Goal: Task Accomplishment & Management: Use online tool/utility

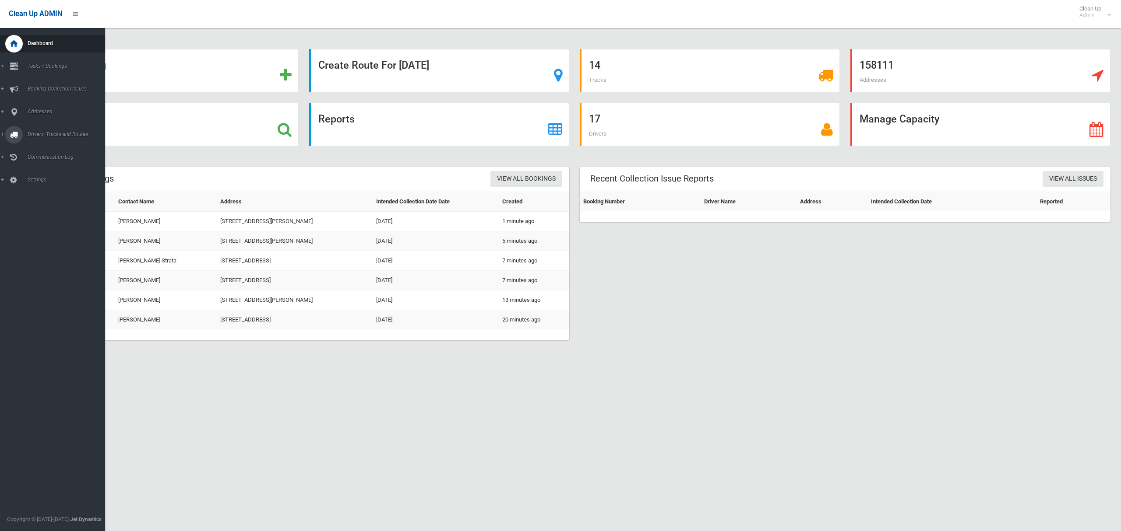
click at [59, 132] on span "Drivers, Trucks and Routes" at bounding box center [65, 134] width 80 height 6
click at [30, 184] on span "Routes" at bounding box center [61, 186] width 73 height 6
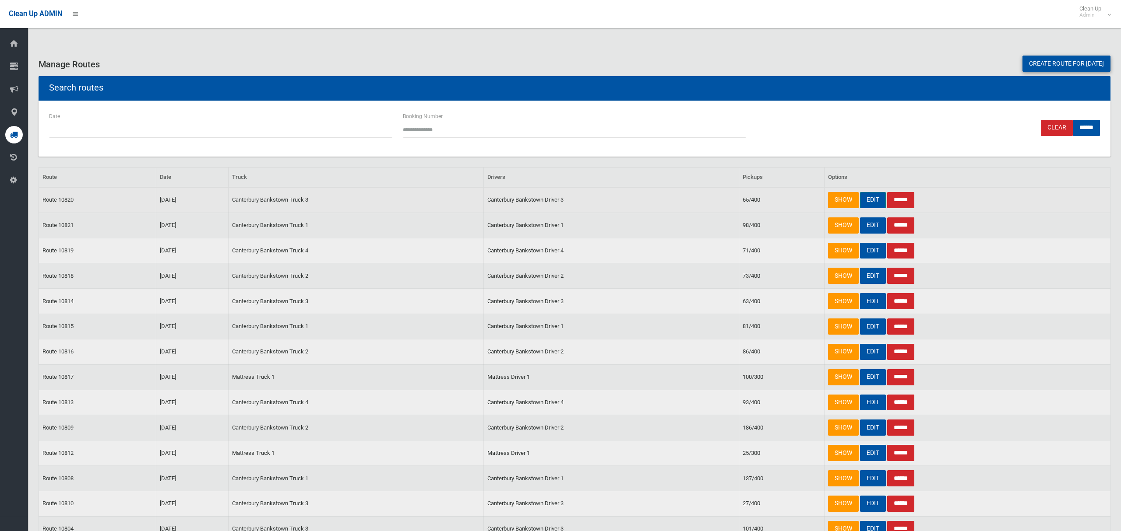
click at [868, 198] on link "EDIT" at bounding box center [873, 200] width 26 height 16
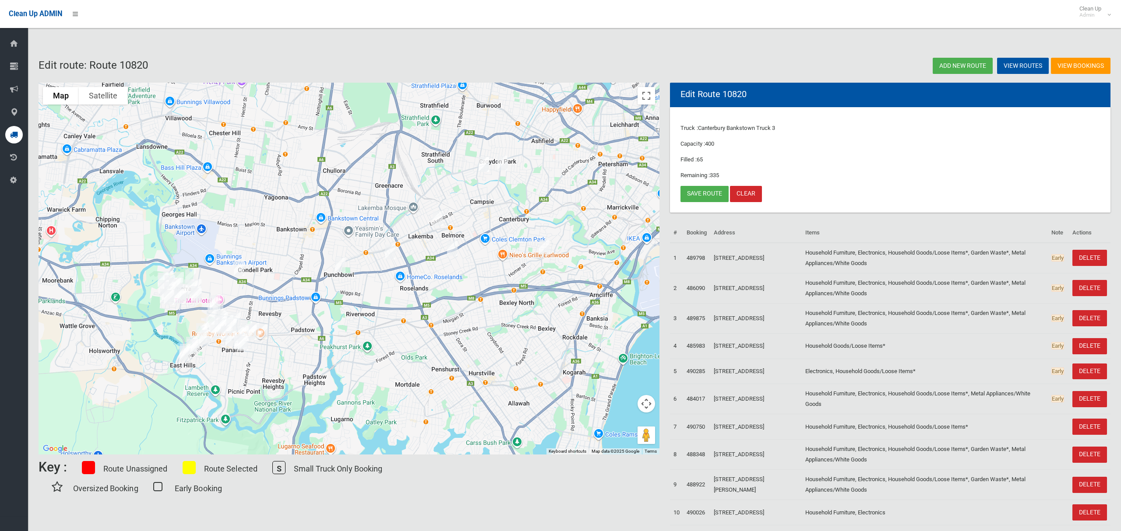
click at [340, 269] on img "1562 Canterbury Road, PUNCHBOWL NSW 2196" at bounding box center [340, 265] width 18 height 22
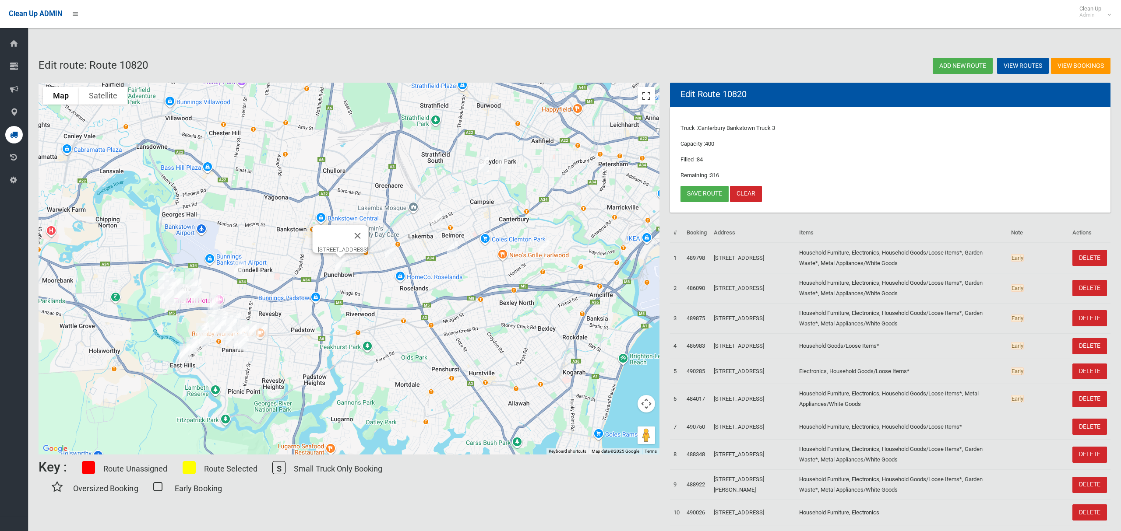
drag, startPoint x: 643, startPoint y: 97, endPoint x: 638, endPoint y: 104, distance: 8.8
click at [644, 97] on button "Toggle fullscreen view" at bounding box center [646, 96] width 18 height 18
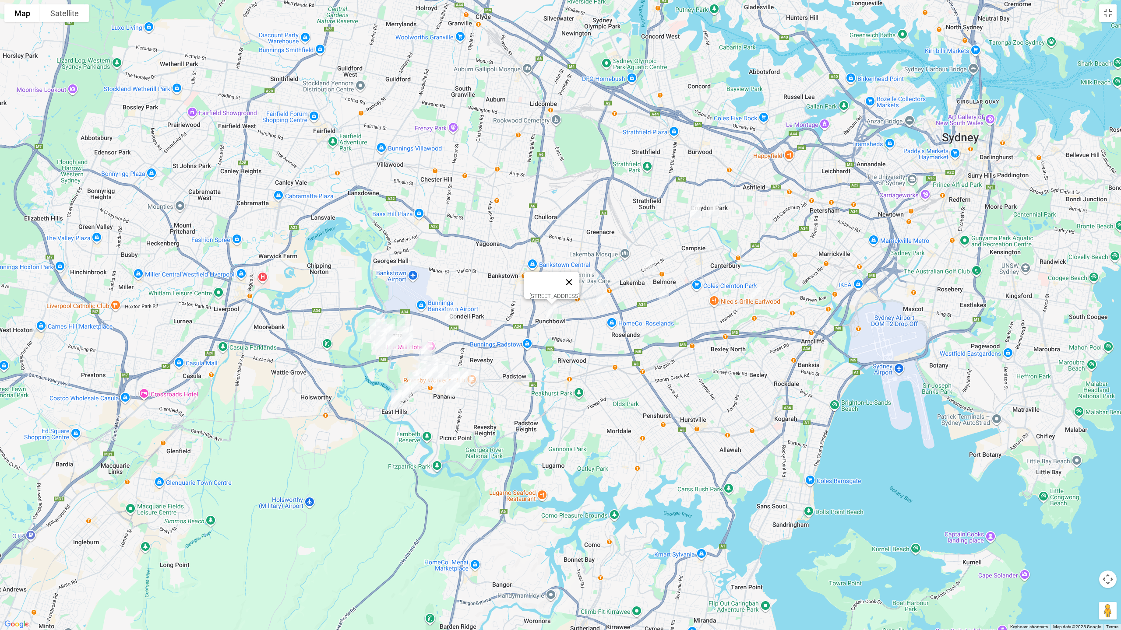
click at [580, 278] on button "Close" at bounding box center [569, 282] width 21 height 21
click at [1108, 17] on button "Toggle fullscreen view" at bounding box center [1108, 13] width 18 height 18
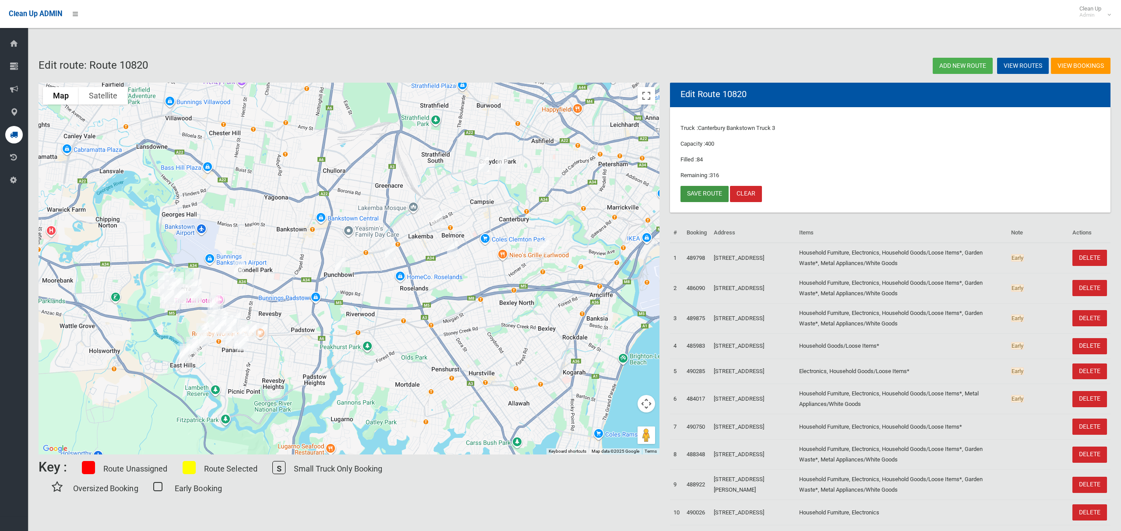
click at [700, 192] on link "Save route" at bounding box center [704, 194] width 48 height 16
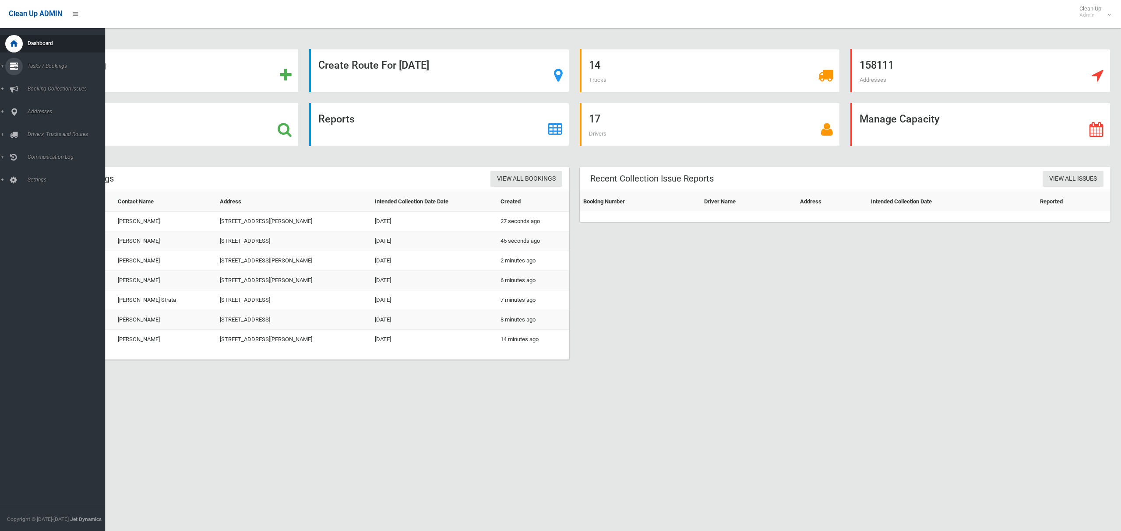
click at [42, 65] on span "Tasks / Bookings" at bounding box center [65, 66] width 80 height 6
click at [30, 133] on link "Search" at bounding box center [52, 130] width 105 height 12
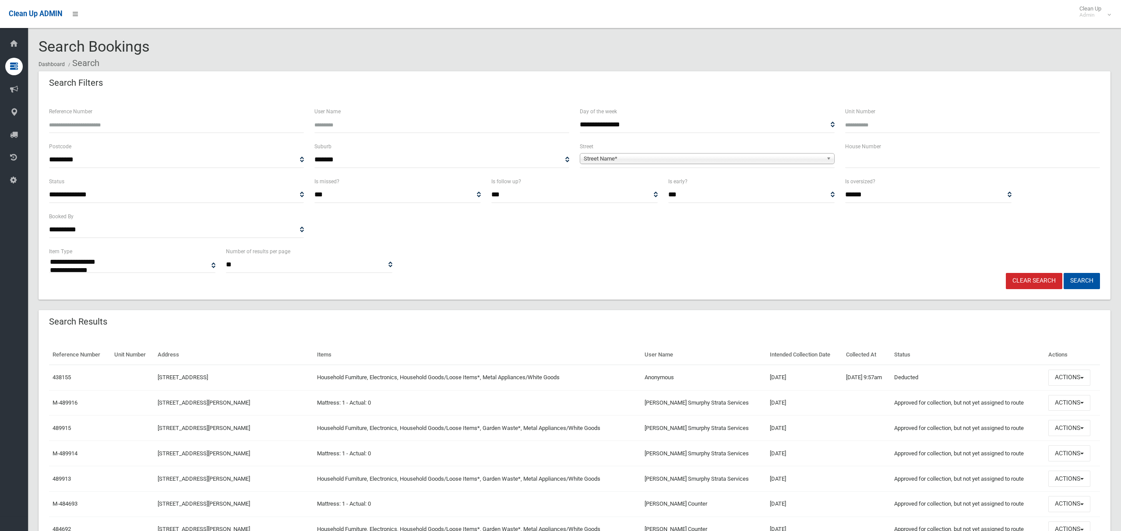
select select
click at [868, 159] on input "text" at bounding box center [972, 160] width 255 height 16
type input "*****"
click at [740, 162] on span "Street Name*" at bounding box center [703, 159] width 239 height 11
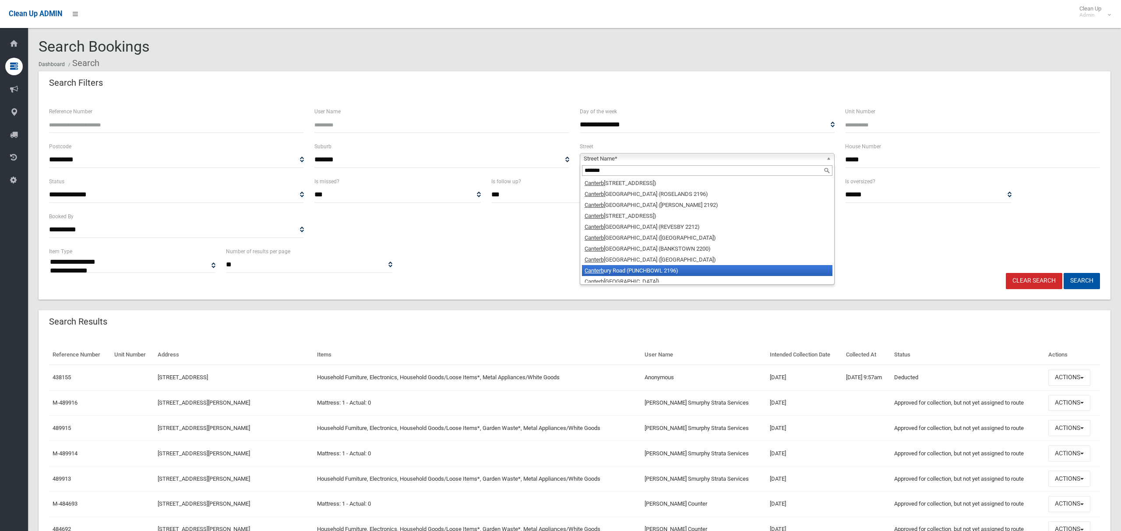
type input "*******"
click at [656, 272] on li "Canterb ury Road (PUNCHBOWL 2196)" at bounding box center [707, 270] width 250 height 11
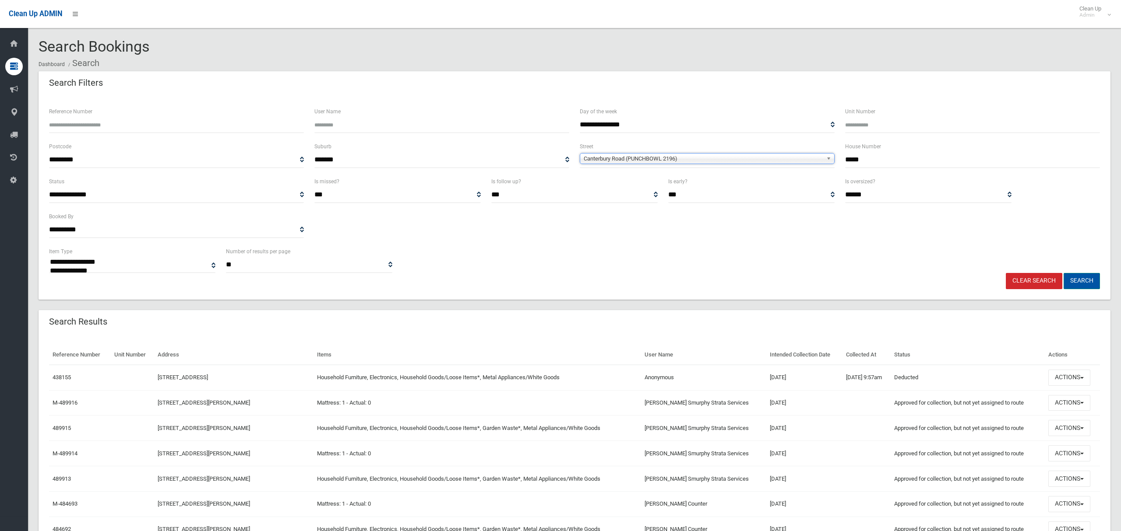
click at [1077, 280] on button "Search" at bounding box center [1081, 281] width 36 height 16
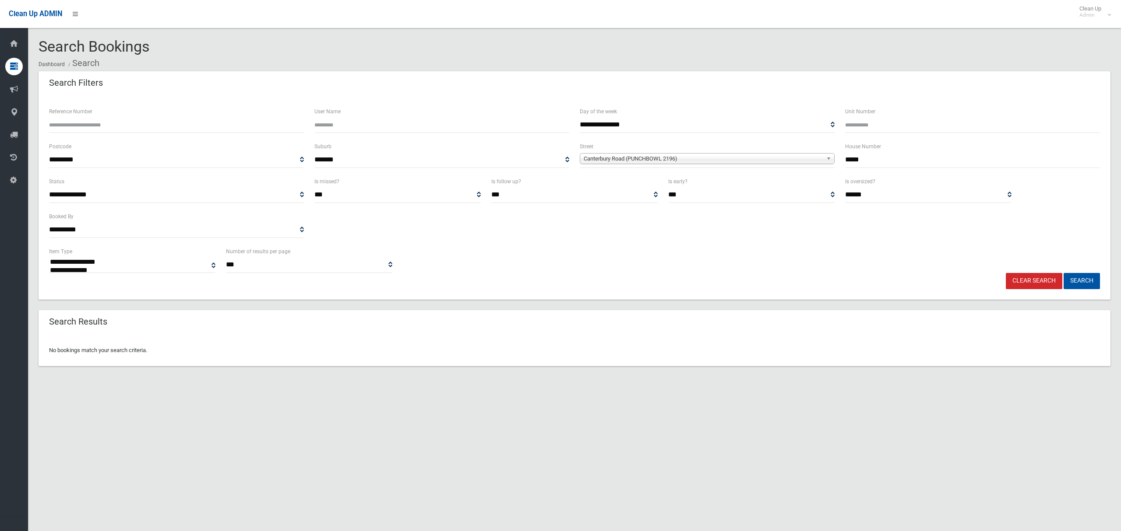
select select
click at [858, 160] on input "*****" at bounding box center [972, 160] width 255 height 16
type input "****"
click at [1080, 281] on button "Search" at bounding box center [1081, 281] width 36 height 16
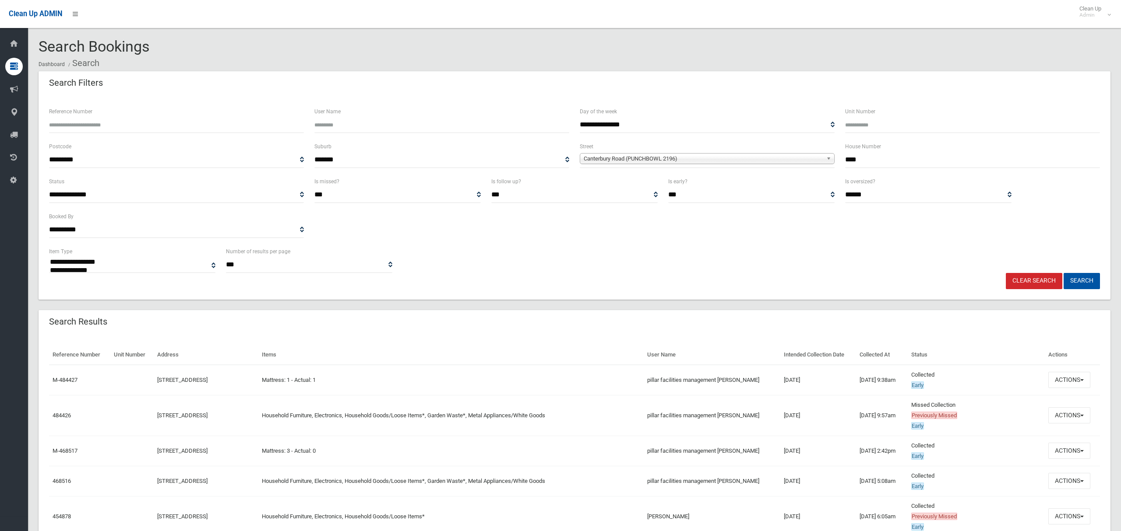
select select
click at [1069, 412] on button "Actions" at bounding box center [1069, 416] width 42 height 16
click at [1008, 298] on link "View Booking" at bounding box center [1040, 292] width 104 height 15
click at [816, 157] on div "**********" at bounding box center [574, 158] width 1061 height 35
type input "**"
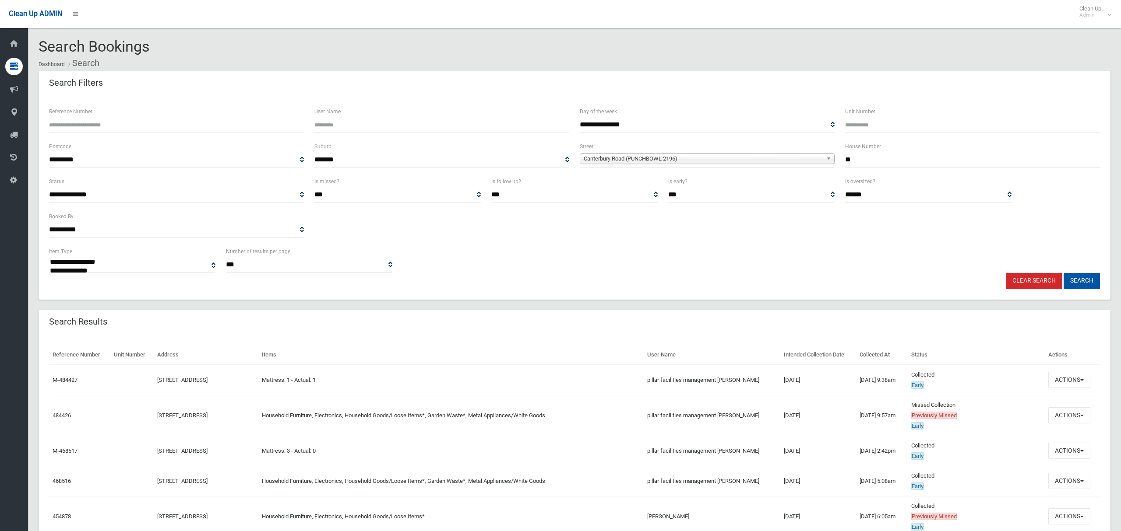
click at [703, 160] on span "Canterbury Road (PUNCHBOWL 2196)" at bounding box center [703, 159] width 239 height 11
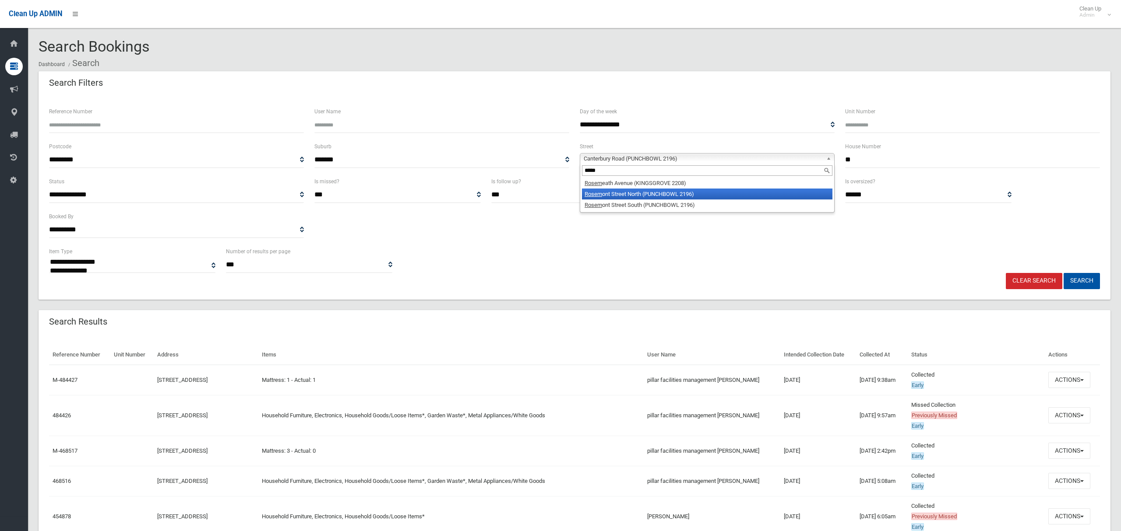
type input "*****"
click at [667, 206] on li "Rosem ont Street South (PUNCHBOWL 2196)" at bounding box center [707, 205] width 250 height 11
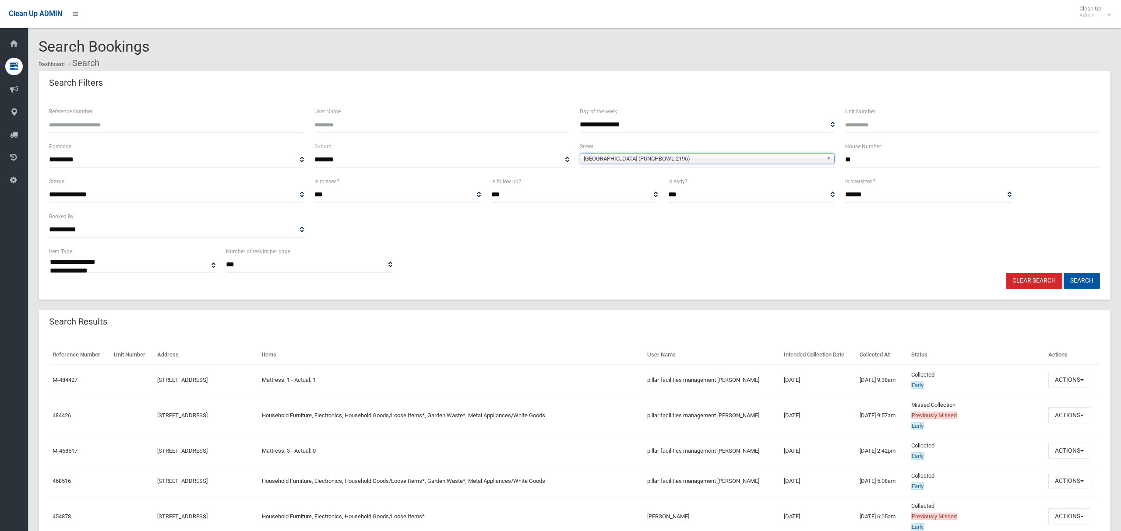
click at [1075, 285] on button "Search" at bounding box center [1081, 281] width 36 height 16
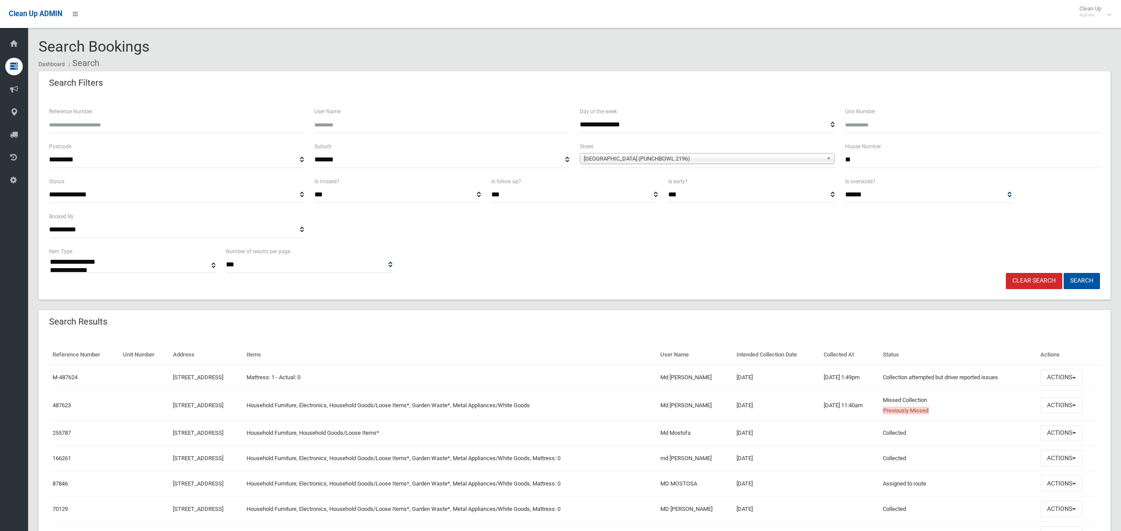
select select
click at [1061, 411] on button "Actions" at bounding box center [1061, 405] width 42 height 16
click at [1016, 282] on link "View Booking" at bounding box center [1032, 282] width 104 height 15
click at [816, 154] on div "**********" at bounding box center [574, 158] width 1061 height 35
type input "*****"
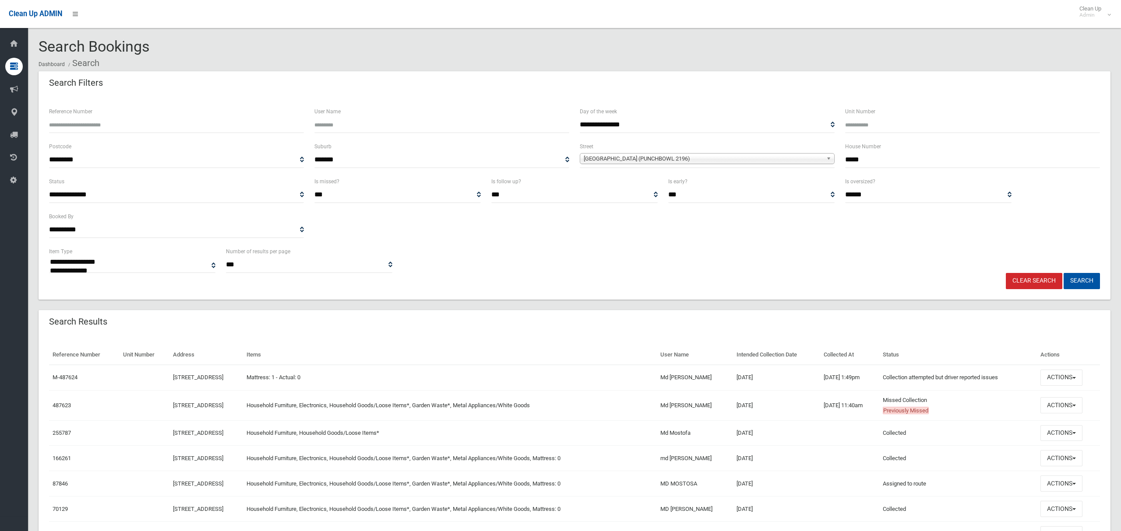
click at [692, 162] on span "Rosemont Street South (PUNCHBOWL 2196)" at bounding box center [703, 159] width 239 height 11
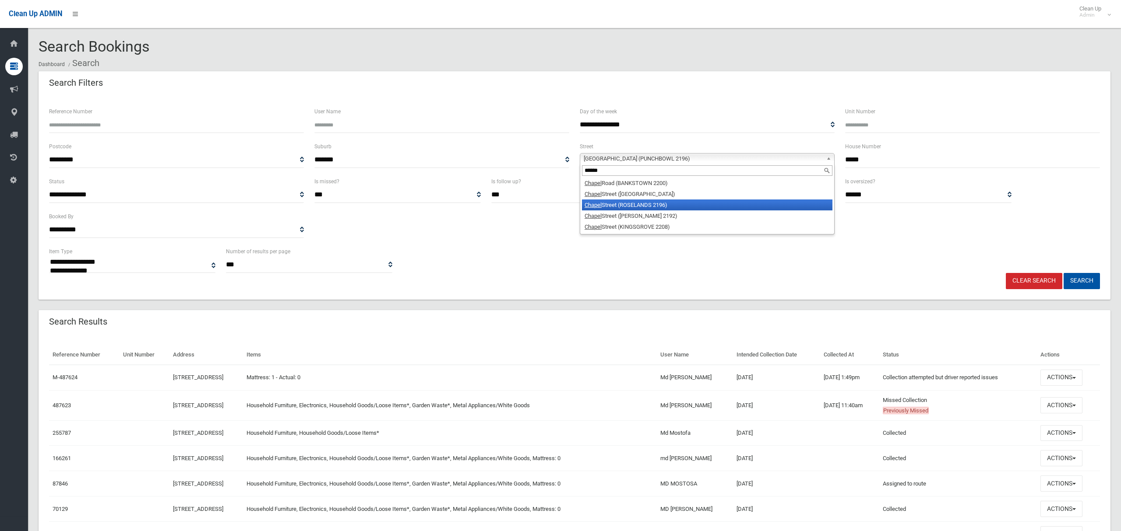
type input "******"
click at [647, 207] on li "Chapel Street (ROSELANDS 2196)" at bounding box center [707, 205] width 250 height 11
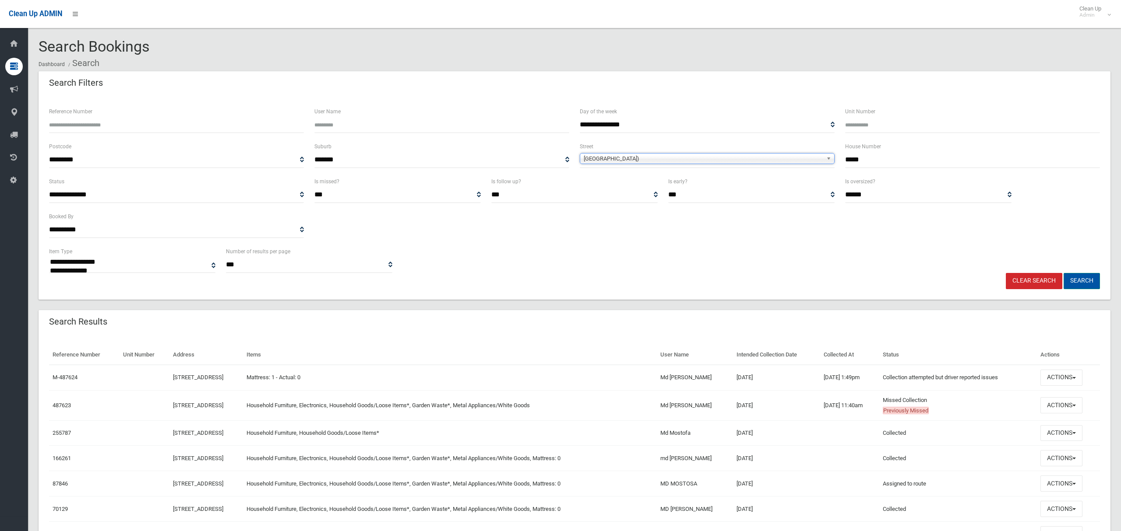
click at [1073, 280] on button "Search" at bounding box center [1081, 281] width 36 height 16
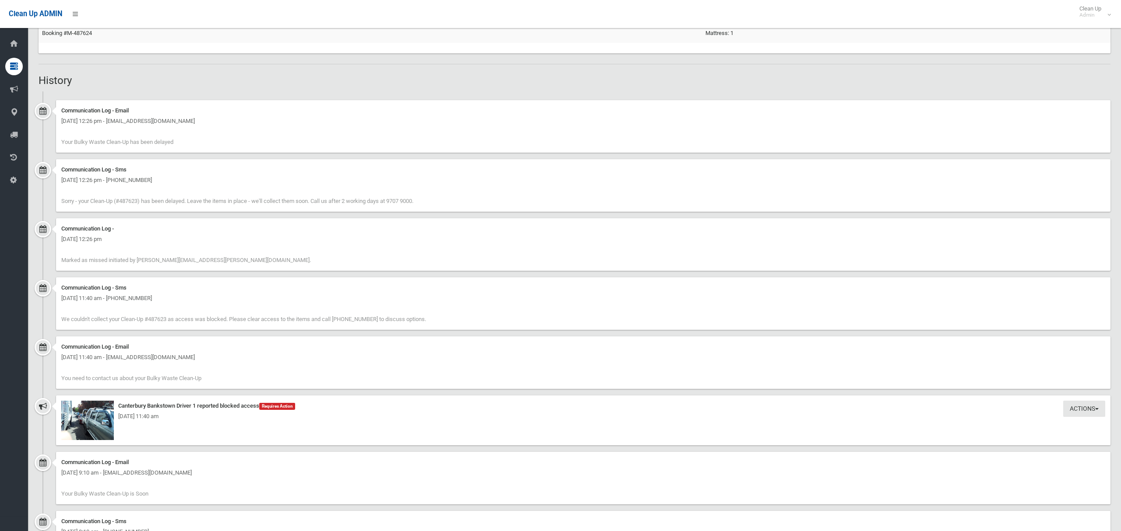
scroll to position [589, 0]
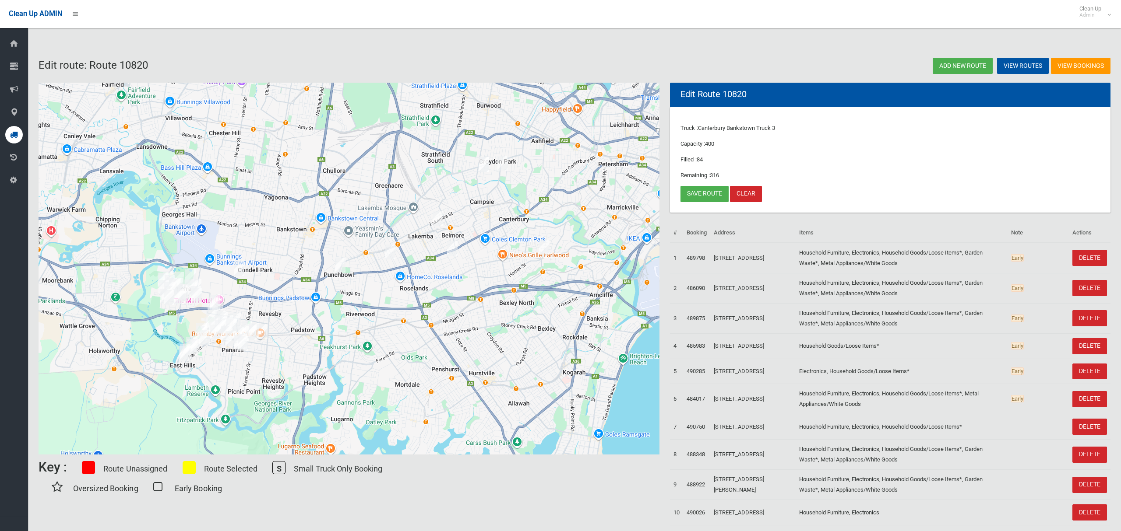
click at [14, 139] on icon at bounding box center [14, 135] width 8 height 18
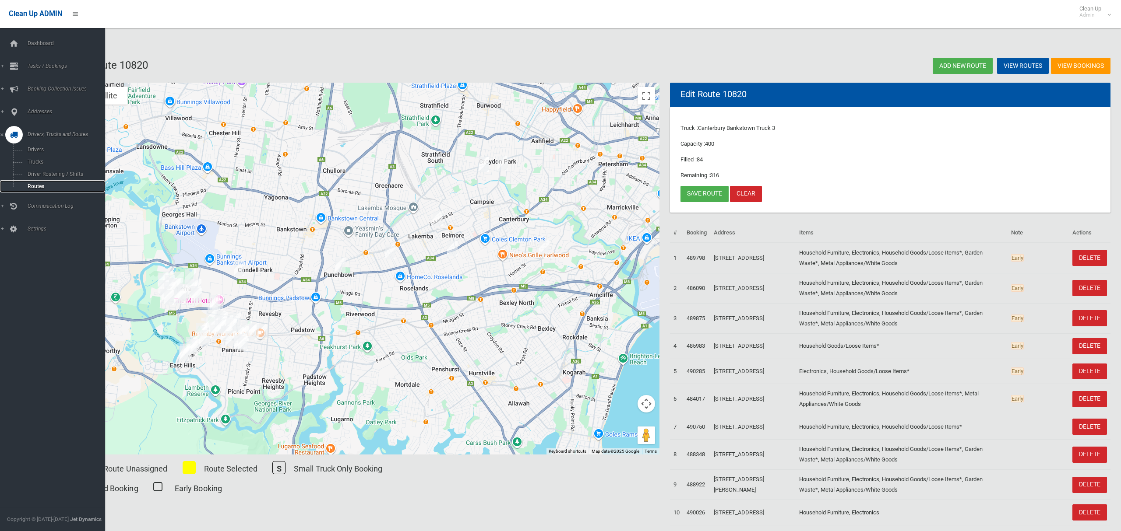
click at [39, 184] on span "Routes" at bounding box center [61, 186] width 73 height 6
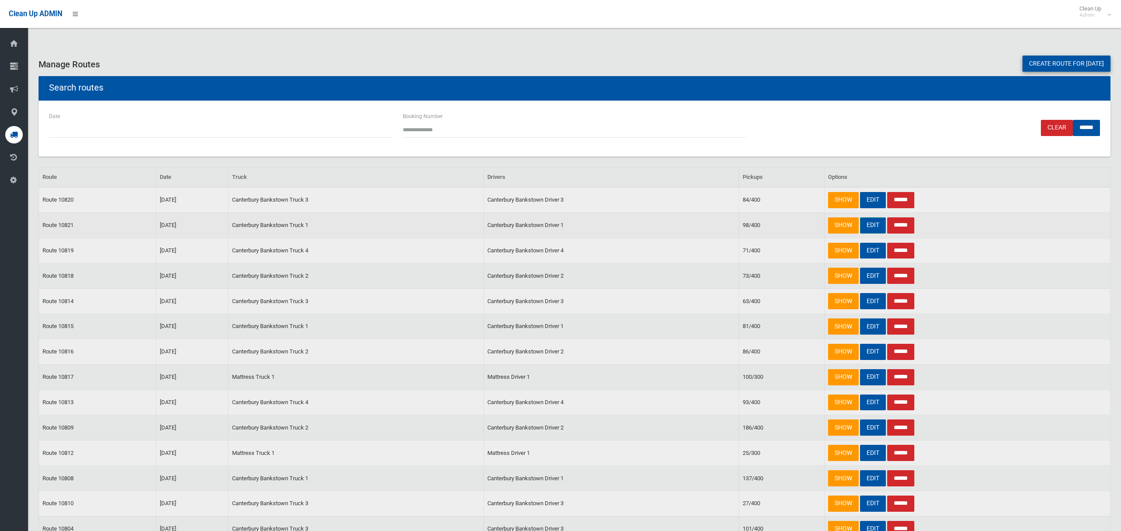
click at [867, 227] on link "EDIT" at bounding box center [873, 226] width 26 height 16
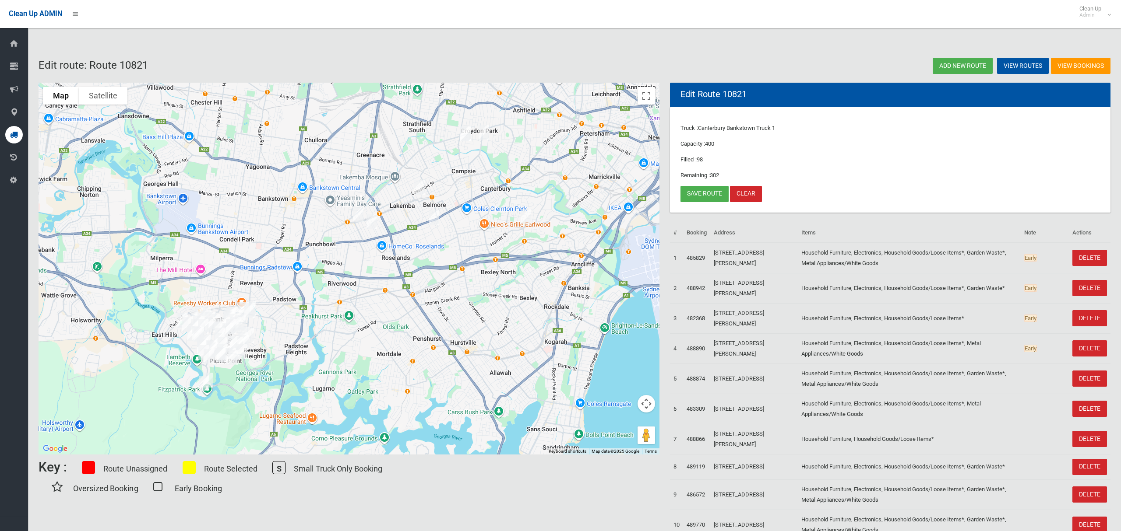
click at [373, 220] on img "90 Rosemont Street South, PUNCHBOWL NSW 2196" at bounding box center [372, 222] width 18 height 22
click at [400, 183] on button "Close" at bounding box center [389, 192] width 21 height 21
click at [690, 197] on link "Save route" at bounding box center [704, 194] width 48 height 16
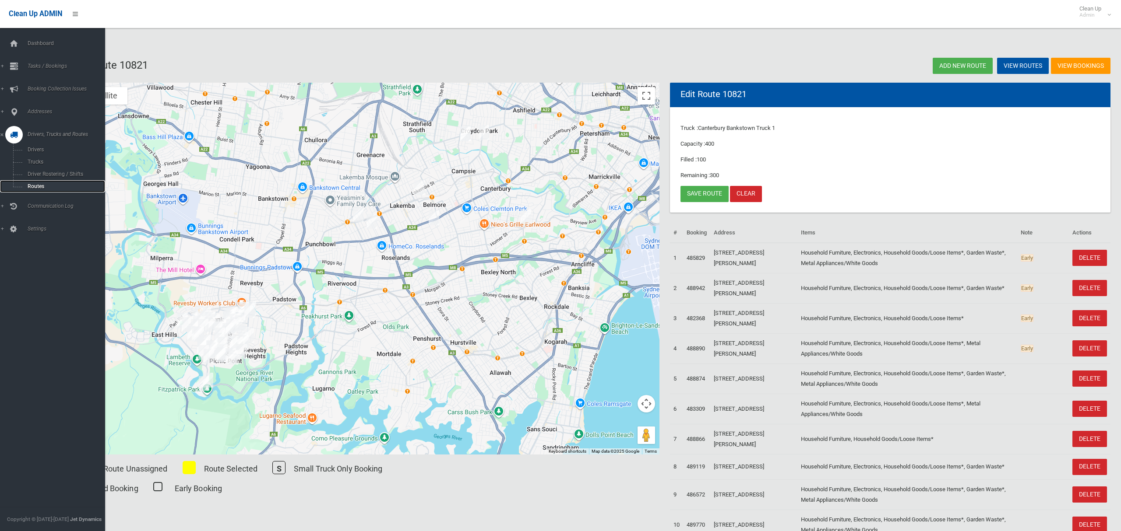
click at [31, 187] on span "Routes" at bounding box center [61, 186] width 73 height 6
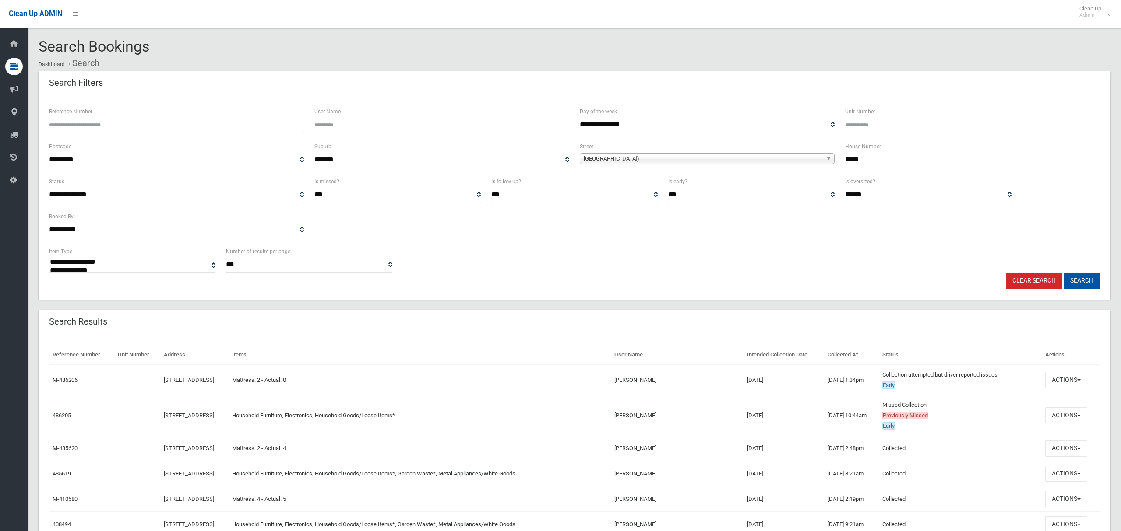
select select
click at [1065, 417] on button "Actions" at bounding box center [1066, 416] width 42 height 16
click at [1009, 292] on link "View Booking" at bounding box center [1037, 292] width 104 height 15
drag, startPoint x: 814, startPoint y: 159, endPoint x: 807, endPoint y: 159, distance: 7.0
click at [807, 159] on div "**********" at bounding box center [574, 158] width 1061 height 35
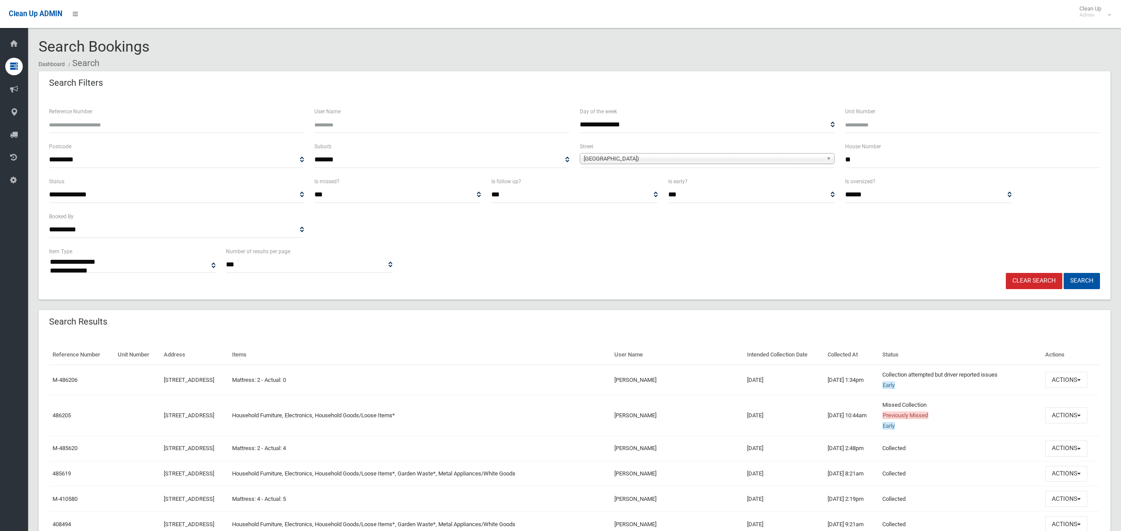
type input "**"
click at [672, 164] on div "Chapel Street (ROSELANDS 2196)" at bounding box center [707, 158] width 255 height 11
type input "*******"
click at [654, 187] on li "Moreton Street (LAKEMBA 2195)" at bounding box center [707, 183] width 250 height 11
click at [1083, 276] on button "Search" at bounding box center [1081, 281] width 36 height 16
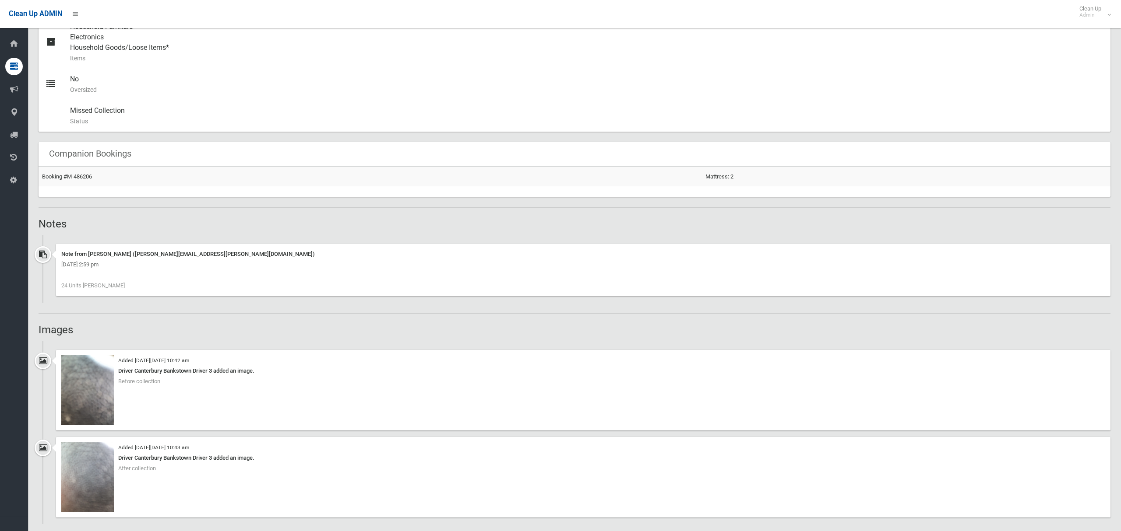
scroll to position [410, 0]
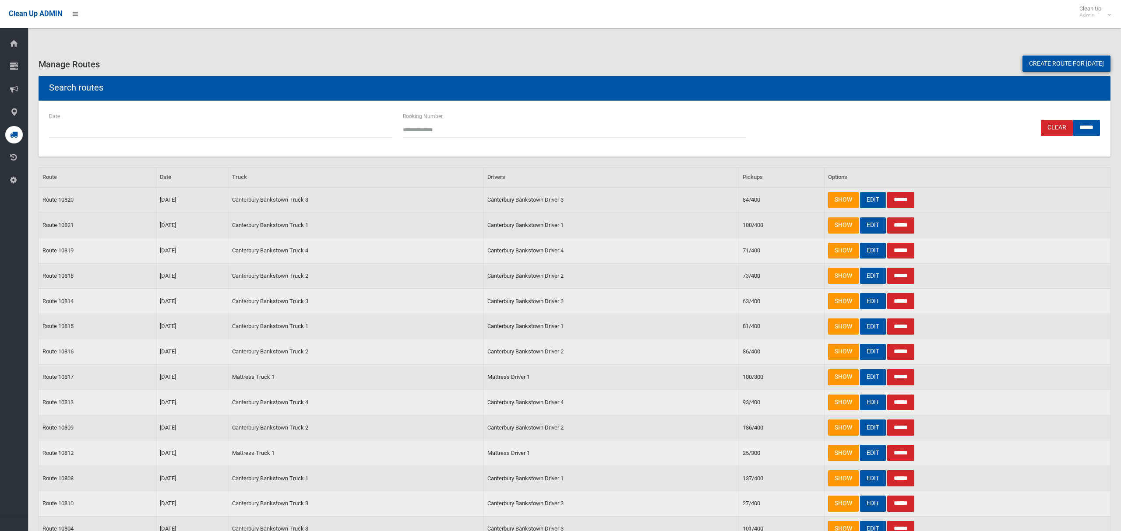
click at [864, 206] on link "EDIT" at bounding box center [873, 200] width 26 height 16
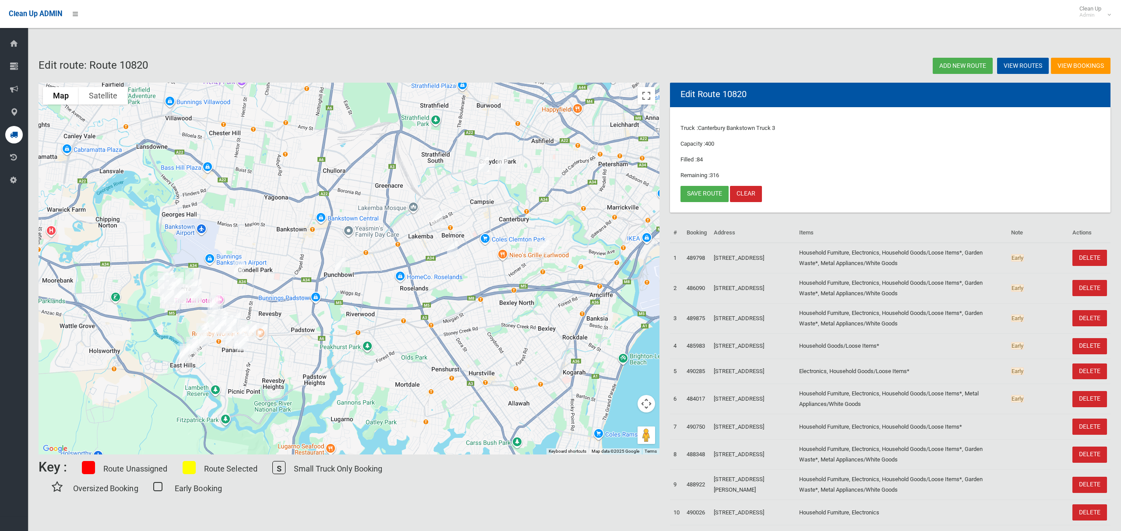
click at [451, 255] on img "43-45 Chapel Street, ROSELANDS NSW 2196" at bounding box center [452, 249] width 18 height 22
click at [480, 214] on button "Close" at bounding box center [469, 219] width 21 height 21
click at [707, 194] on link "Save route" at bounding box center [704, 194] width 48 height 16
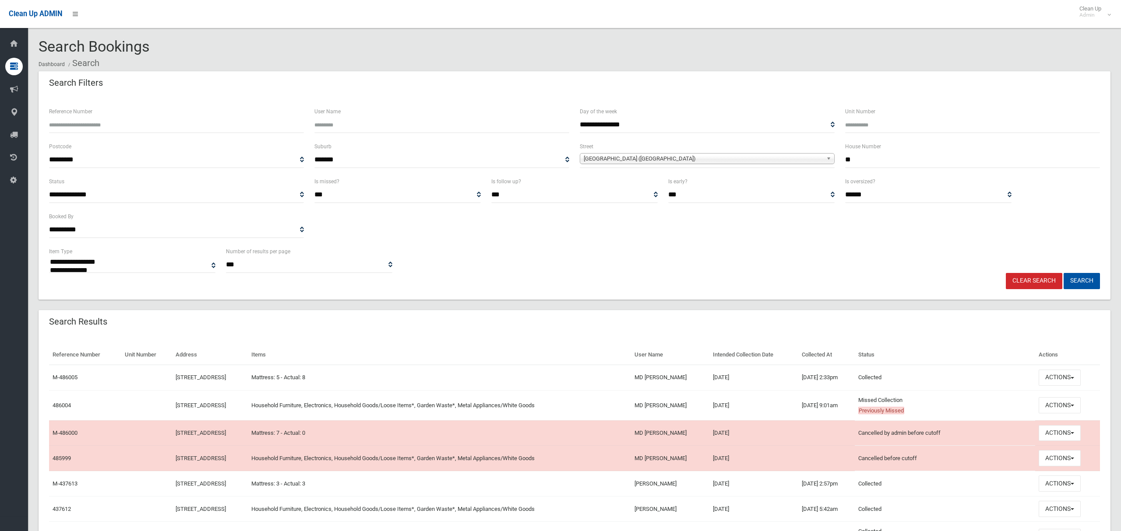
select select
click at [1052, 405] on button "Actions" at bounding box center [1059, 405] width 42 height 16
click at [999, 281] on link "View Booking" at bounding box center [1030, 282] width 104 height 15
drag, startPoint x: 860, startPoint y: 152, endPoint x: 824, endPoint y: 158, distance: 36.8
click at [824, 158] on div "**********" at bounding box center [574, 158] width 1061 height 35
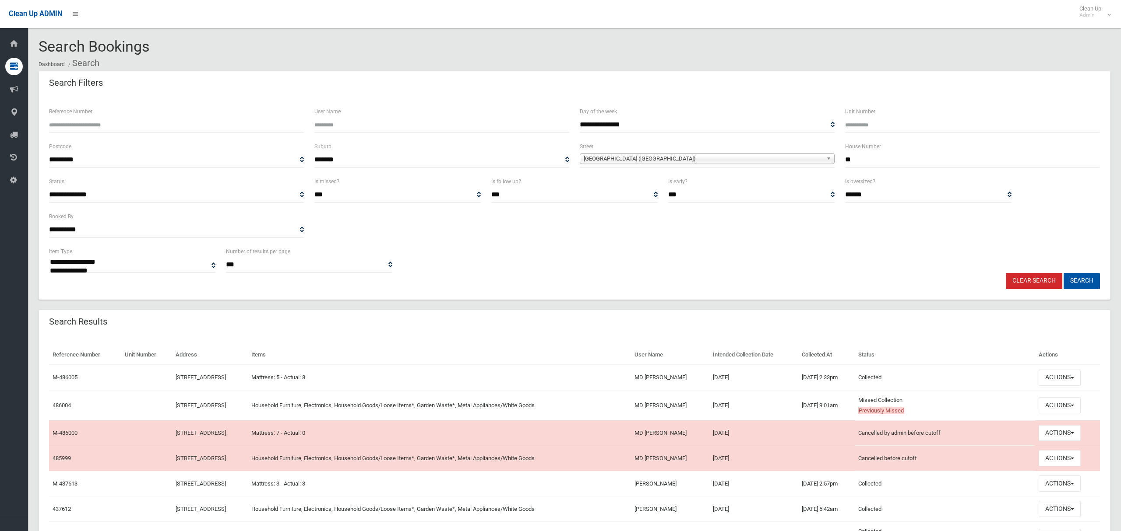
type input "**"
click at [746, 164] on div "Moreton Street (LAKEMBA 2195)" at bounding box center [707, 158] width 255 height 11
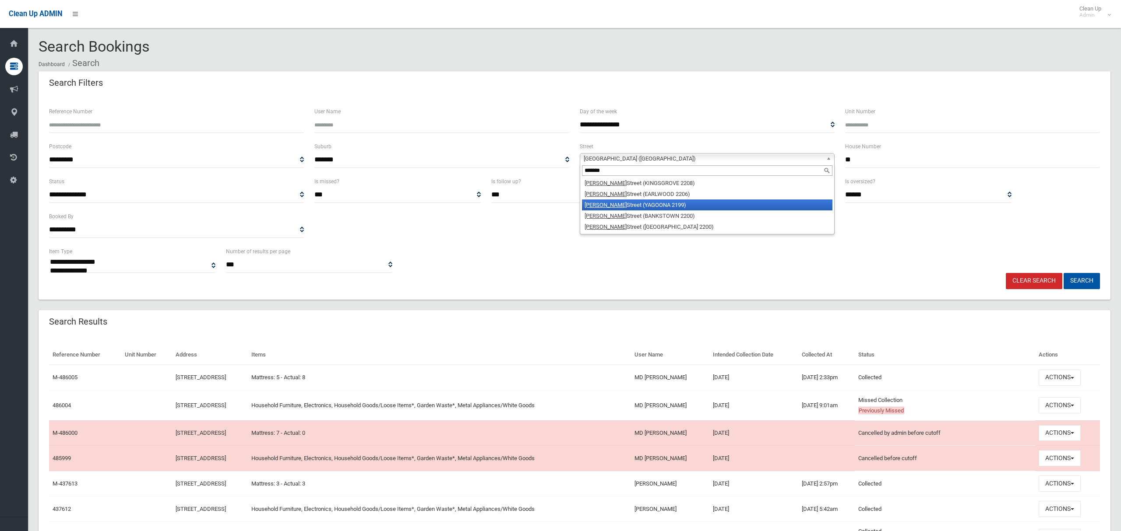
type input "*******"
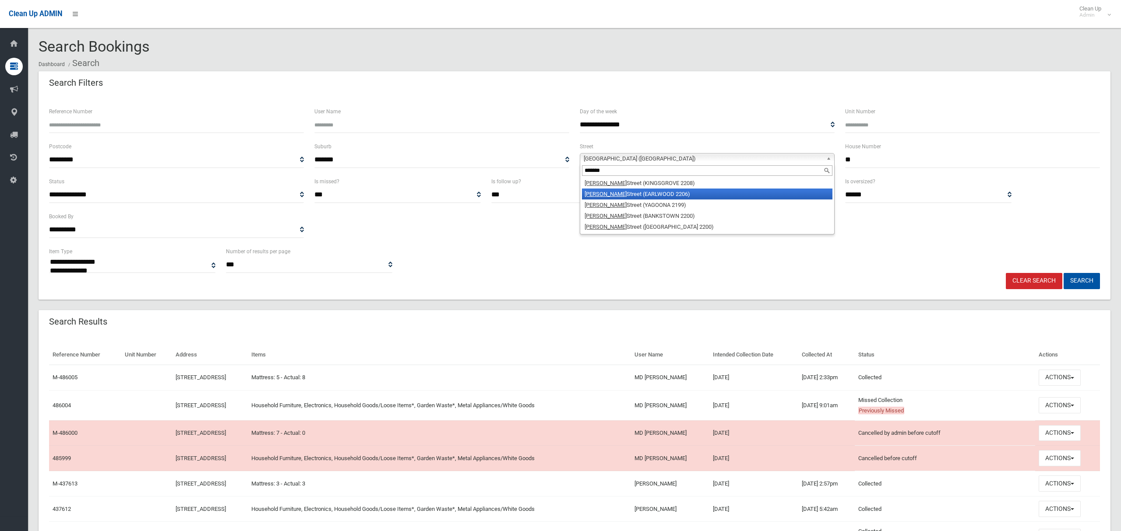
click at [665, 194] on li "William Street (EARLWOOD 2206)" at bounding box center [707, 194] width 250 height 11
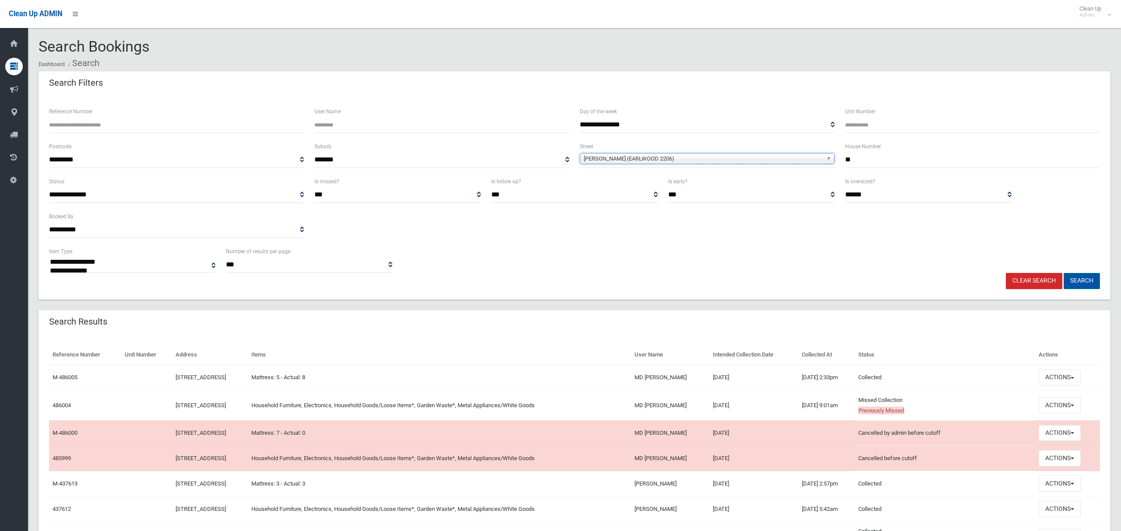
click at [1080, 282] on button "Search" at bounding box center [1081, 281] width 36 height 16
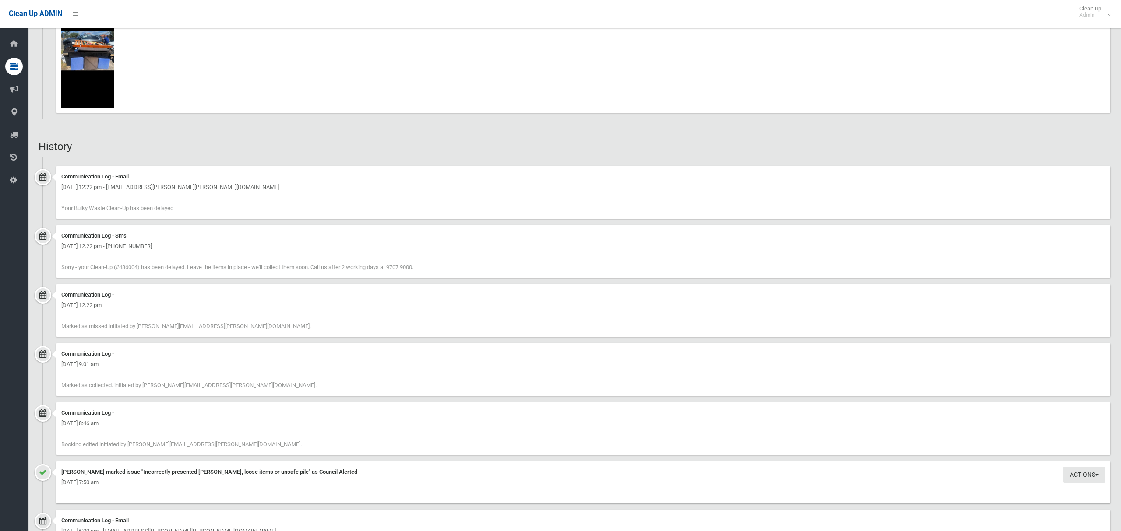
scroll to position [1391, 0]
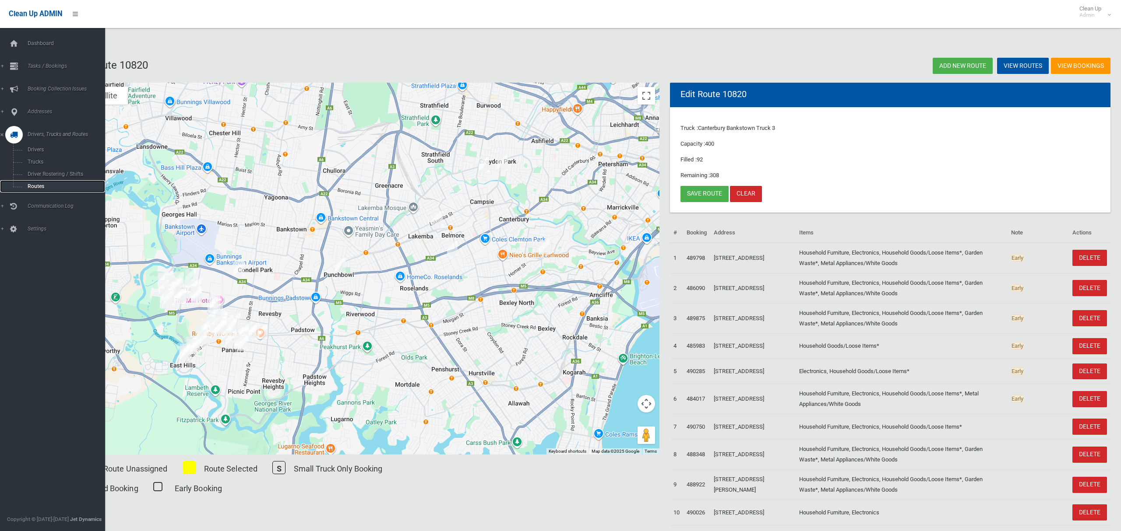
click at [41, 183] on span "Routes" at bounding box center [61, 186] width 73 height 6
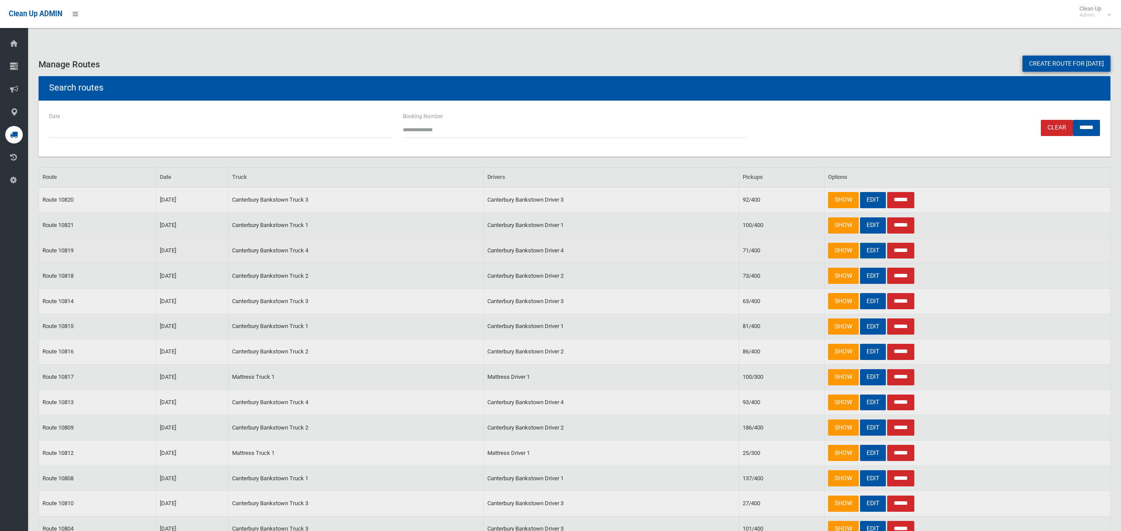
click at [865, 253] on link "EDIT" at bounding box center [873, 251] width 26 height 16
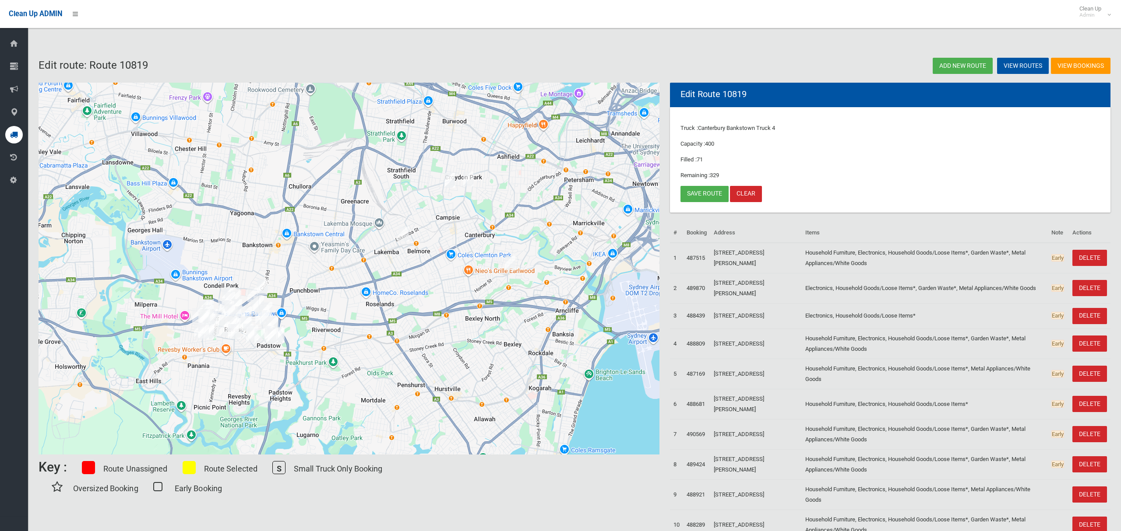
click at [404, 234] on img "30 Moreton Street, LAKEMBA NSW 2195" at bounding box center [404, 234] width 18 height 22
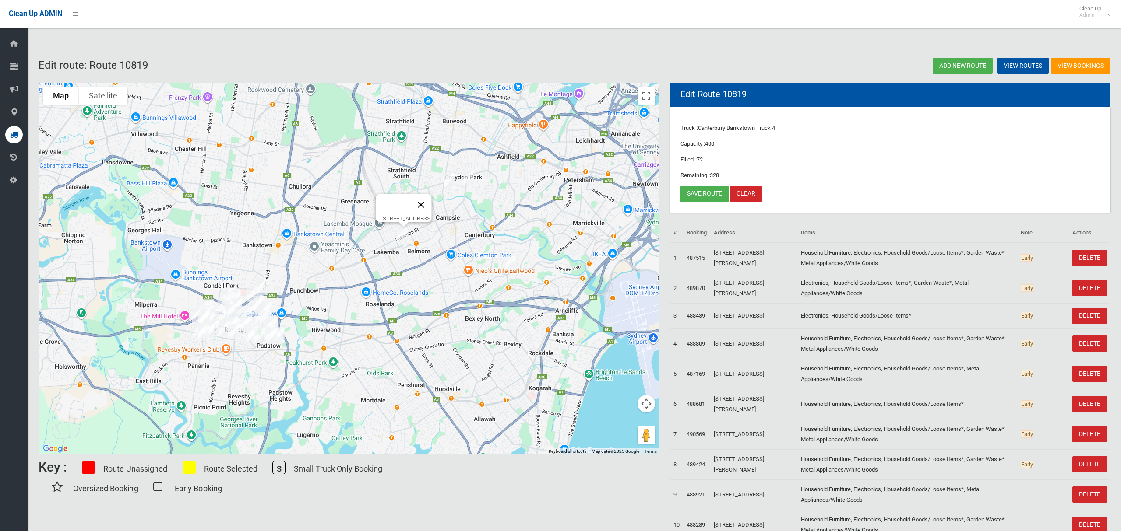
click at [432, 203] on button "Close" at bounding box center [421, 204] width 21 height 21
click at [513, 264] on img "19 William Street, EARLWOOD NSW 2206" at bounding box center [510, 263] width 18 height 22
click at [558, 229] on button "Close" at bounding box center [548, 233] width 21 height 21
click at [649, 405] on button "Map camera controls" at bounding box center [646, 404] width 18 height 18
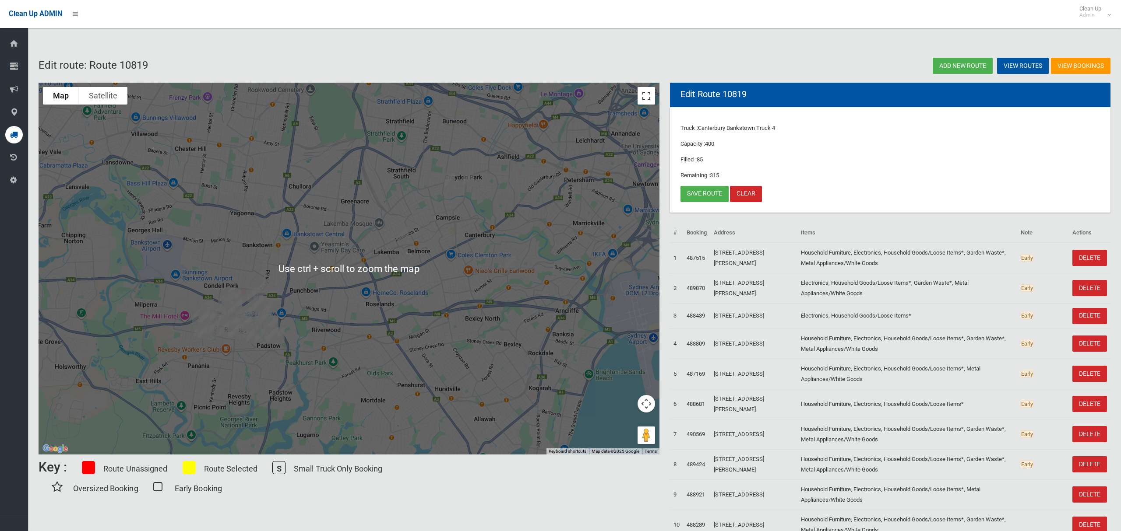
click at [642, 101] on button "Toggle fullscreen view" at bounding box center [646, 96] width 18 height 18
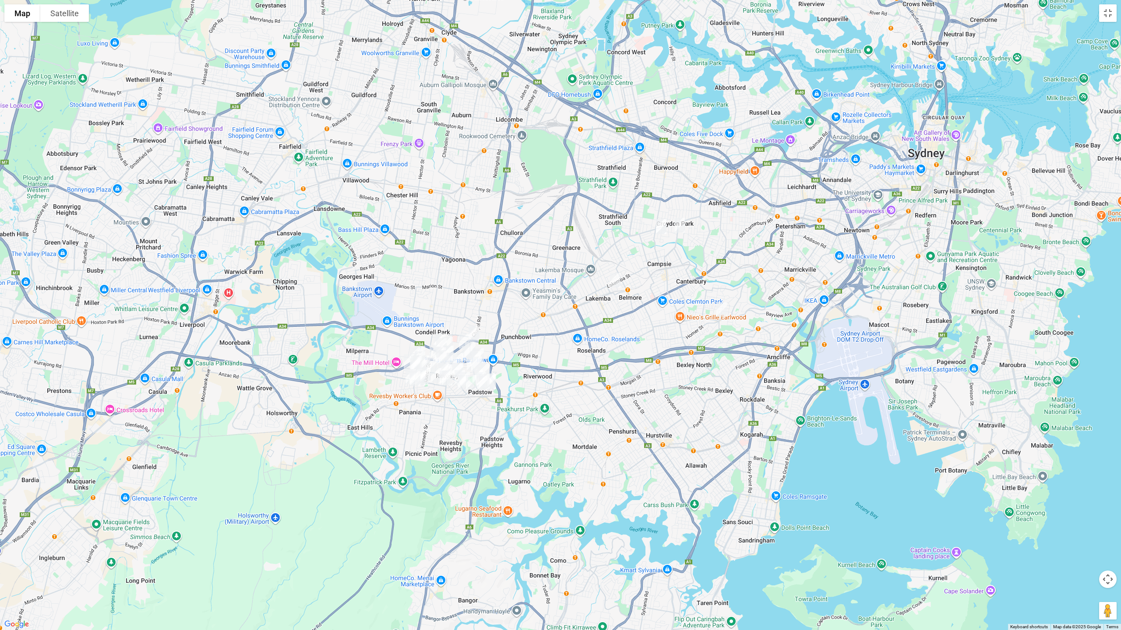
click at [661, 225] on img "12 Doyle Road, REVESBY NSW 2212" at bounding box center [661, 227] width 18 height 22
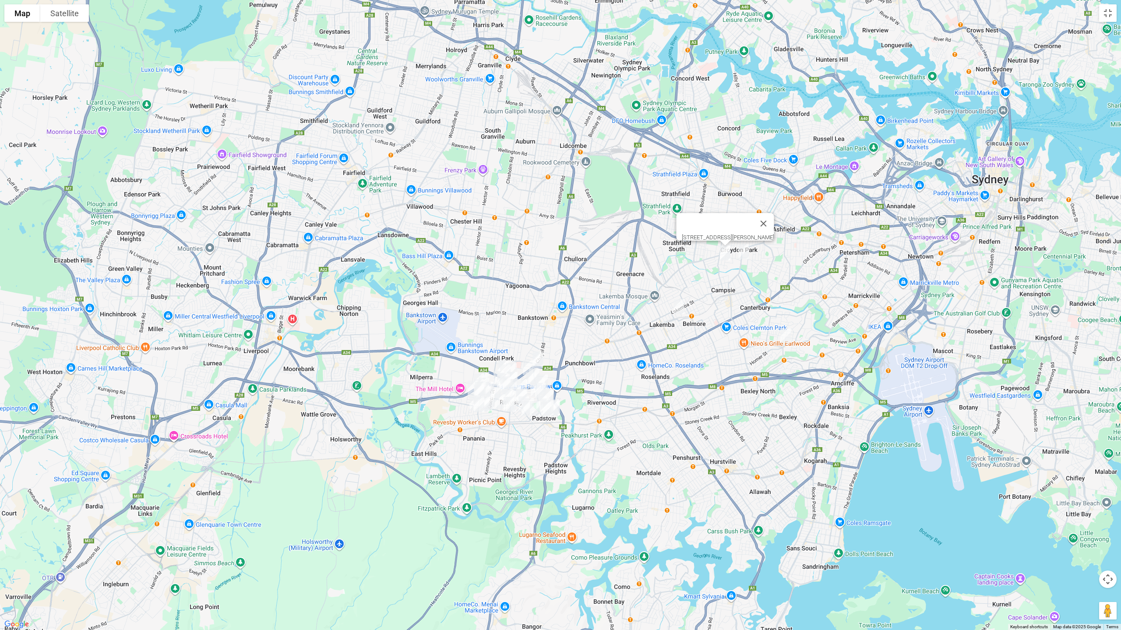
click at [727, 253] on img "12 Doyle Road, REVESBY NSW 2212" at bounding box center [725, 253] width 18 height 22
click at [1115, 17] on button "Toggle fullscreen view" at bounding box center [1108, 13] width 18 height 18
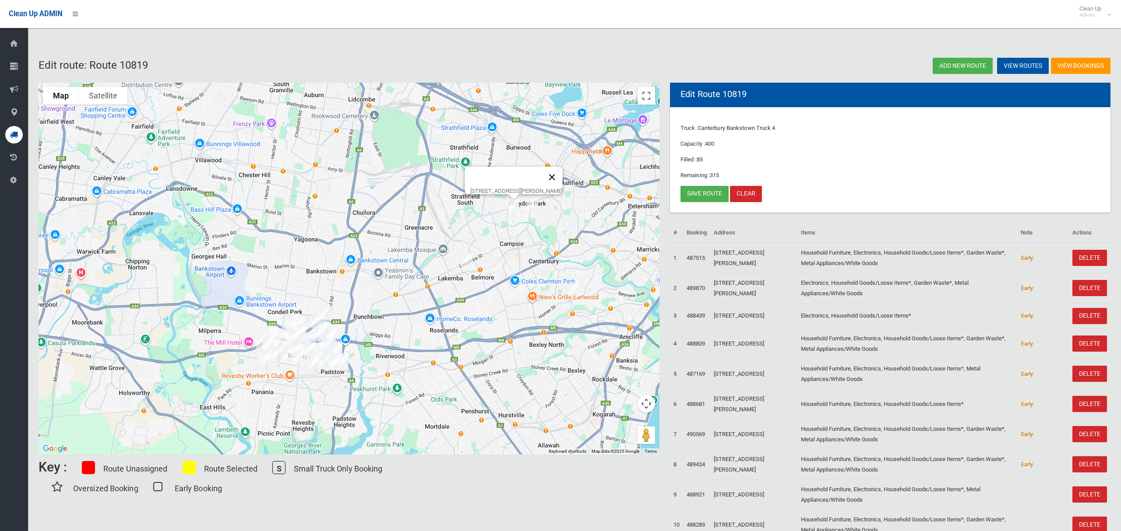
click at [558, 169] on button "Close" at bounding box center [552, 177] width 21 height 21
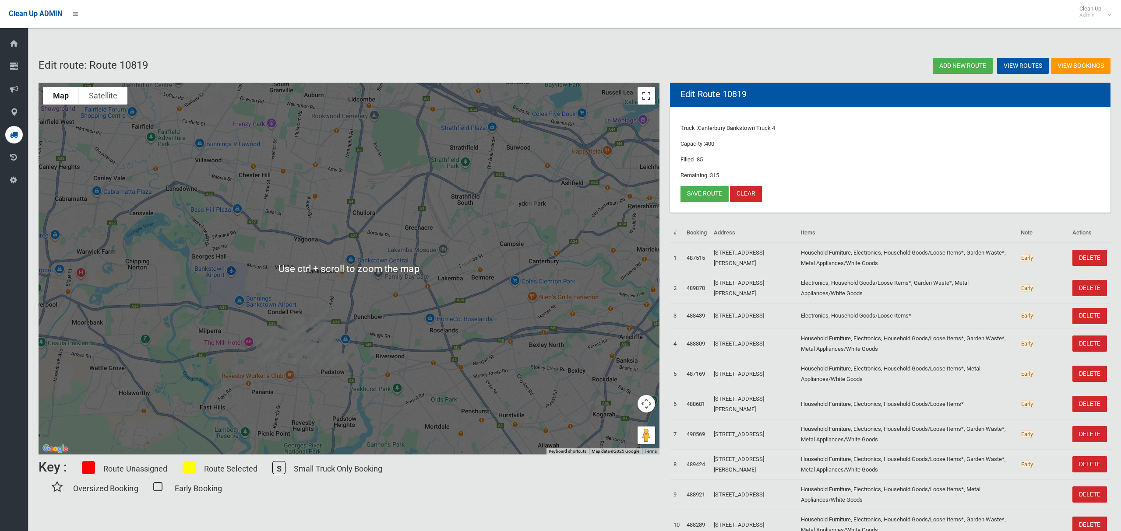
click at [645, 104] on button "Toggle fullscreen view" at bounding box center [646, 96] width 18 height 18
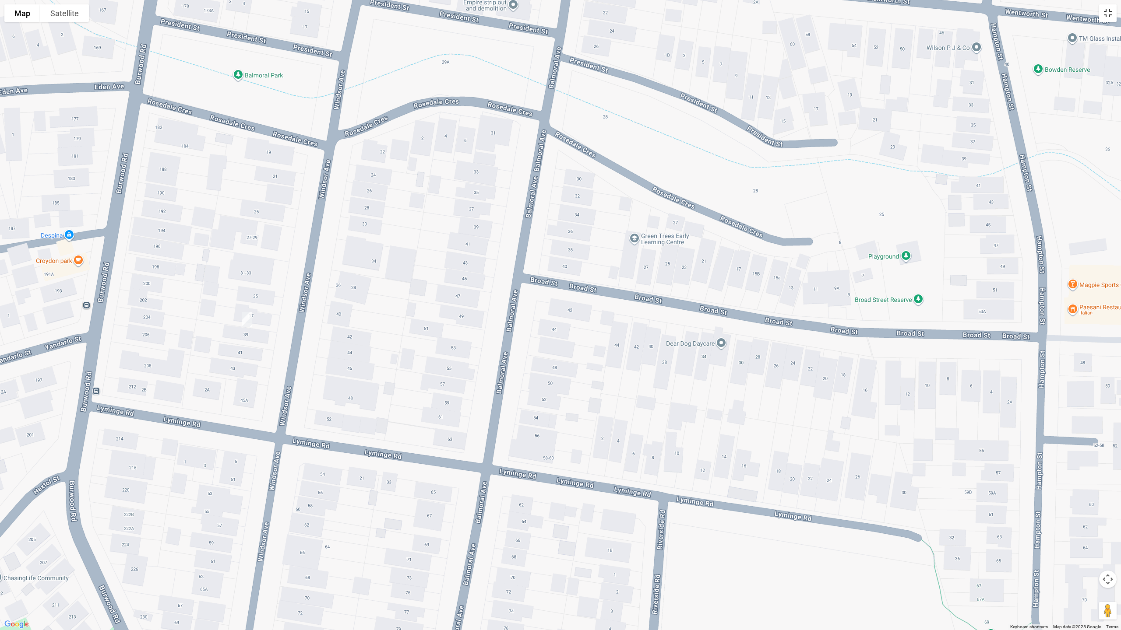
click at [1105, 14] on button "Toggle fullscreen view" at bounding box center [1108, 13] width 18 height 18
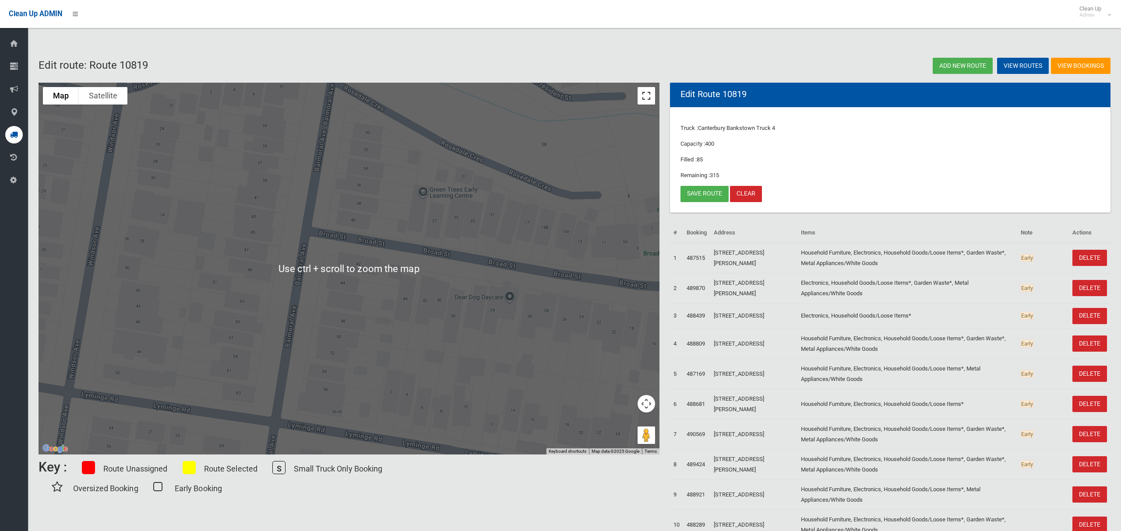
click at [642, 93] on button "Toggle fullscreen view" at bounding box center [646, 96] width 18 height 18
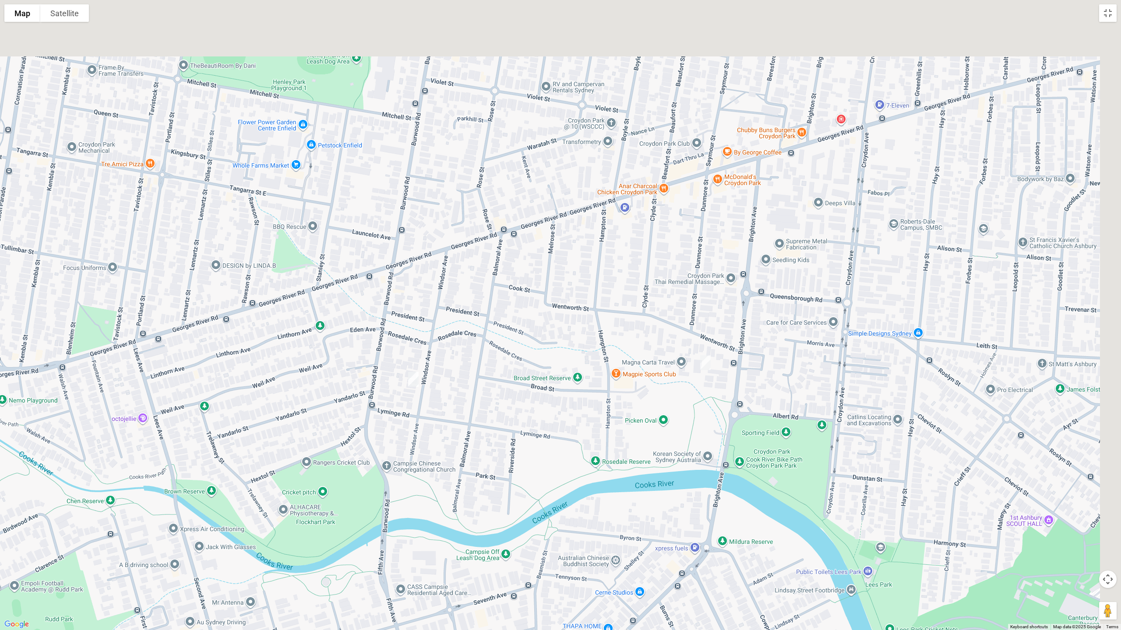
drag, startPoint x: 567, startPoint y: 240, endPoint x: 511, endPoint y: 352, distance: 125.5
click at [508, 361] on div at bounding box center [560, 315] width 1121 height 630
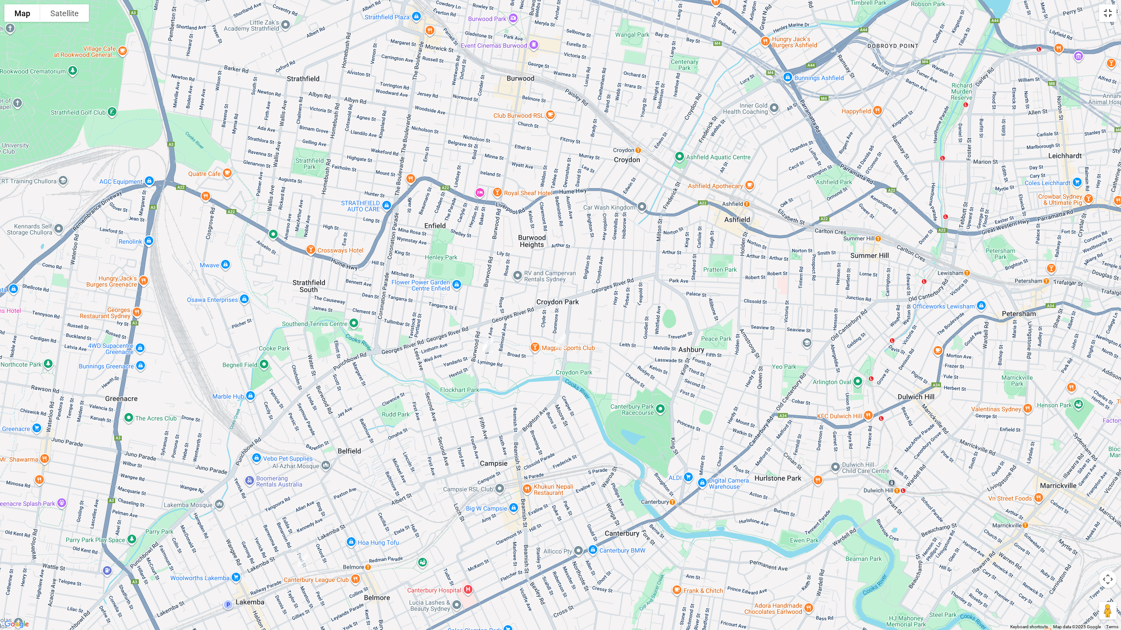
click at [1106, 16] on button "Toggle fullscreen view" at bounding box center [1108, 13] width 18 height 18
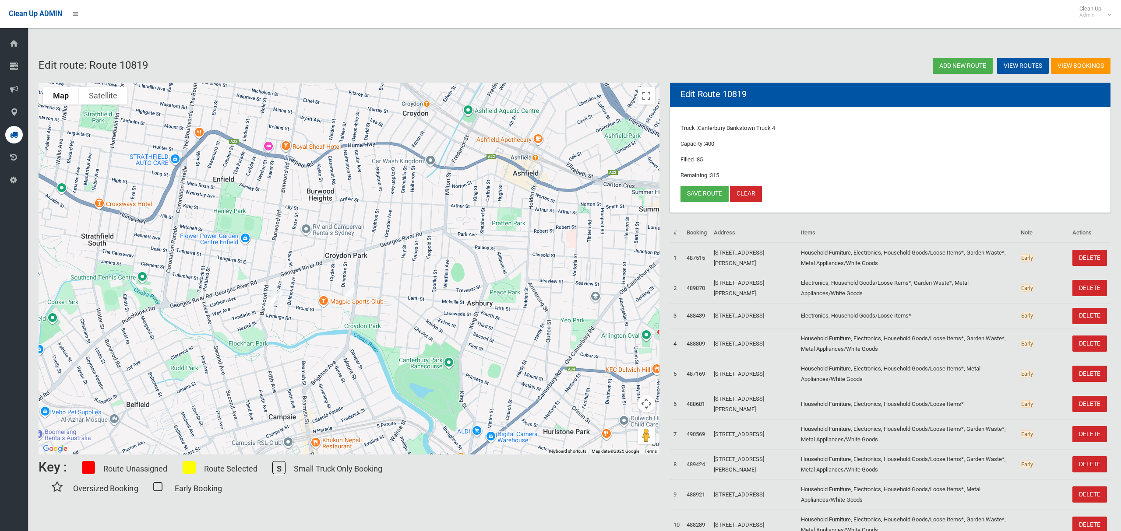
click at [277, 301] on img "12 Doyle Road, REVESBY NSW 2212" at bounding box center [276, 299] width 18 height 22
click at [274, 301] on img "12 Doyle Road, REVESBY NSW 2212" at bounding box center [276, 299] width 18 height 22
drag, startPoint x: 318, startPoint y: 264, endPoint x: 334, endPoint y: 283, distance: 25.1
click at [317, 264] on button "Close" at bounding box center [314, 269] width 21 height 21
click at [695, 192] on link "Save route" at bounding box center [704, 194] width 48 height 16
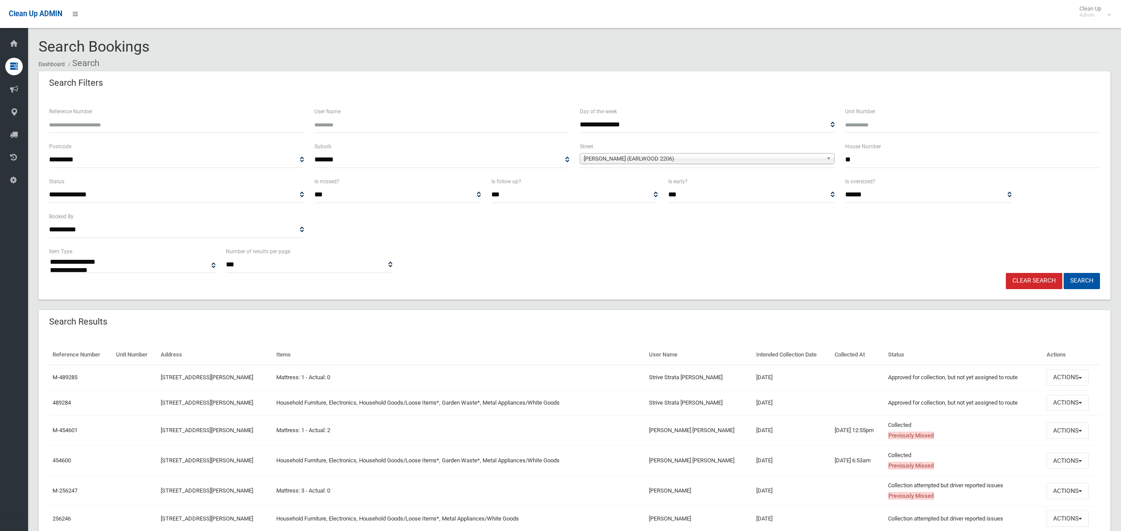
select select
click at [1068, 405] on button "Actions" at bounding box center [1067, 403] width 42 height 16
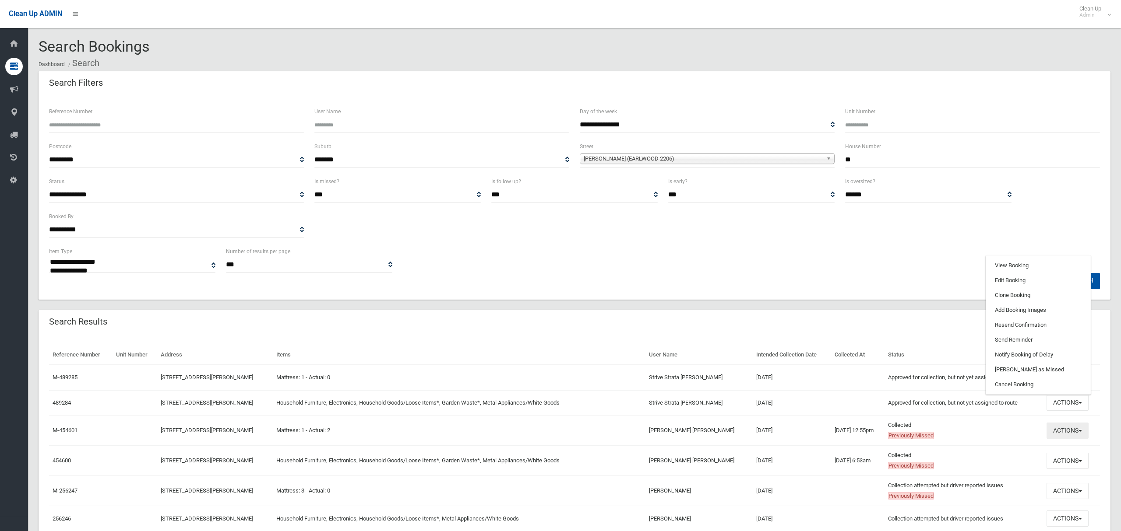
click at [1073, 432] on button "Actions" at bounding box center [1067, 431] width 42 height 16
click at [1026, 296] on link "View Booking" at bounding box center [1038, 293] width 104 height 15
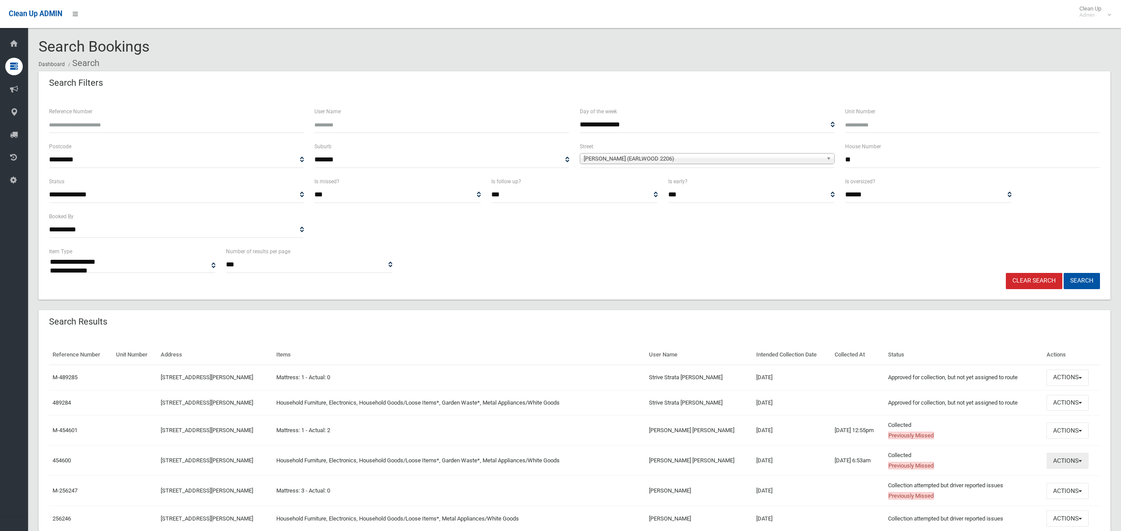
click at [1066, 466] on button "Actions" at bounding box center [1067, 461] width 42 height 16
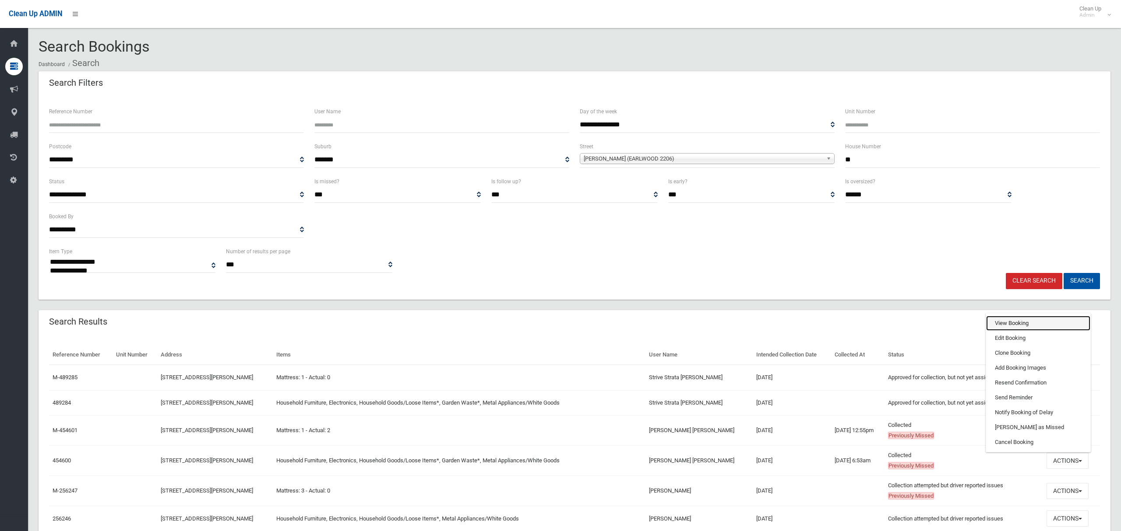
click at [1011, 326] on link "View Booking" at bounding box center [1038, 323] width 104 height 15
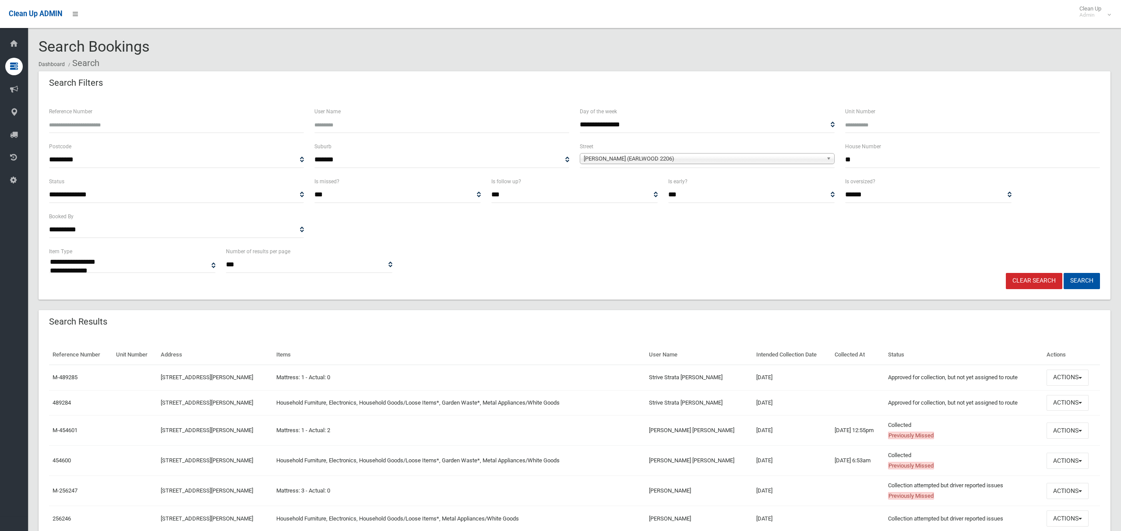
drag, startPoint x: 817, startPoint y: 158, endPoint x: 809, endPoint y: 156, distance: 8.1
click at [809, 156] on div "**********" at bounding box center [574, 158] width 1061 height 35
type input "**"
click at [614, 161] on span "William Street (EARLWOOD 2206)" at bounding box center [703, 159] width 239 height 11
type input "*****"
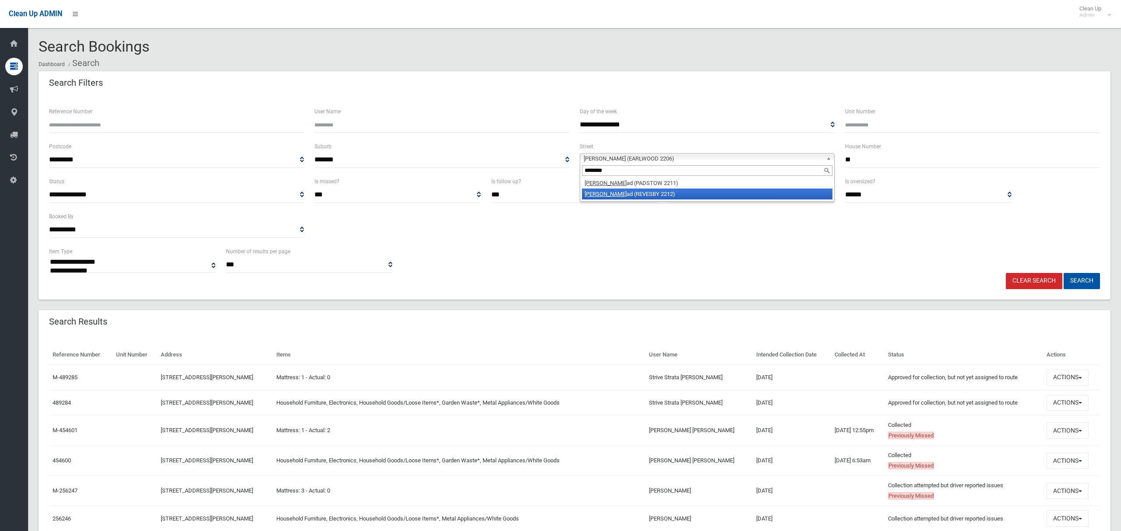
type input "********"
click at [627, 195] on li "Doyle Ro ad (REVESBY 2212)" at bounding box center [707, 194] width 250 height 11
click at [1079, 281] on button "Search" at bounding box center [1081, 281] width 36 height 16
drag, startPoint x: 863, startPoint y: 165, endPoint x: 795, endPoint y: 149, distance: 70.5
click at [812, 162] on div "**********" at bounding box center [574, 158] width 1061 height 35
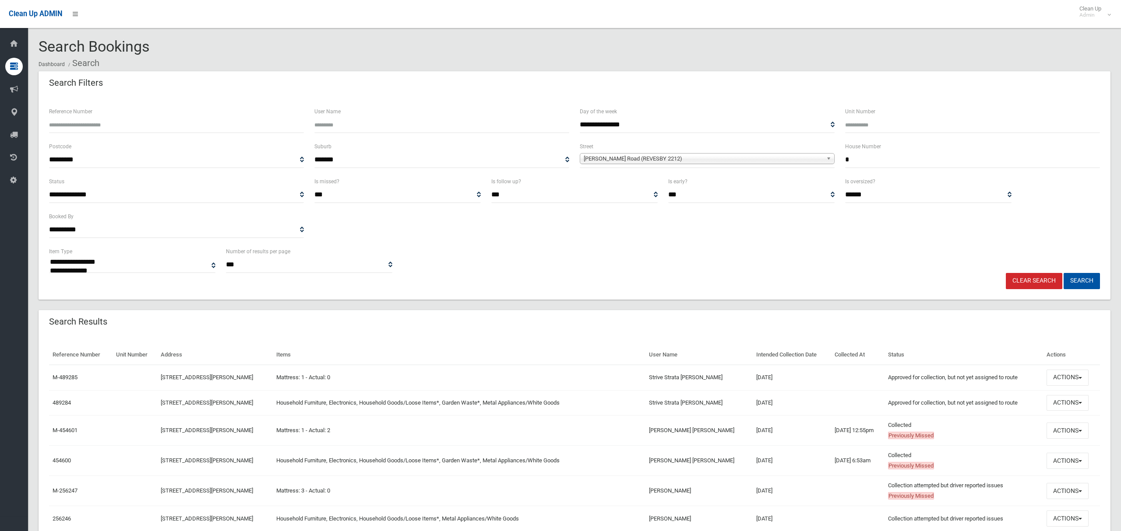
type input "*"
click at [720, 162] on span "Doyle Road (REVESBY 2212)" at bounding box center [703, 159] width 239 height 11
type input "*********"
click at [672, 196] on li "Wentworth Street (CROYDON PARK 2133)" at bounding box center [707, 194] width 250 height 11
click at [1089, 276] on button "Search" at bounding box center [1081, 281] width 36 height 16
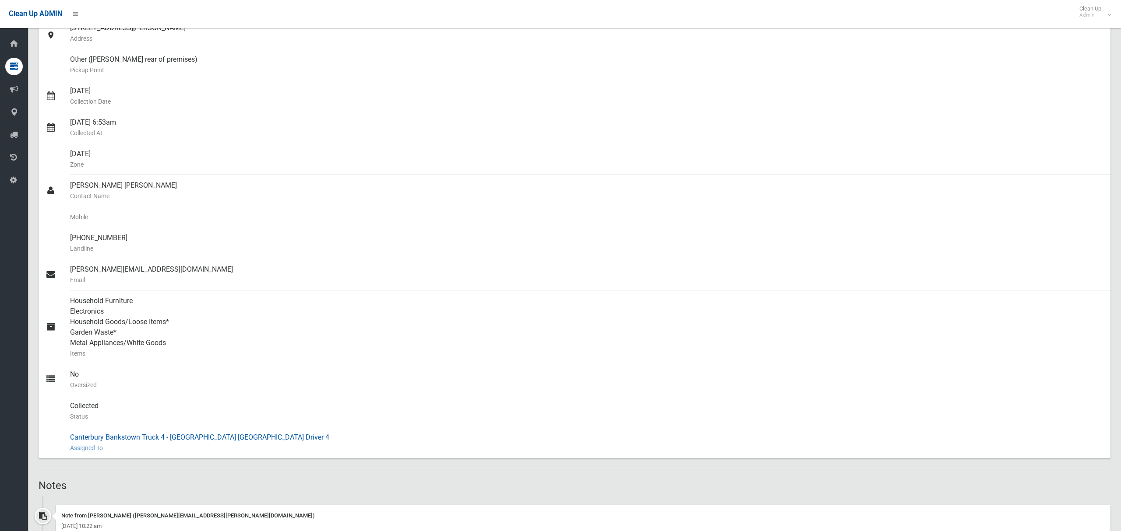
scroll to position [351, 0]
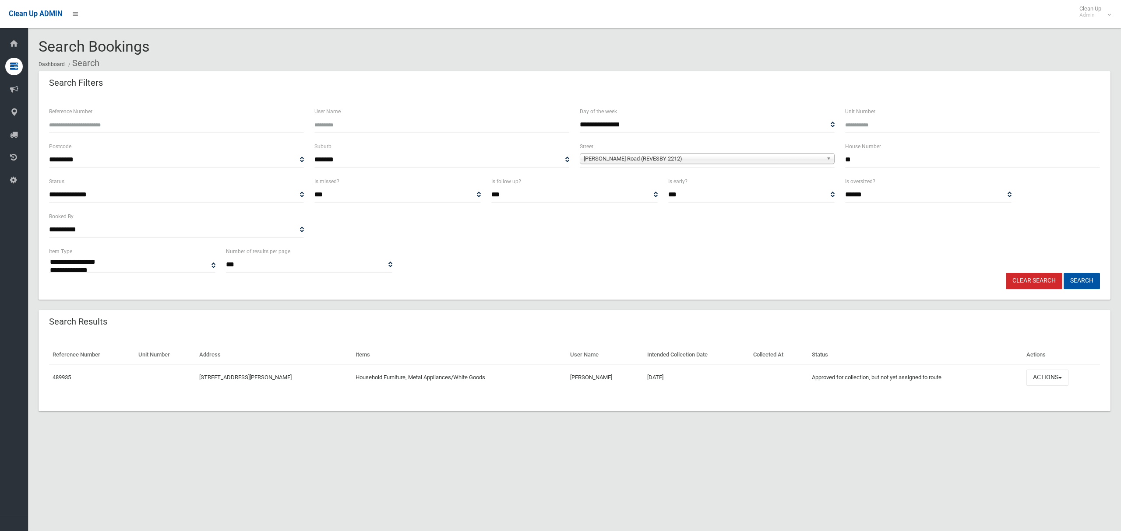
select select
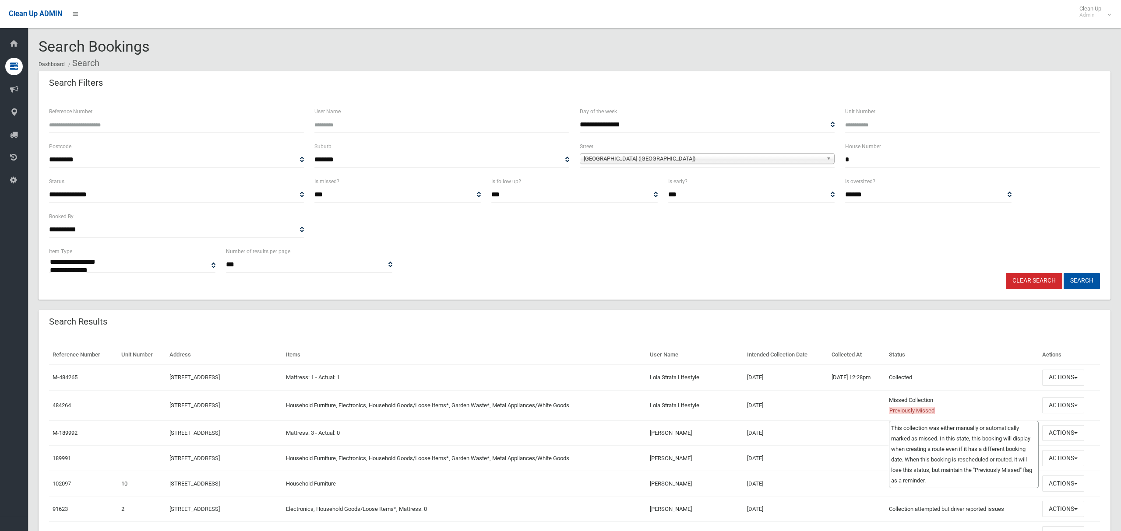
select select
click at [1067, 408] on button "Actions" at bounding box center [1063, 405] width 42 height 16
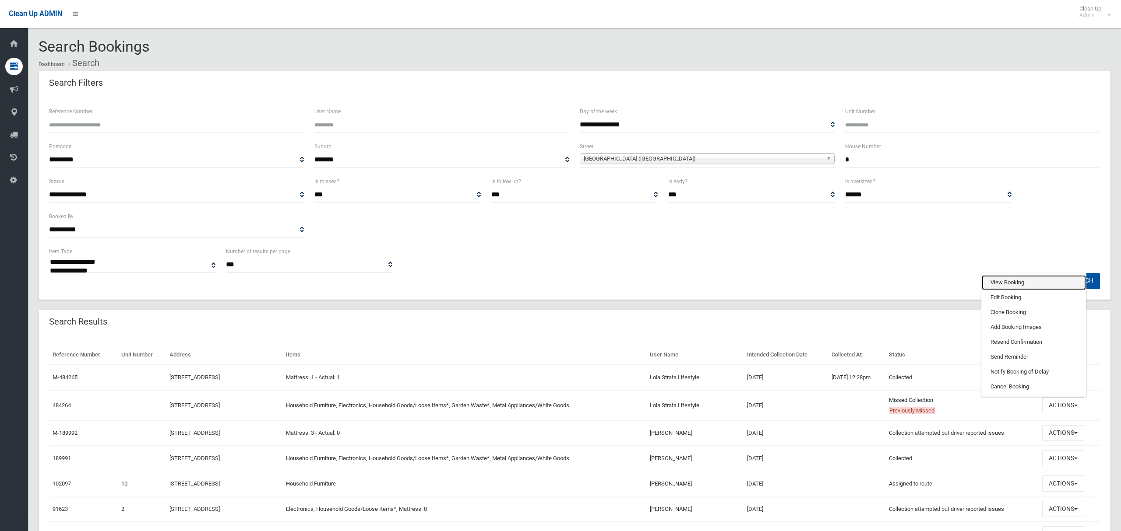
click at [1025, 287] on link "View Booking" at bounding box center [1033, 282] width 104 height 15
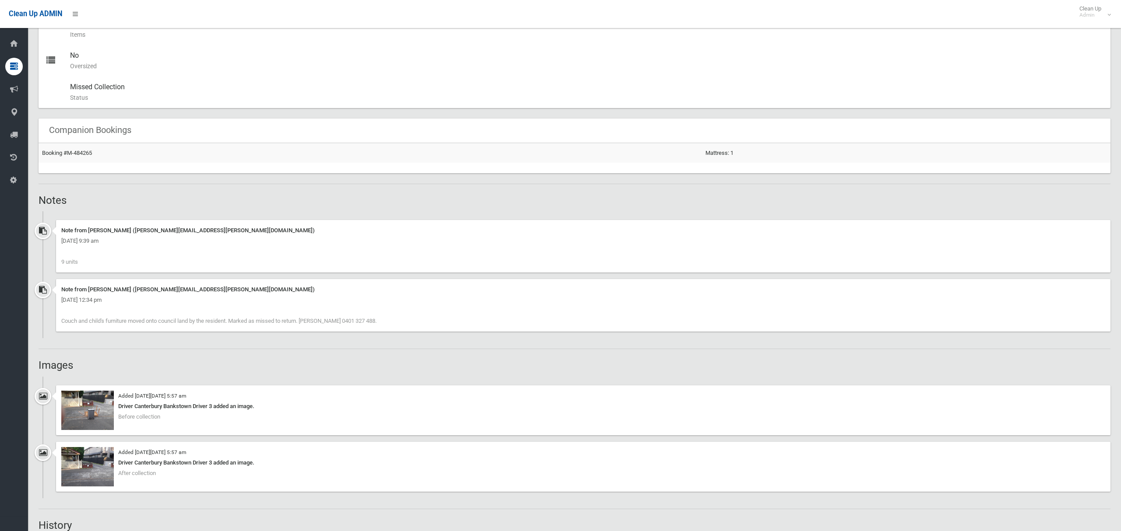
scroll to position [468, 0]
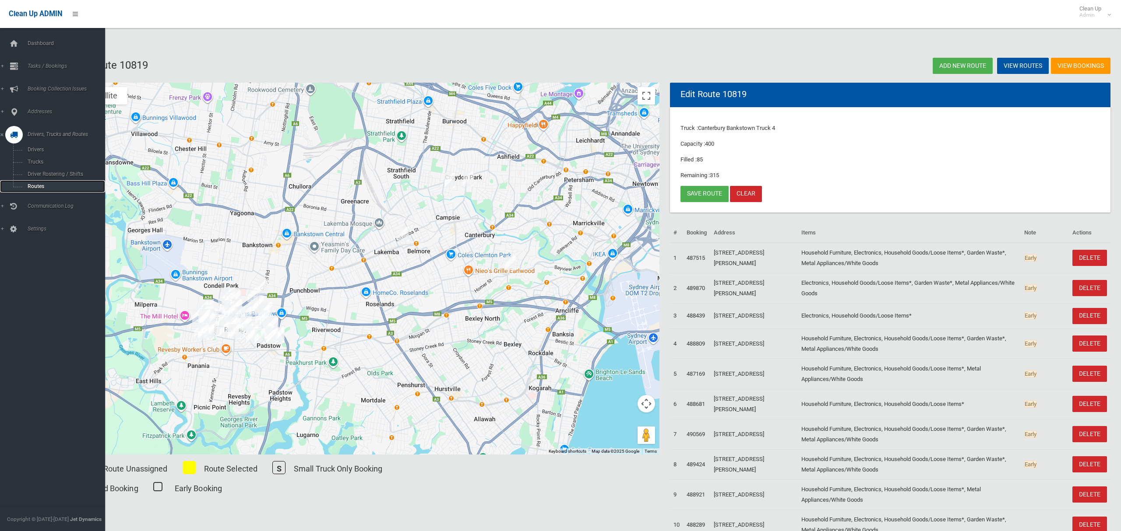
click at [37, 184] on span "Routes" at bounding box center [61, 186] width 73 height 6
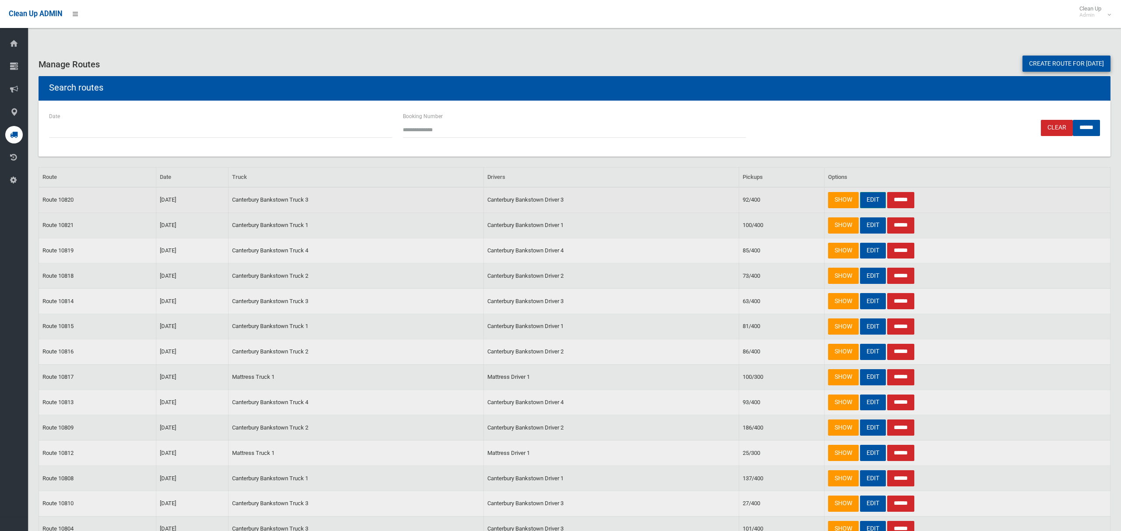
click at [865, 205] on link "EDIT" at bounding box center [873, 200] width 26 height 16
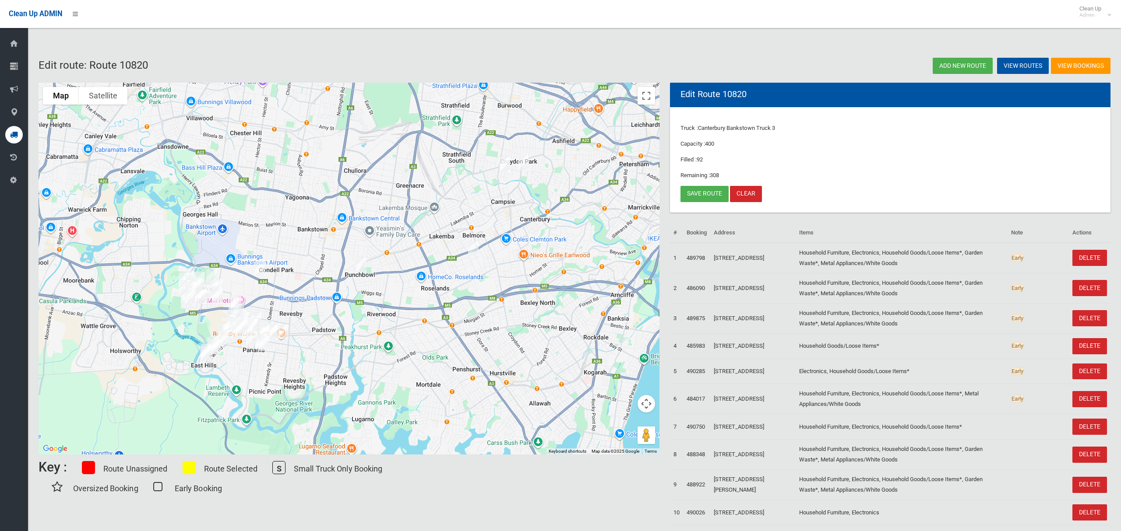
drag, startPoint x: 527, startPoint y: 166, endPoint x: 618, endPoint y: 207, distance: 100.3
click at [526, 165] on img "6 Wentworth Street, CROYDON PARK NSW 2133" at bounding box center [523, 163] width 18 height 22
click at [704, 190] on link "Save route" at bounding box center [704, 194] width 48 height 16
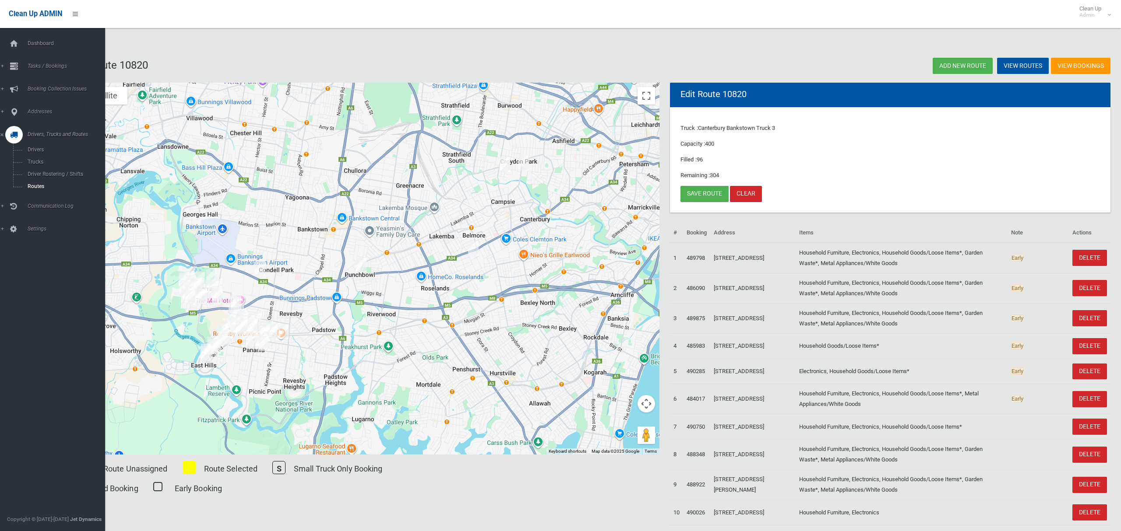
click at [15, 134] on icon at bounding box center [14, 135] width 8 height 18
click at [20, 135] on div at bounding box center [14, 135] width 18 height 18
click at [42, 183] on span "Routes" at bounding box center [61, 186] width 73 height 6
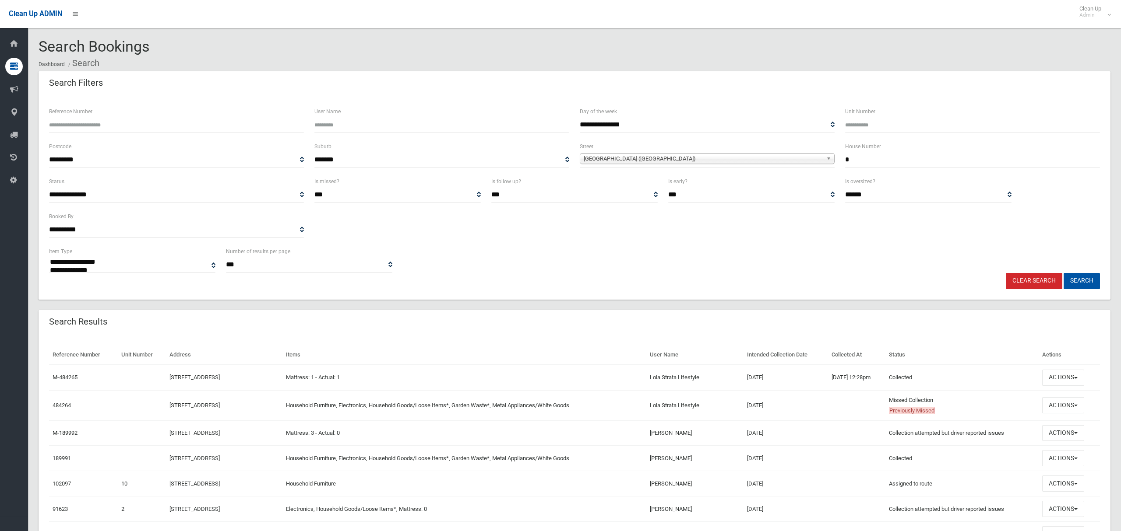
select select
type input "**"
click at [763, 159] on span "[GEOGRAPHIC_DATA] ([GEOGRAPHIC_DATA])" at bounding box center [703, 159] width 239 height 11
type input "*"
type input "*****"
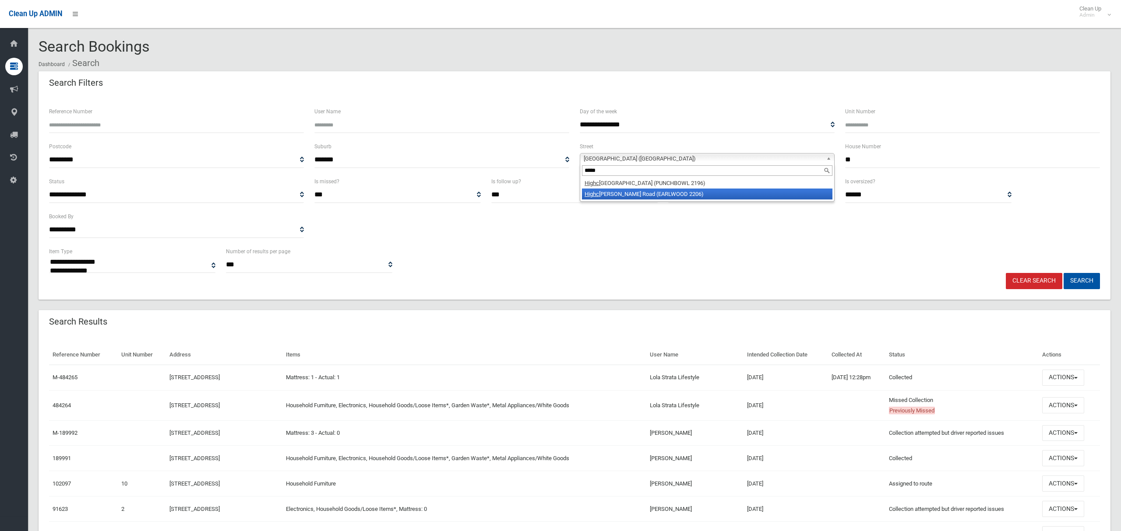
click at [669, 198] on li "Highc [PERSON_NAME] Road (EARLWOOD 2206)" at bounding box center [707, 194] width 250 height 11
click at [1071, 279] on button "Search" at bounding box center [1081, 281] width 36 height 16
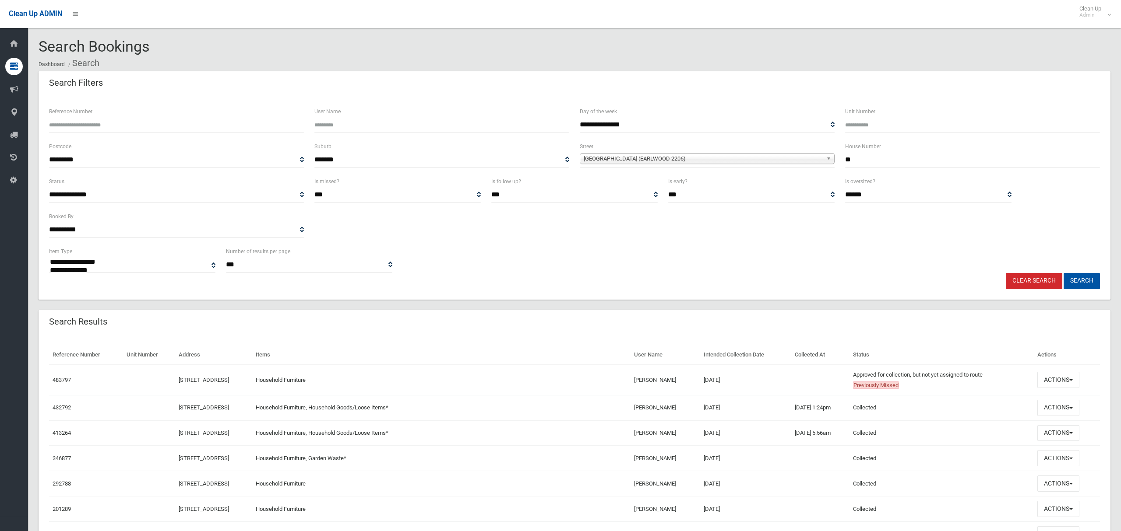
select select
click at [1059, 378] on button "Actions" at bounding box center [1058, 380] width 42 height 16
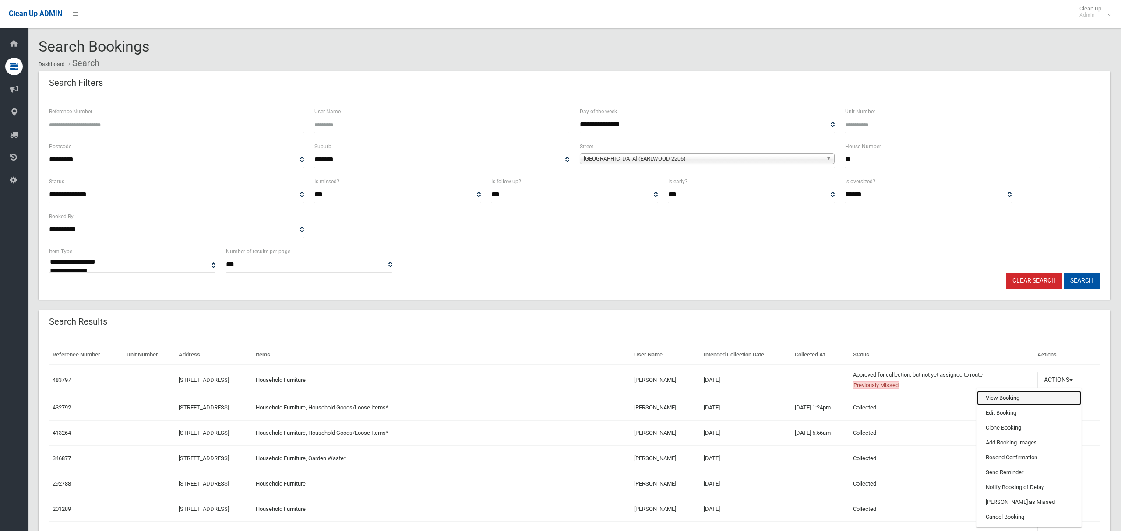
click at [1010, 401] on link "View Booking" at bounding box center [1029, 398] width 104 height 15
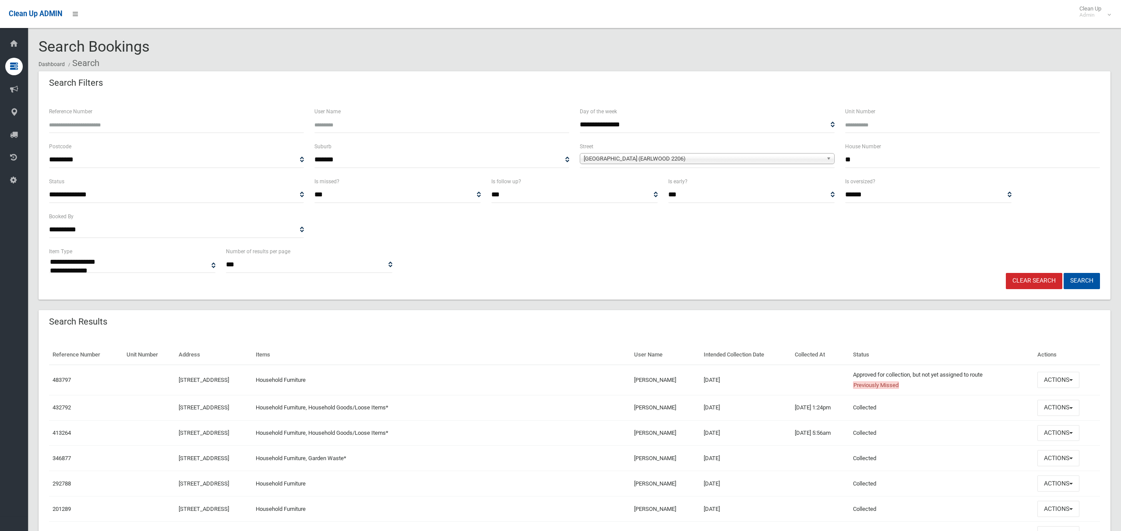
drag, startPoint x: 849, startPoint y: 157, endPoint x: 816, endPoint y: 154, distance: 33.8
click at [816, 154] on div "**********" at bounding box center [574, 158] width 1061 height 35
type input "**"
click at [677, 158] on span "Highcliff Road (EARLWOOD 2206)" at bounding box center [703, 159] width 239 height 11
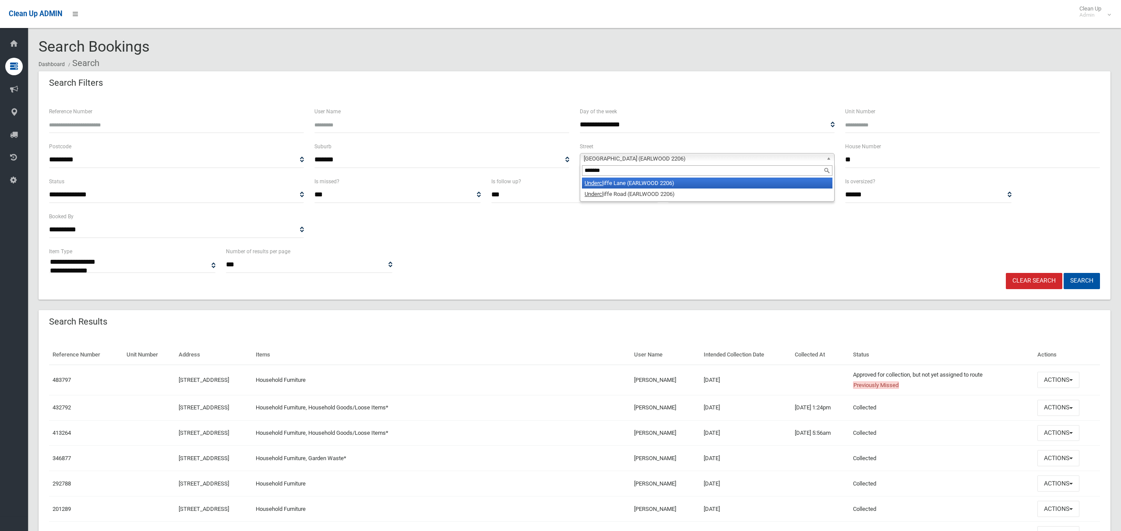
type input "*******"
click at [655, 183] on li "Undercl iffe Lane (EARLWOOD 2206)" at bounding box center [707, 183] width 250 height 11
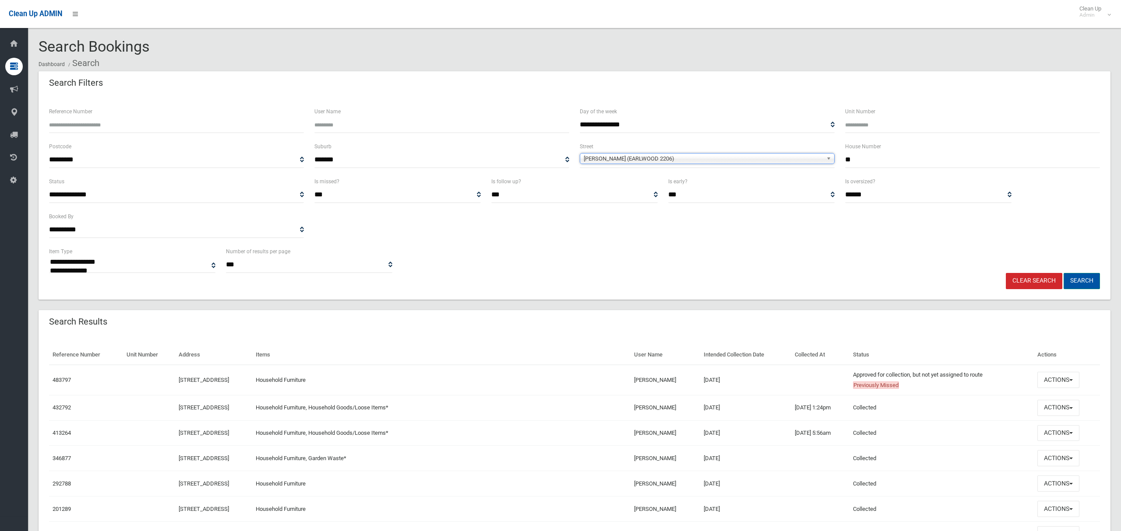
drag, startPoint x: 1097, startPoint y: 283, endPoint x: 1092, endPoint y: 284, distance: 5.8
click at [1097, 282] on button "Search" at bounding box center [1081, 281] width 36 height 16
drag, startPoint x: 1081, startPoint y: 281, endPoint x: 1060, endPoint y: 281, distance: 21.0
click at [1081, 281] on button "Search" at bounding box center [1081, 281] width 36 height 16
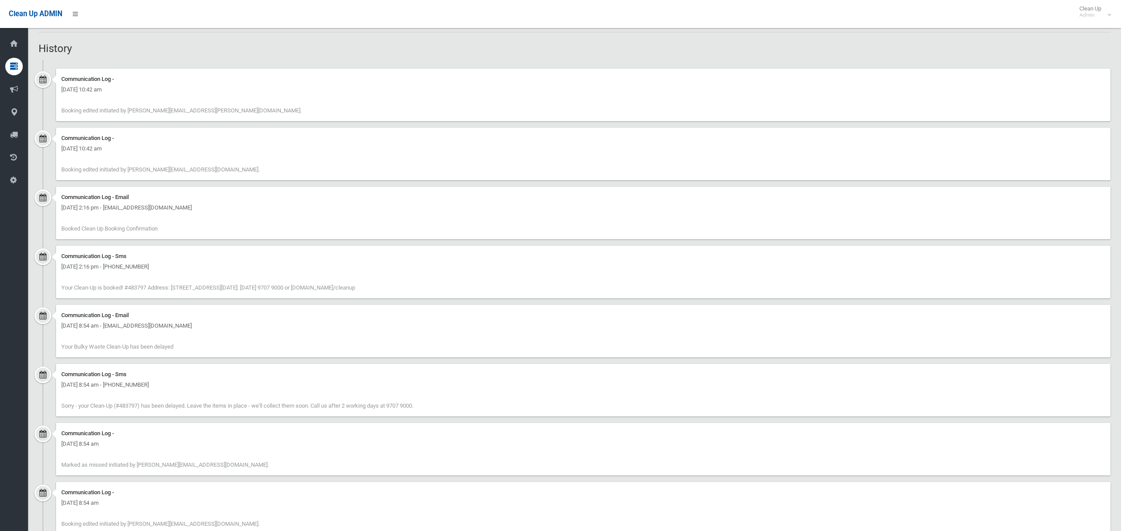
scroll to position [1162, 0]
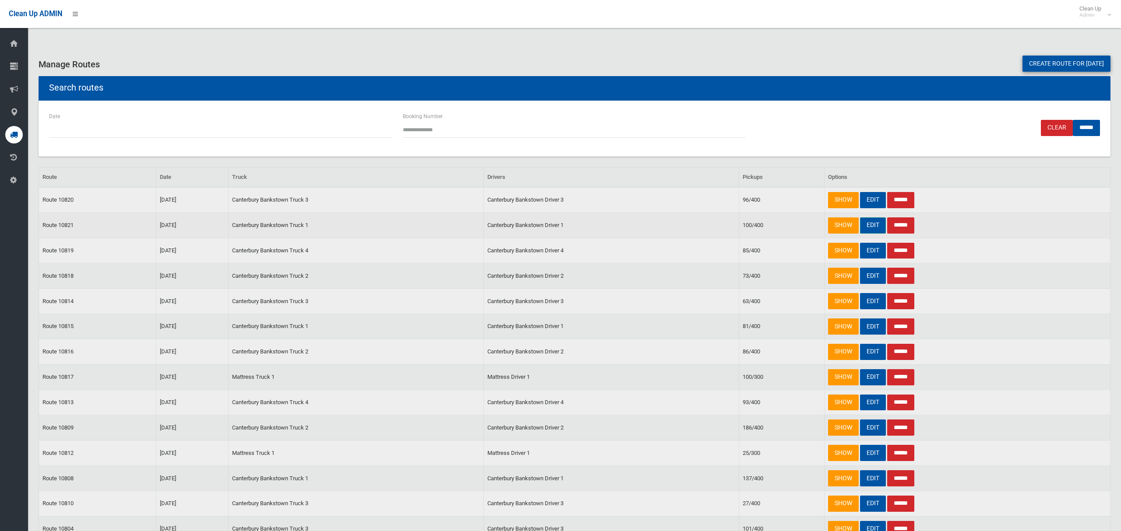
click at [871, 228] on link "EDIT" at bounding box center [873, 226] width 26 height 16
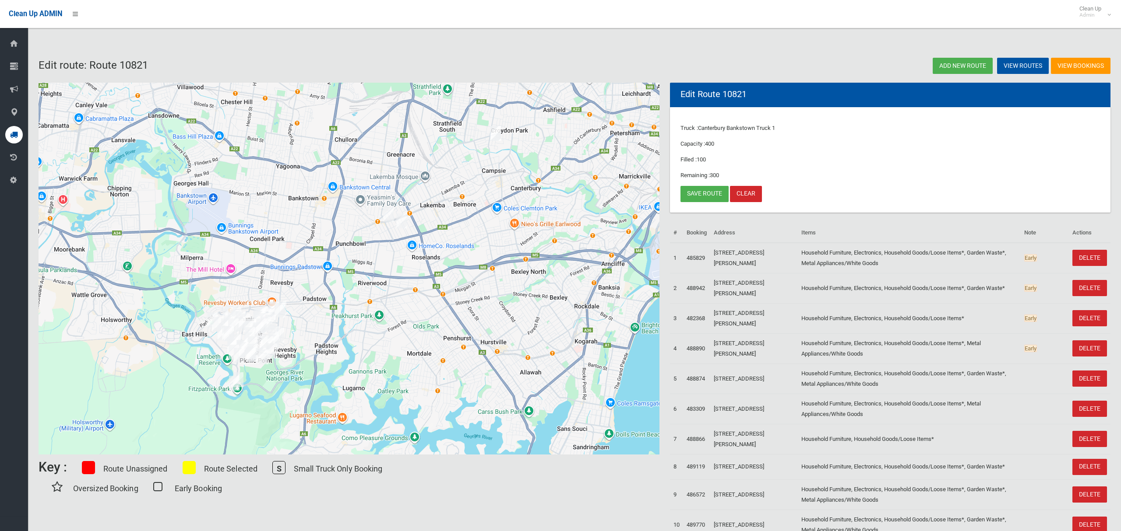
click at [497, 137] on img "12 Doyle Road, REVESBY NSW 2212" at bounding box center [496, 134] width 18 height 22
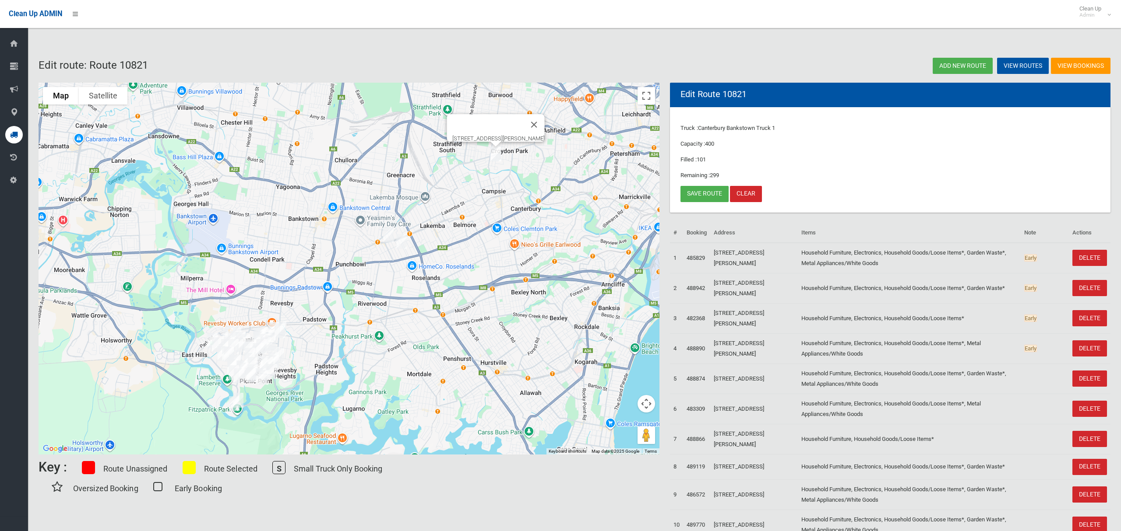
click at [493, 157] on img "12 Doyle Road, REVESBY NSW 2212" at bounding box center [496, 154] width 18 height 22
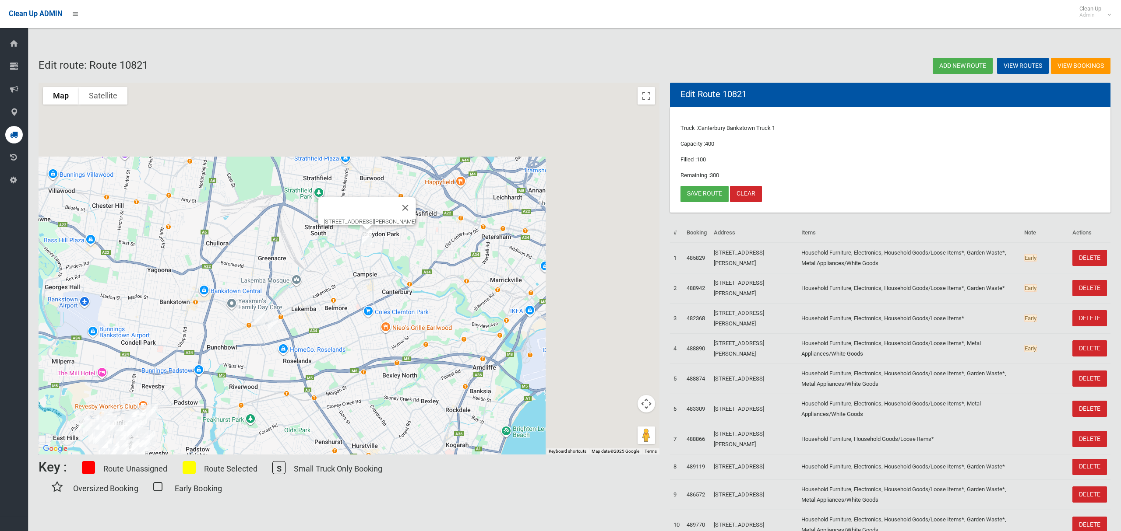
click at [346, 355] on div "To navigate, press the arrow keys. 12 Doyle Road, REVESBY NSW 2212" at bounding box center [349, 269] width 621 height 372
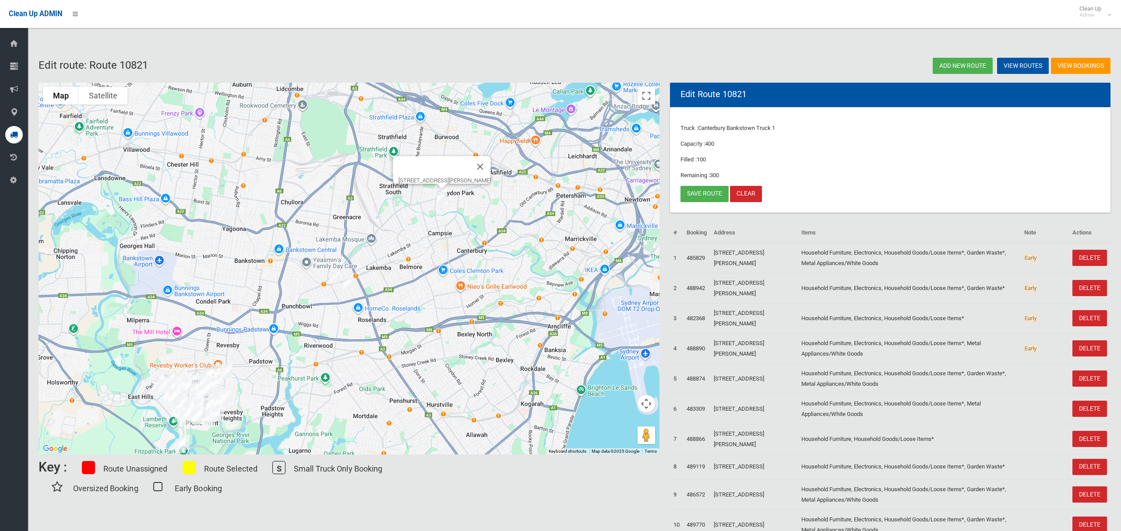
drag, startPoint x: 394, startPoint y: 312, endPoint x: 491, endPoint y: 264, distance: 107.5
click at [491, 264] on div "12 Doyle Road, REVESBY NSW 2212" at bounding box center [349, 269] width 621 height 372
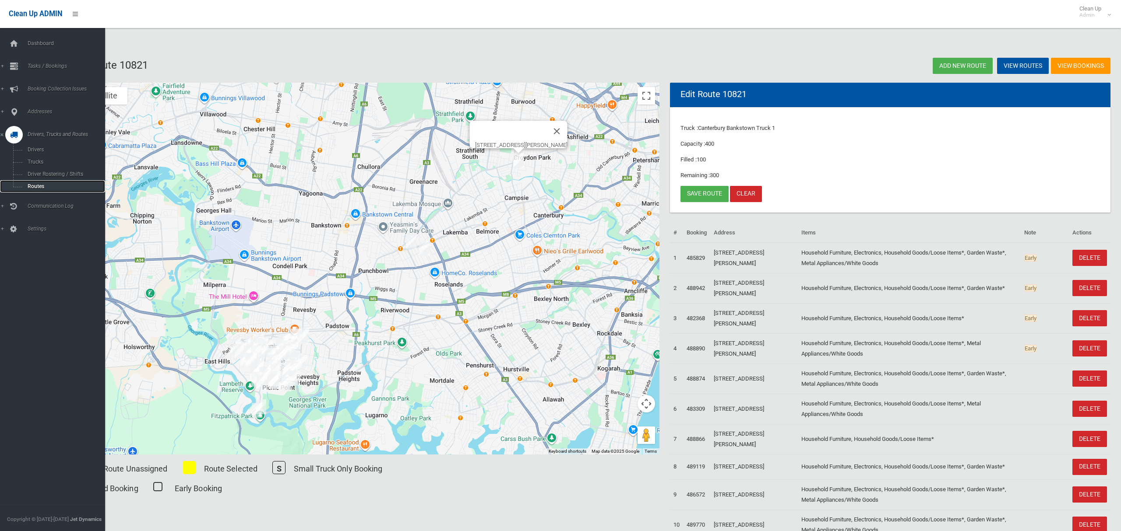
click at [36, 184] on span "Routes" at bounding box center [61, 186] width 73 height 6
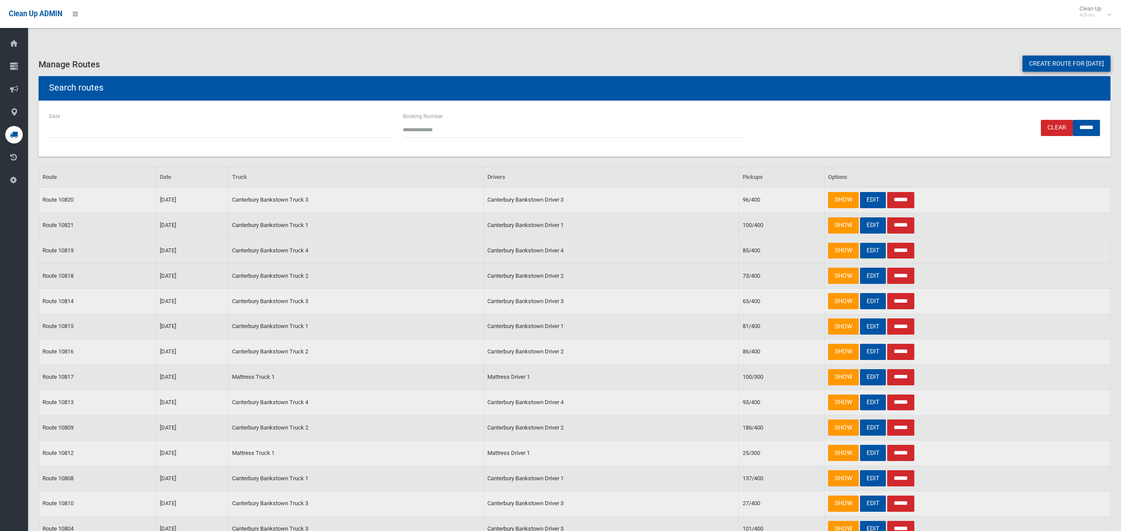
click at [872, 251] on link "EDIT" at bounding box center [873, 251] width 26 height 16
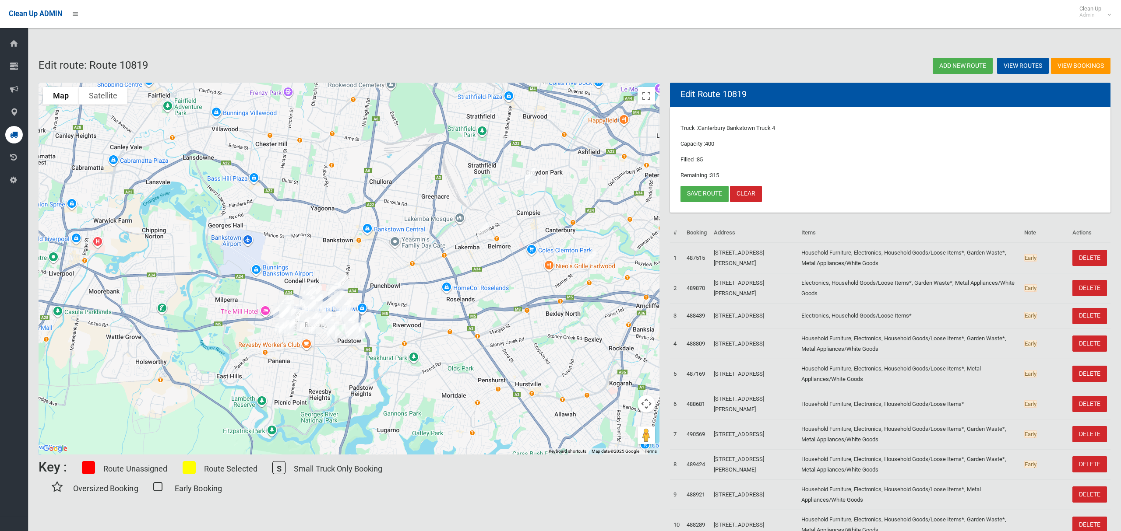
drag, startPoint x: 351, startPoint y: 278, endPoint x: 442, endPoint y: 272, distance: 90.8
click at [443, 272] on div at bounding box center [349, 269] width 621 height 372
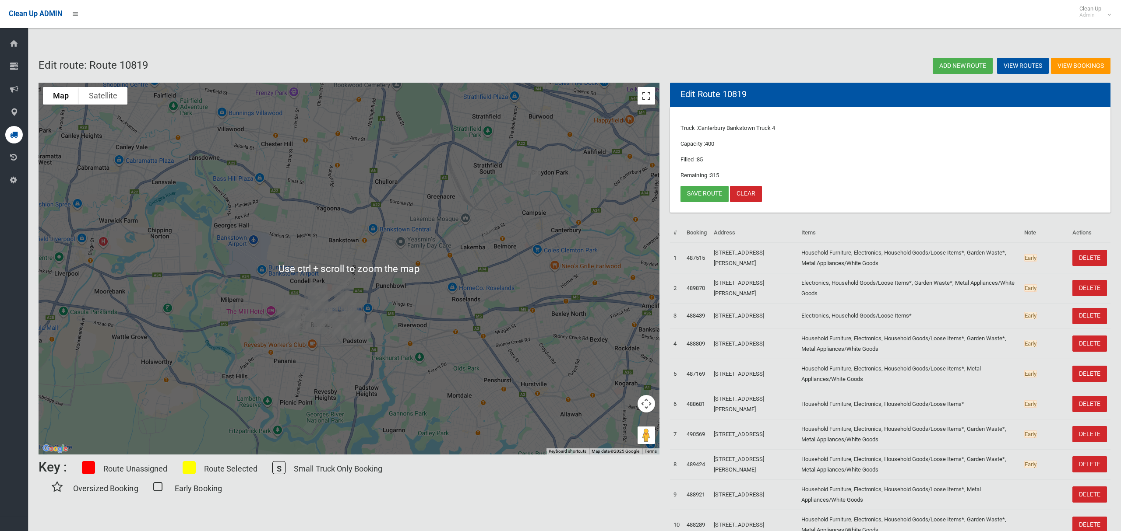
click at [644, 100] on button "Toggle fullscreen view" at bounding box center [646, 96] width 18 height 18
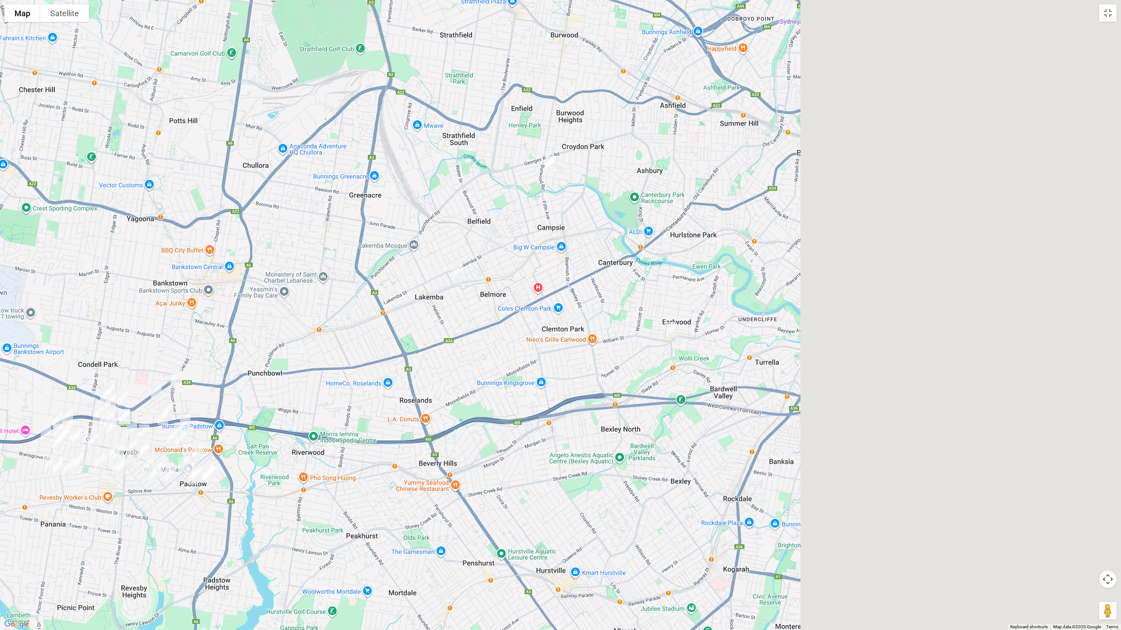
drag, startPoint x: 803, startPoint y: 273, endPoint x: 321, endPoint y: 360, distance: 489.8
click at [308, 362] on div at bounding box center [560, 315] width 1121 height 630
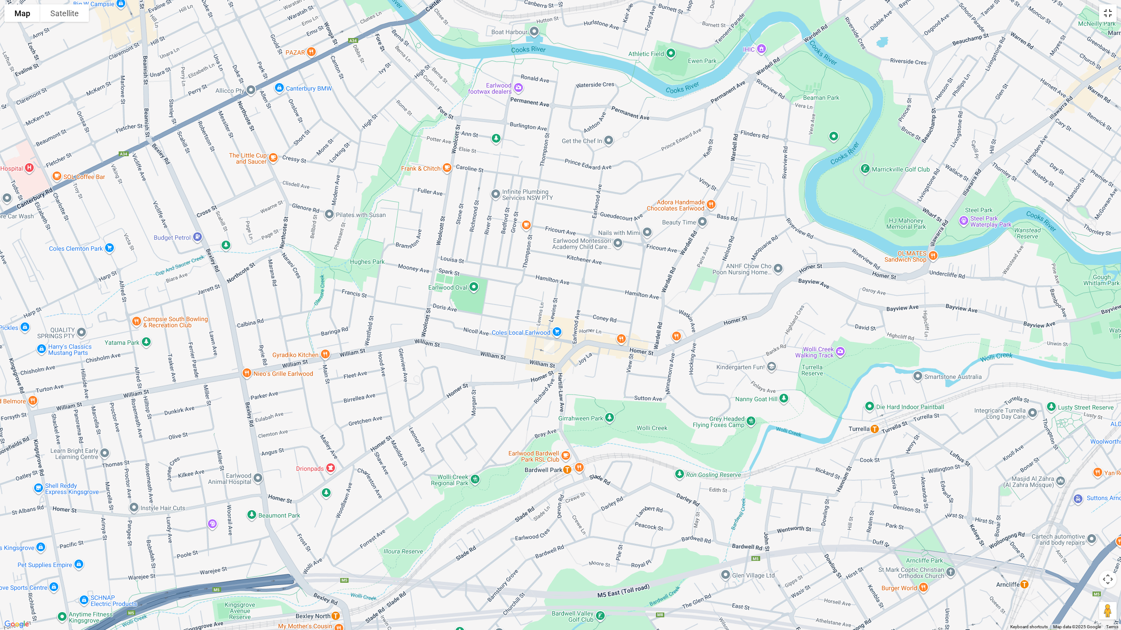
click at [1107, 14] on button "Toggle fullscreen view" at bounding box center [1108, 13] width 18 height 18
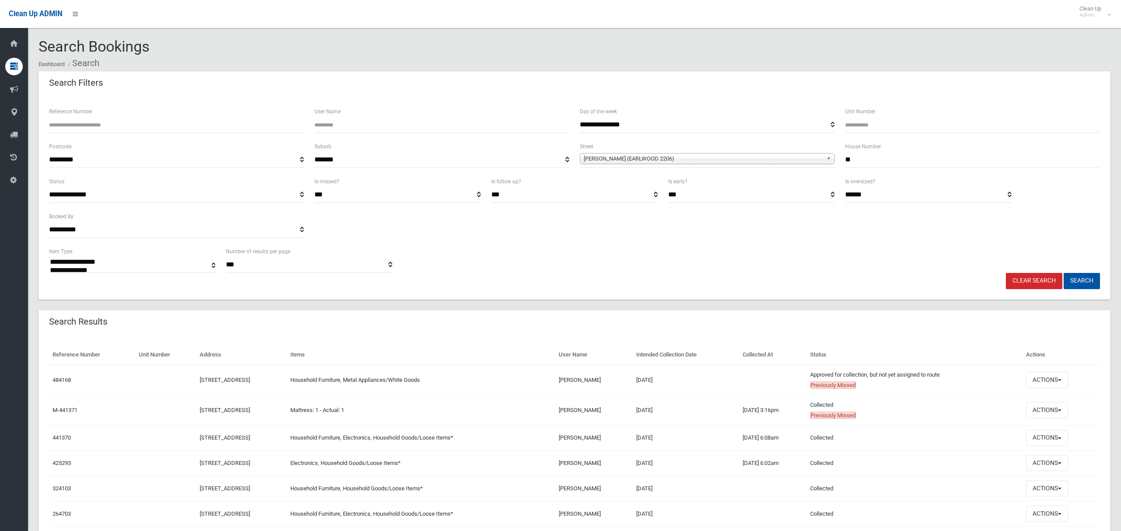
select select
click at [1050, 382] on button "Actions" at bounding box center [1047, 380] width 42 height 16
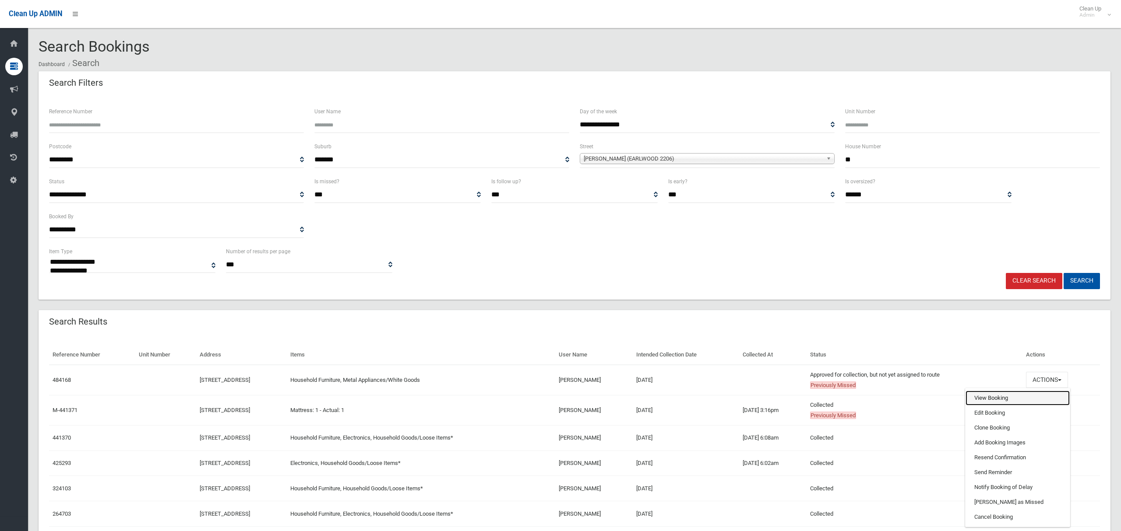
click at [1000, 399] on link "View Booking" at bounding box center [1017, 398] width 104 height 15
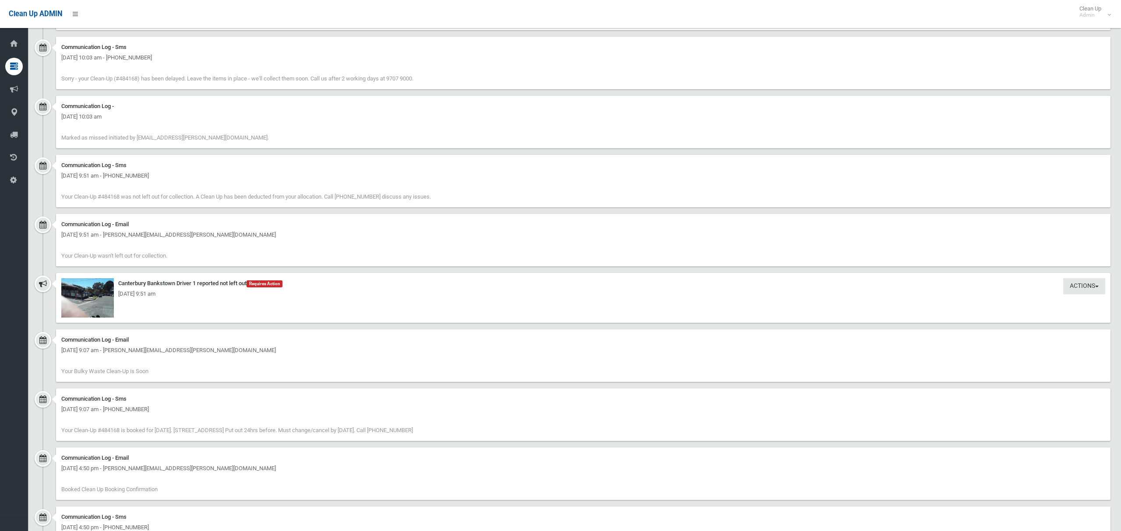
scroll to position [188, 0]
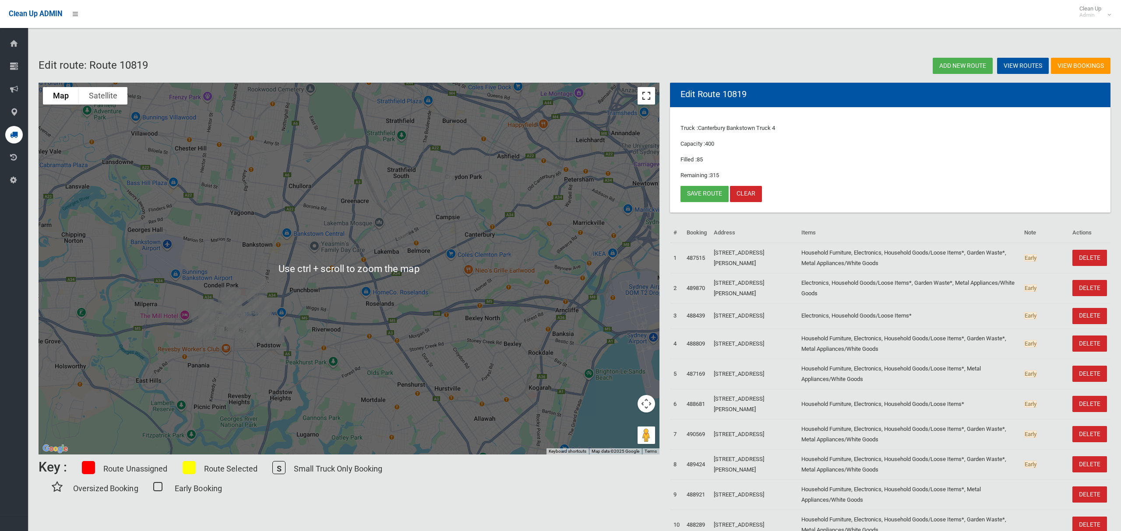
click at [642, 101] on button "Toggle fullscreen view" at bounding box center [646, 96] width 18 height 18
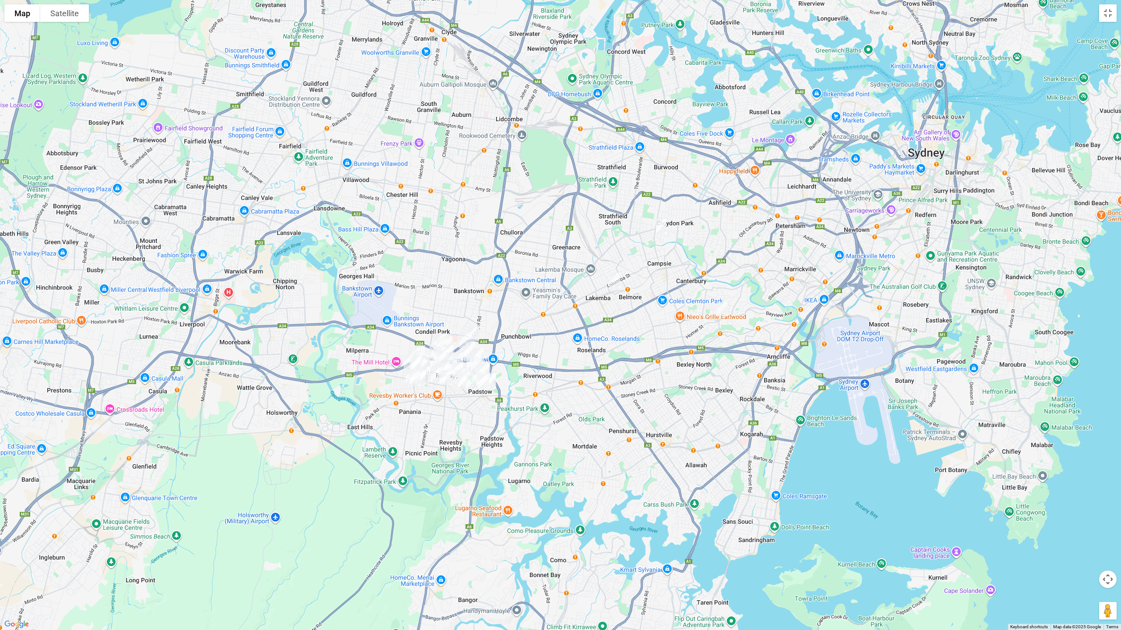
click at [682, 276] on div at bounding box center [560, 315] width 1121 height 630
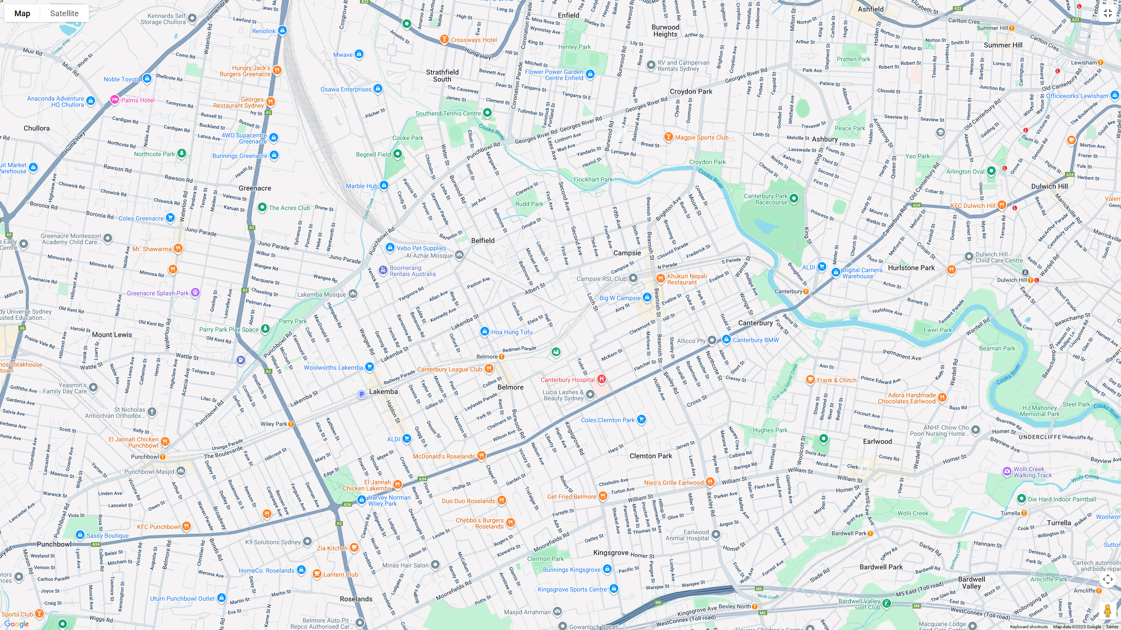
click at [1109, 15] on button "Toggle fullscreen view" at bounding box center [1108, 13] width 18 height 18
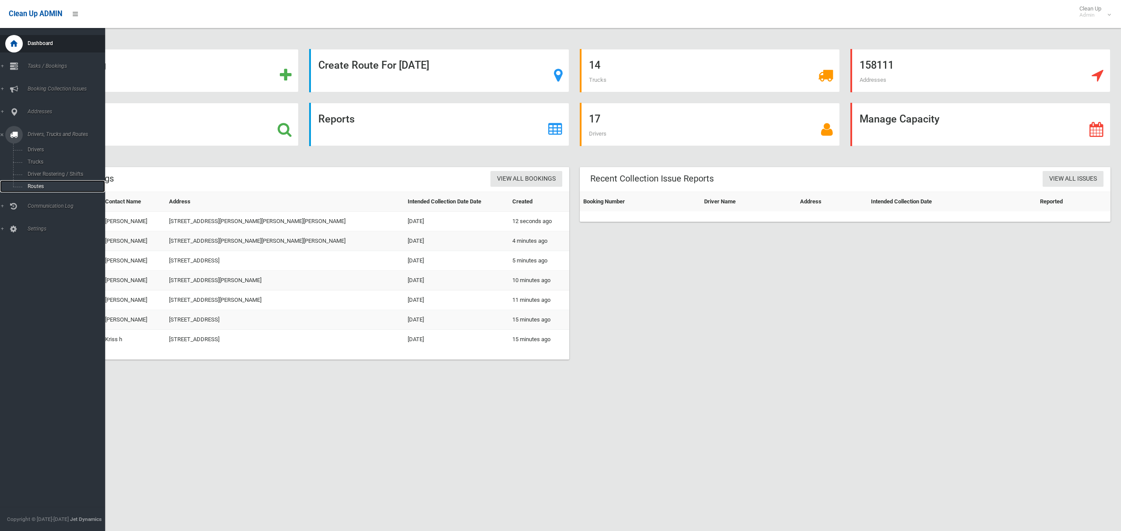
click at [30, 186] on span "Routes" at bounding box center [61, 186] width 73 height 6
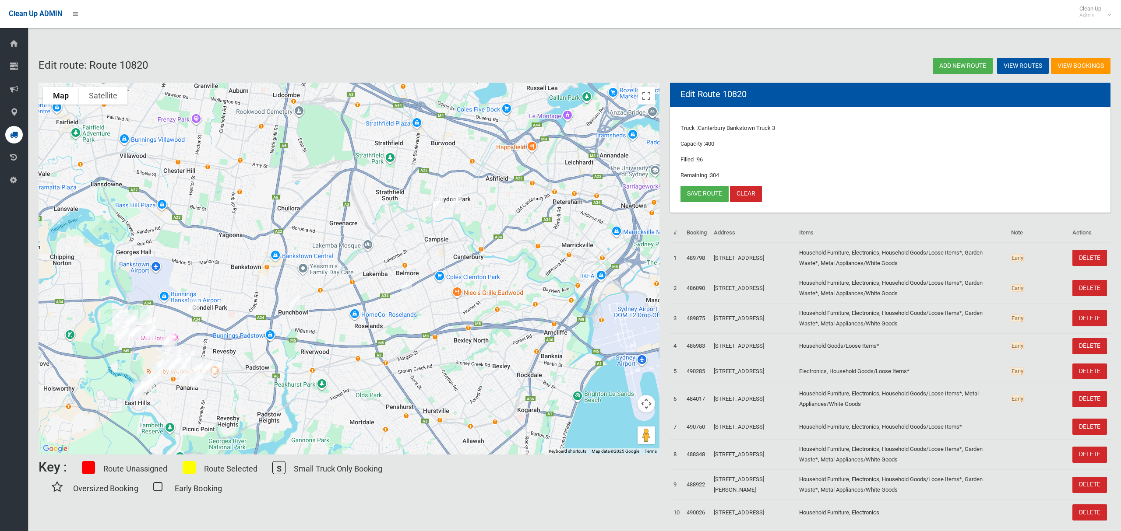
drag, startPoint x: 538, startPoint y: 169, endPoint x: 469, endPoint y: 207, distance: 78.2
click at [469, 207] on div at bounding box center [349, 269] width 621 height 372
click at [644, 94] on button "Toggle fullscreen view" at bounding box center [646, 96] width 18 height 18
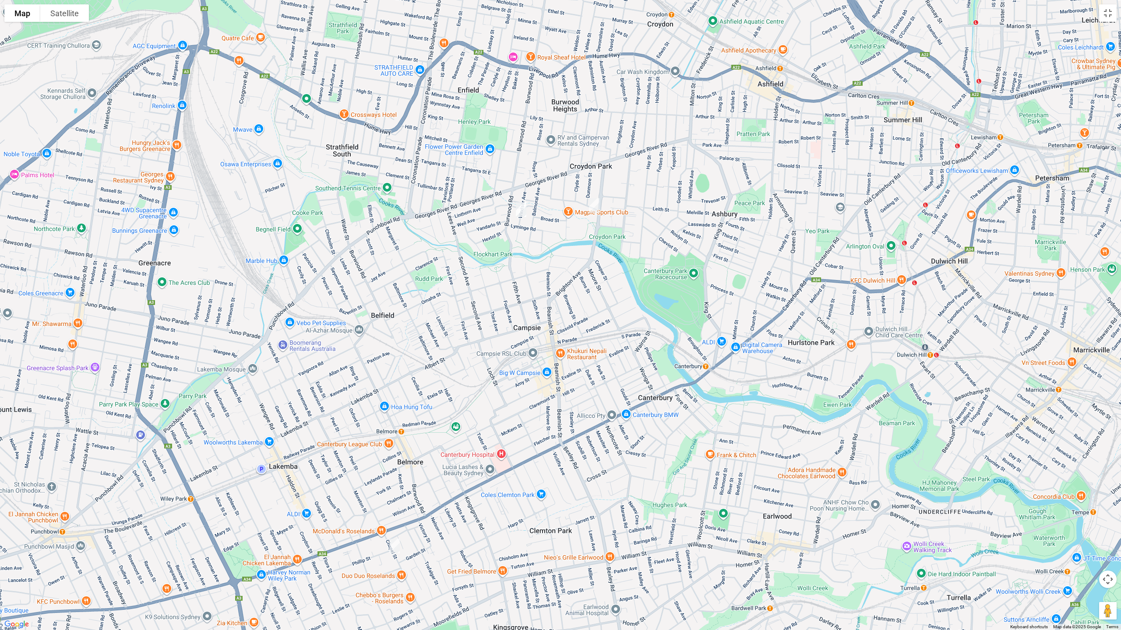
drag, startPoint x: 739, startPoint y: 278, endPoint x: 649, endPoint y: 221, distance: 106.6
click at [649, 221] on div at bounding box center [560, 315] width 1121 height 630
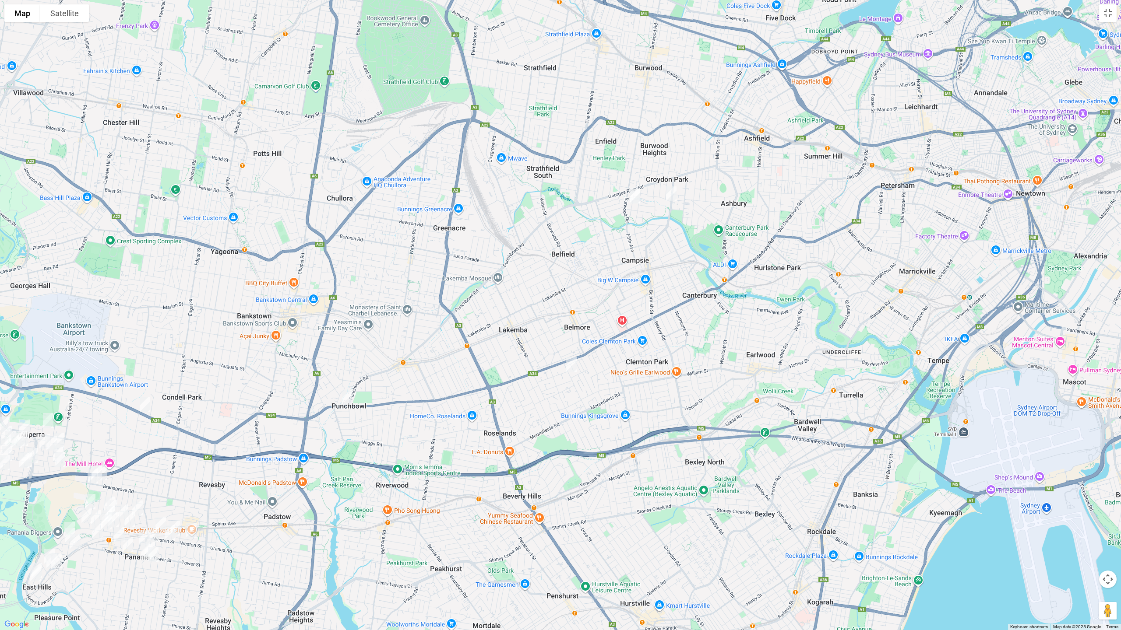
drag, startPoint x: 534, startPoint y: 309, endPoint x: 577, endPoint y: 279, distance: 52.8
click at [577, 279] on div at bounding box center [560, 315] width 1121 height 630
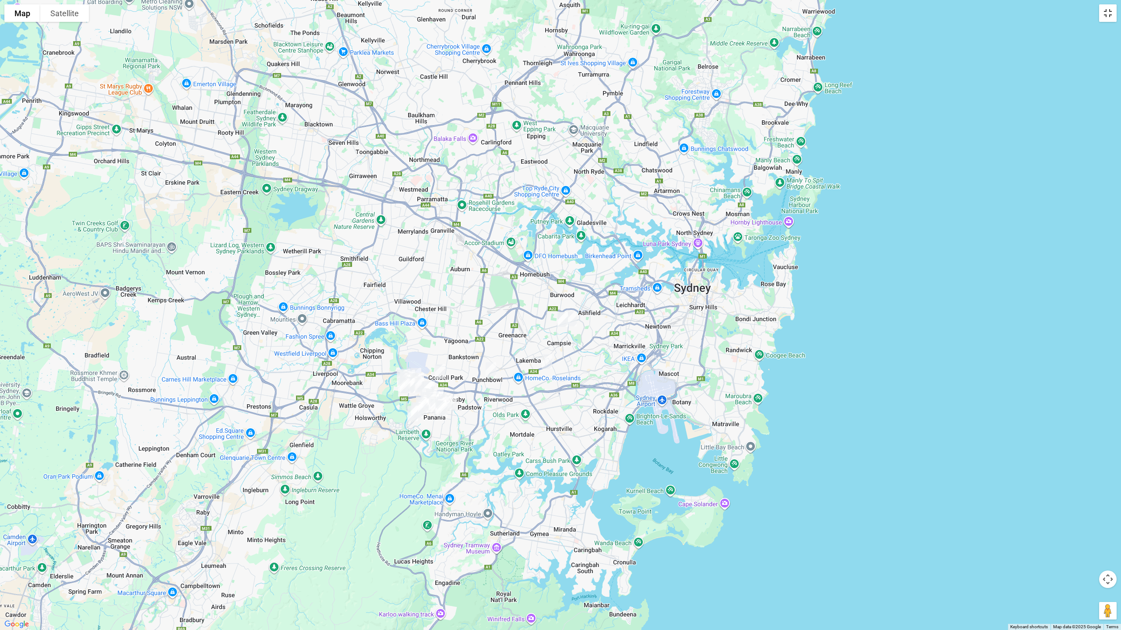
click at [1104, 14] on button "Toggle fullscreen view" at bounding box center [1108, 13] width 18 height 18
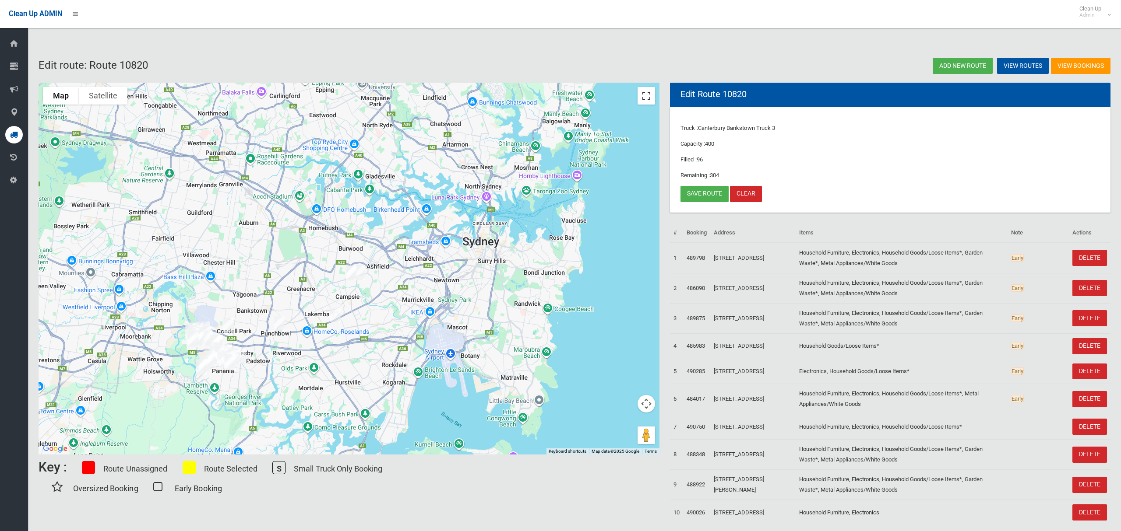
click at [649, 95] on button "Toggle fullscreen view" at bounding box center [646, 96] width 18 height 18
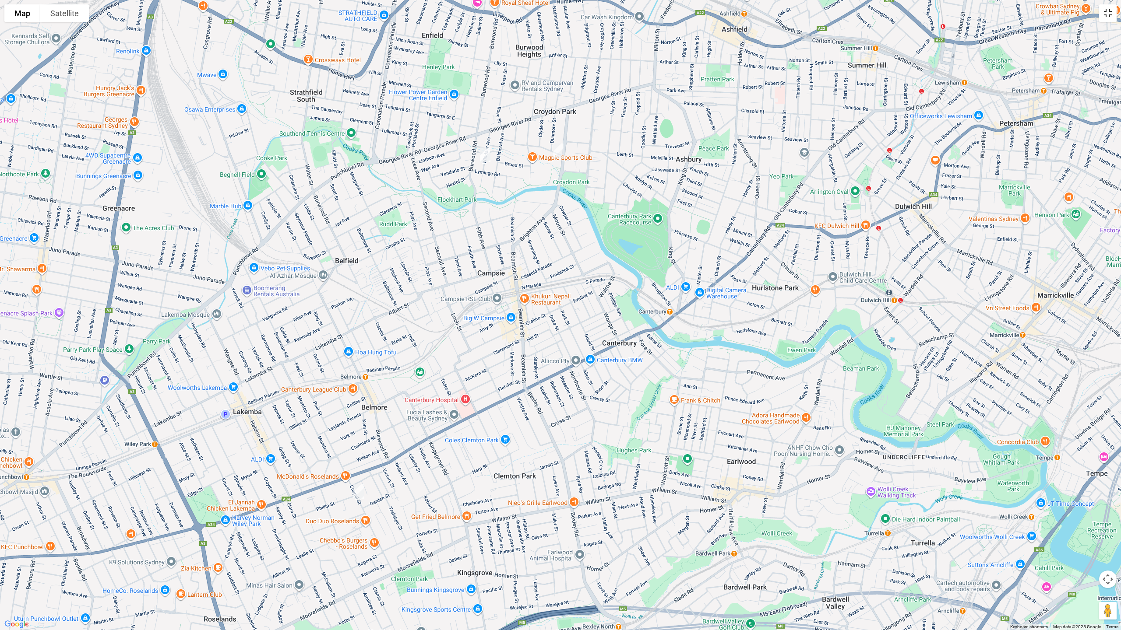
click at [1111, 17] on button "Toggle fullscreen view" at bounding box center [1108, 13] width 18 height 18
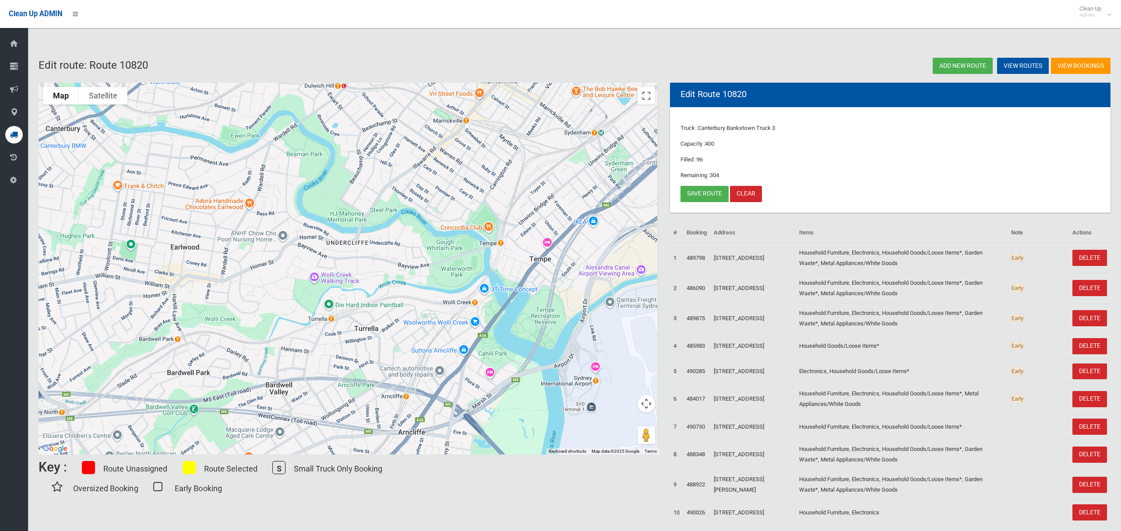
drag, startPoint x: 540, startPoint y: 248, endPoint x: 225, endPoint y: 86, distance: 353.8
click at [225, 86] on div at bounding box center [349, 269] width 621 height 372
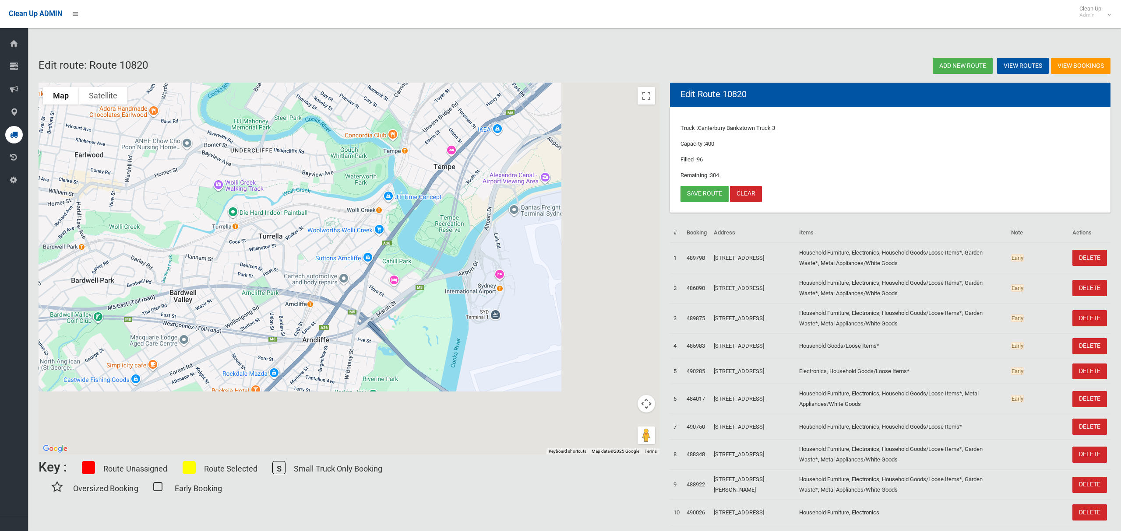
drag, startPoint x: 511, startPoint y: 246, endPoint x: 445, endPoint y: 164, distance: 104.6
click at [445, 164] on div at bounding box center [349, 269] width 621 height 372
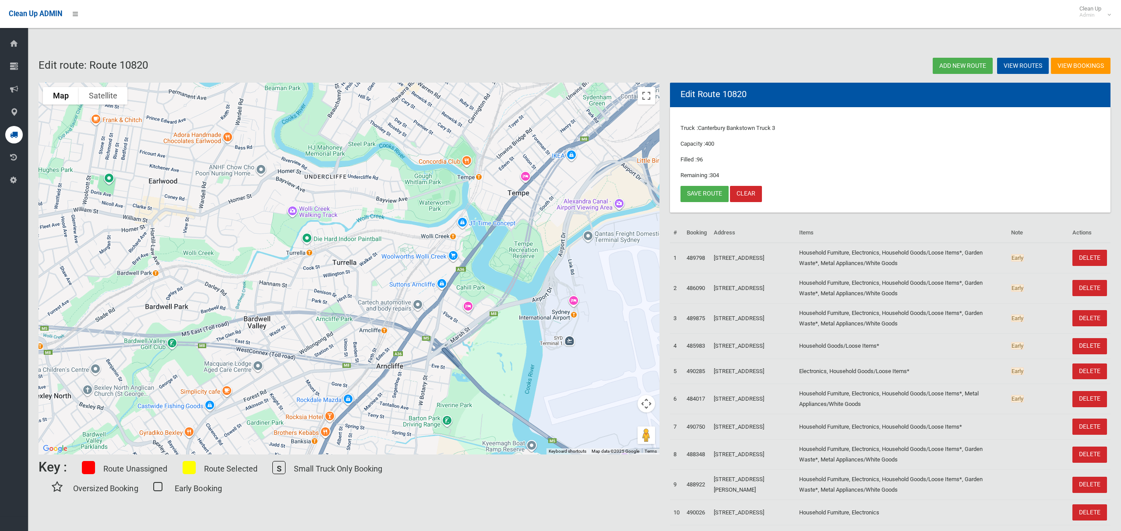
drag, startPoint x: 461, startPoint y: 172, endPoint x: 442, endPoint y: 239, distance: 69.7
click at [536, 199] on div at bounding box center [349, 269] width 621 height 372
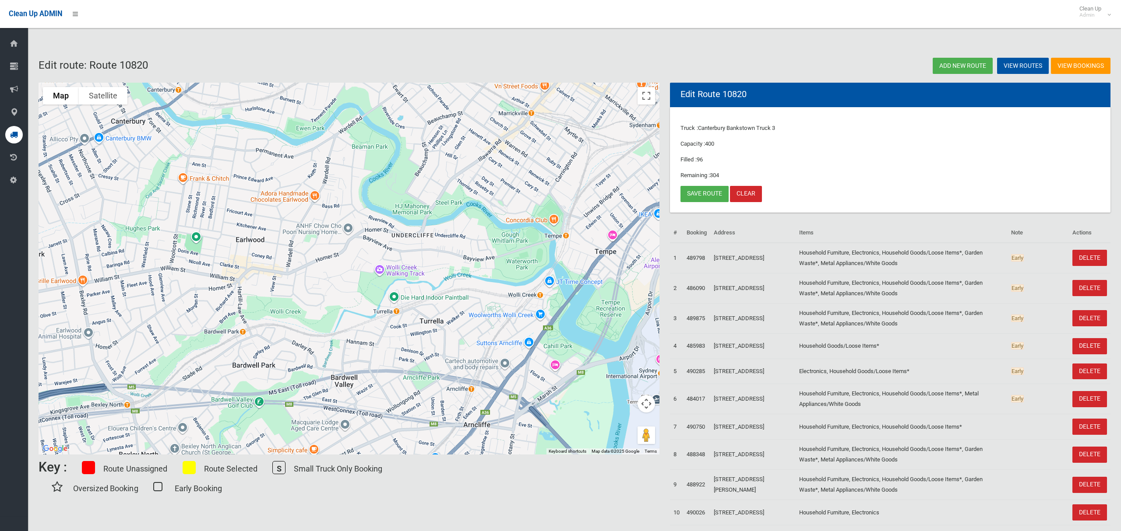
drag, startPoint x: 363, startPoint y: 207, endPoint x: 455, endPoint y: 271, distance: 112.0
click at [455, 271] on div at bounding box center [349, 269] width 621 height 372
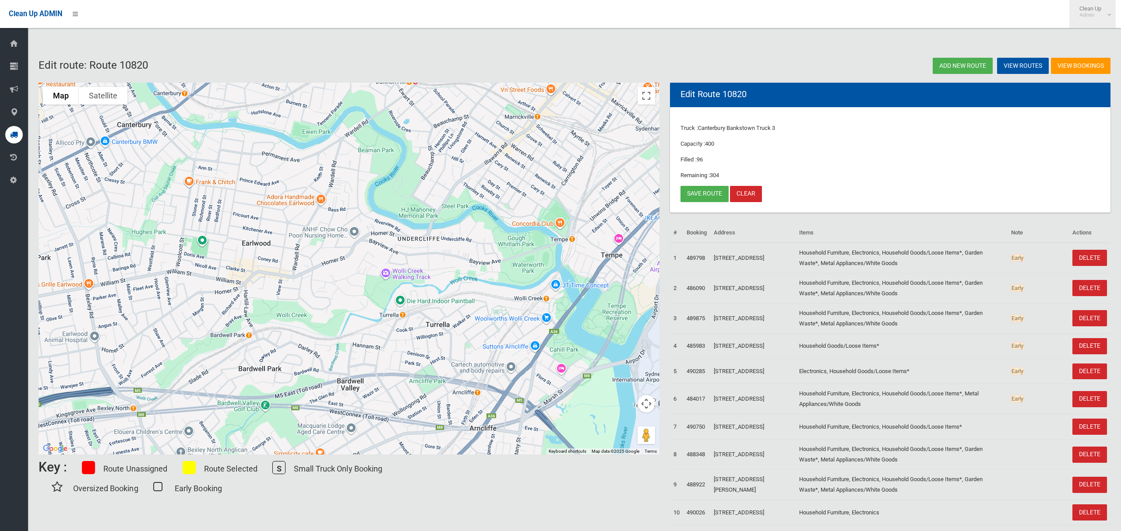
click at [1097, 18] on link "Clean Up Admin" at bounding box center [1092, 14] width 46 height 28
click at [1094, 42] on link "Logout" at bounding box center [1092, 38] width 46 height 15
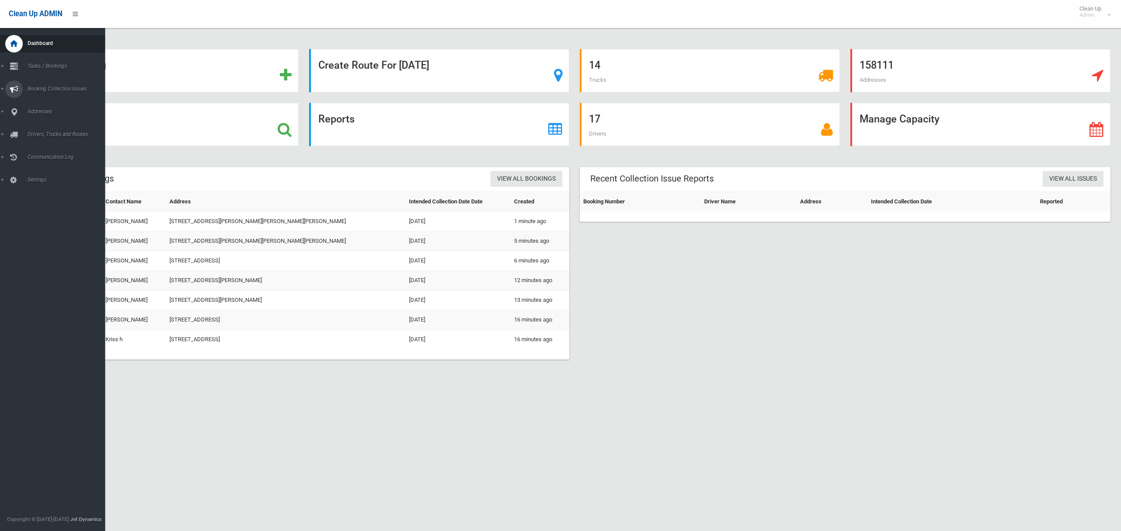
click at [48, 88] on span "Booking Collection Issues" at bounding box center [65, 89] width 80 height 6
click at [49, 65] on span "Tasks / Bookings" at bounding box center [65, 66] width 80 height 6
click at [42, 130] on span "Search" at bounding box center [61, 130] width 73 height 6
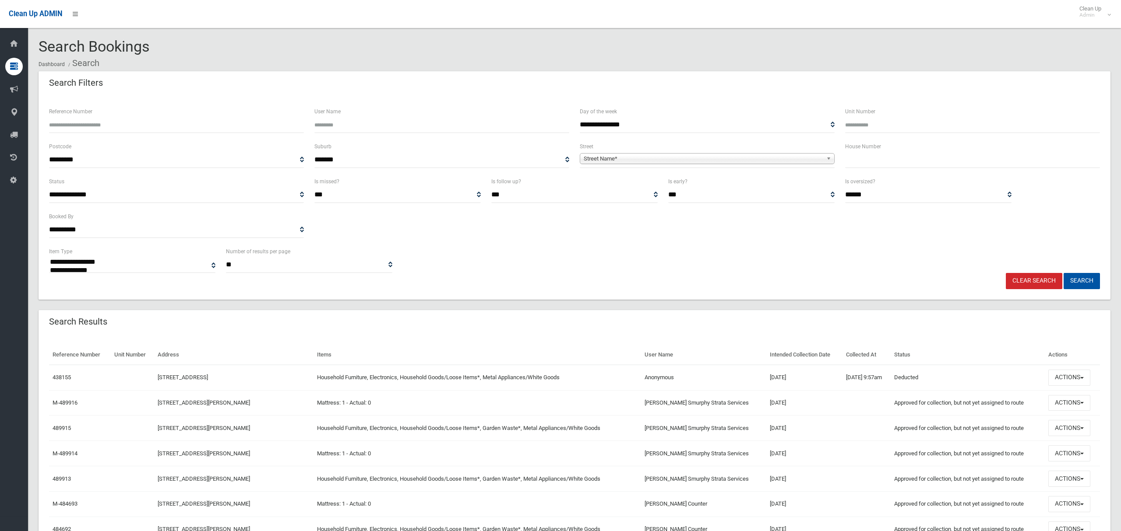
select select
type input "**"
click at [682, 158] on span "Street Name*" at bounding box center [703, 159] width 239 height 11
type input "********"
click at [680, 183] on li "Highclif f Road (EARLWOOD 2206)" at bounding box center [707, 183] width 250 height 11
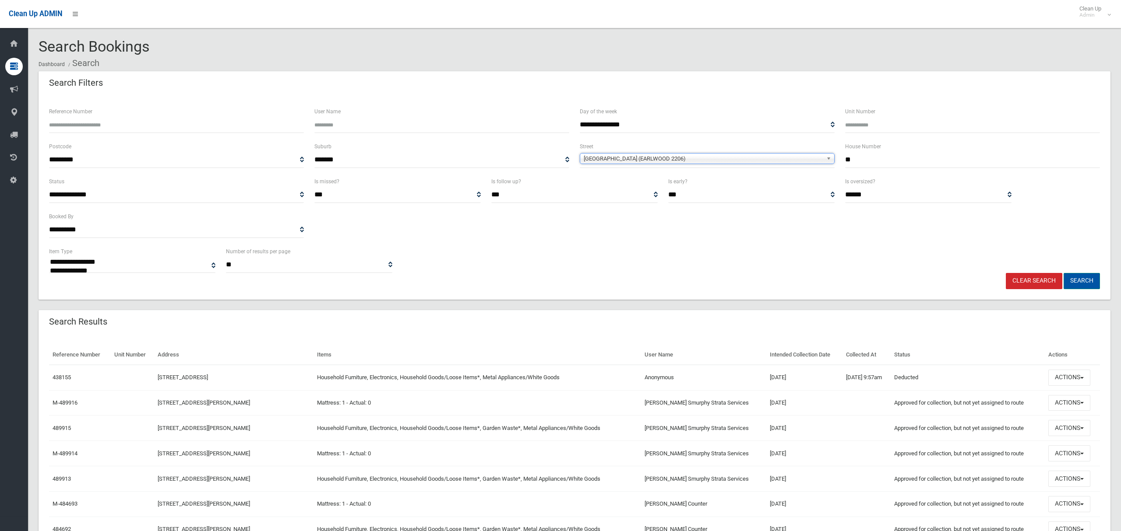
click at [1088, 282] on button "Search" at bounding box center [1081, 281] width 36 height 16
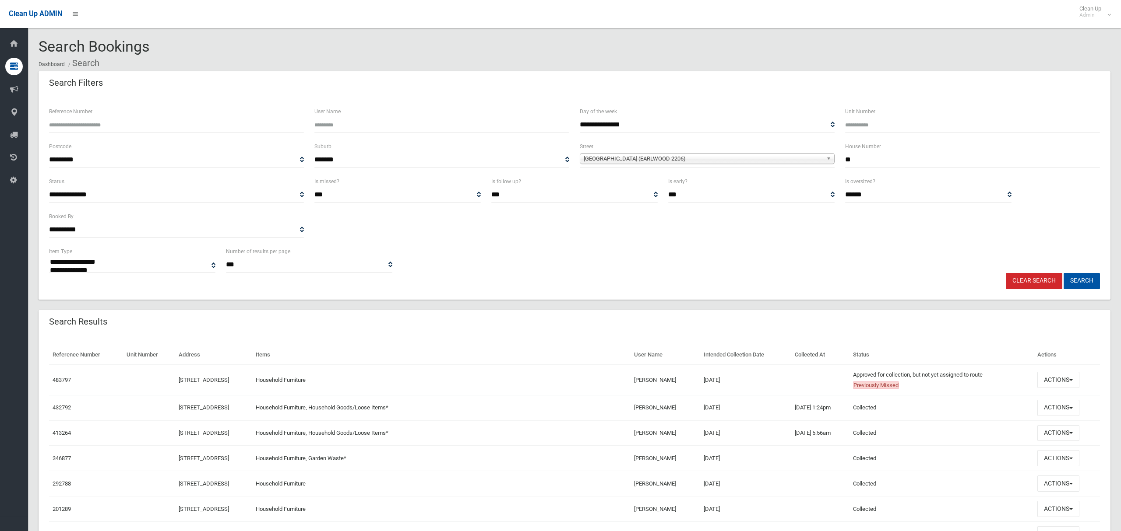
select select
click at [1060, 384] on button "Actions" at bounding box center [1058, 380] width 42 height 16
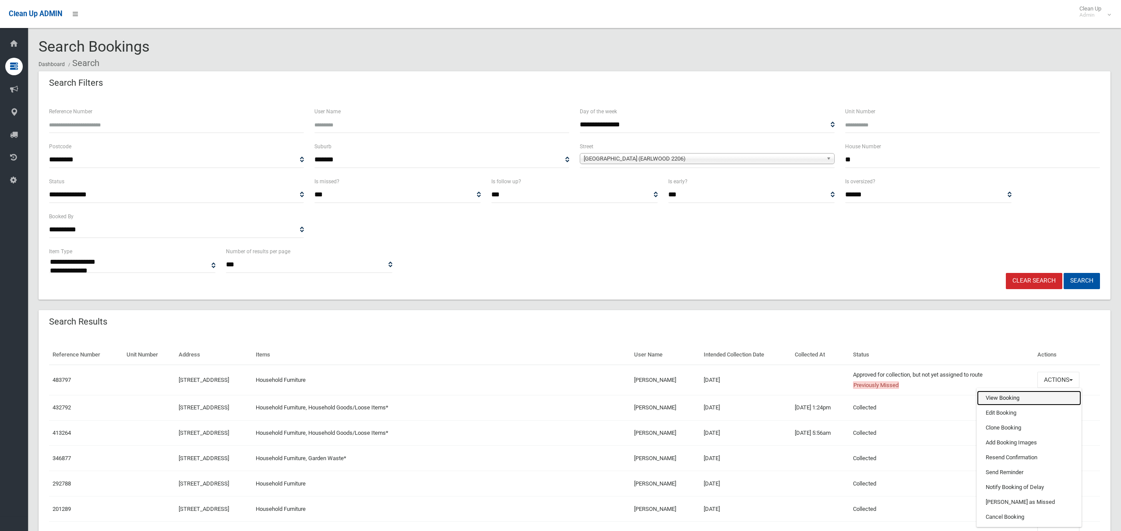
click at [1025, 396] on link "View Booking" at bounding box center [1029, 398] width 104 height 15
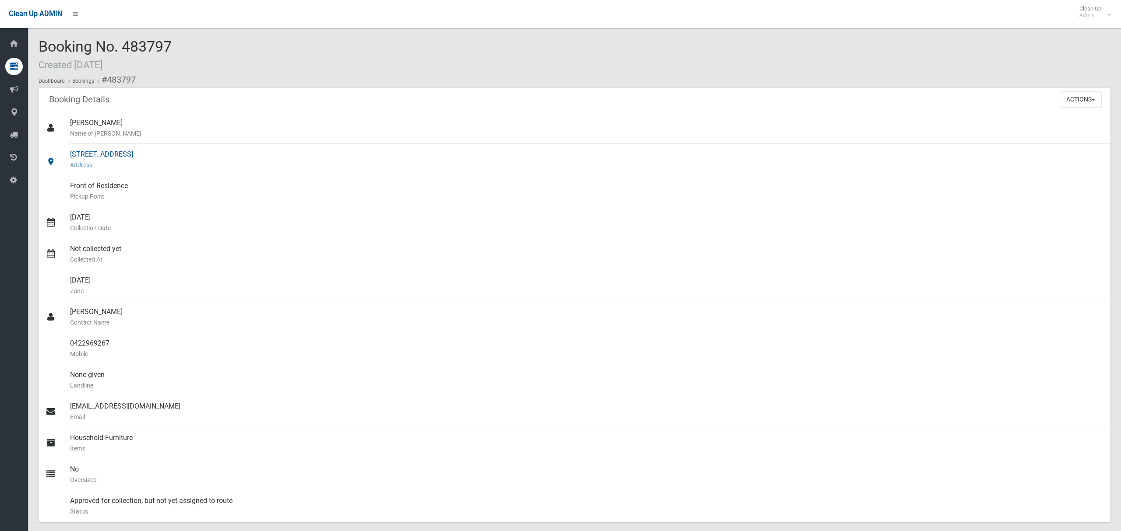
click at [116, 155] on div "[STREET_ADDRESS] Address" at bounding box center [586, 160] width 1033 height 32
click at [49, 161] on icon at bounding box center [51, 161] width 11 height 11
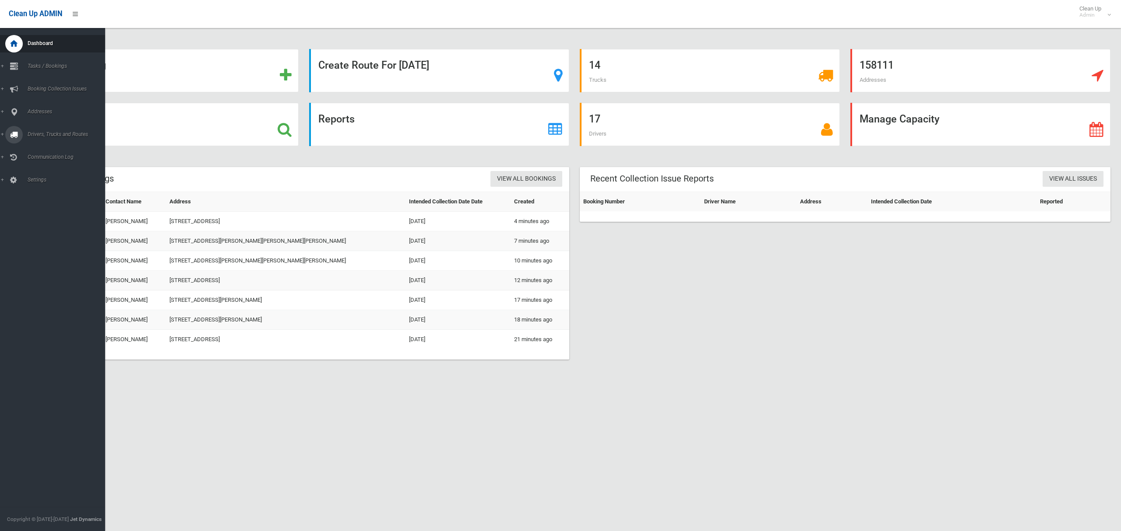
click at [12, 133] on icon at bounding box center [14, 135] width 8 height 18
click at [28, 183] on span "Routes" at bounding box center [61, 186] width 73 height 6
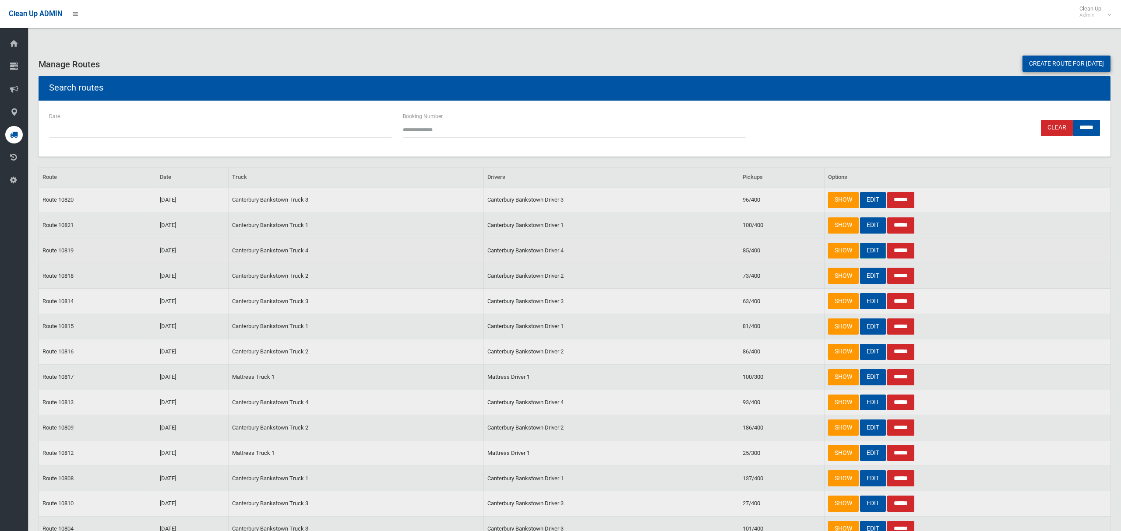
click at [869, 250] on link "EDIT" at bounding box center [873, 251] width 26 height 16
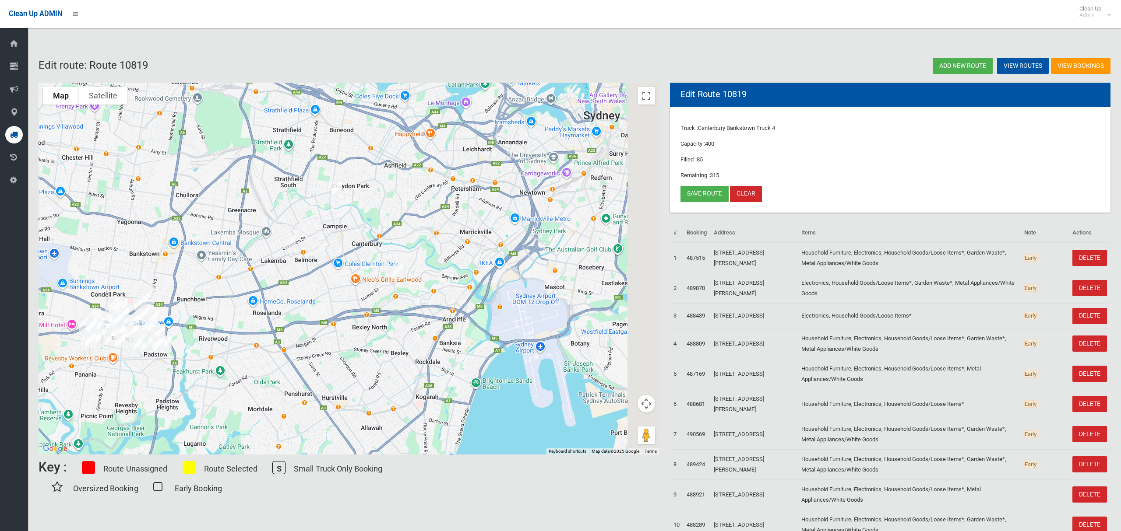
drag, startPoint x: 579, startPoint y: 288, endPoint x: 442, endPoint y: 298, distance: 137.8
click at [442, 298] on div at bounding box center [349, 269] width 621 height 372
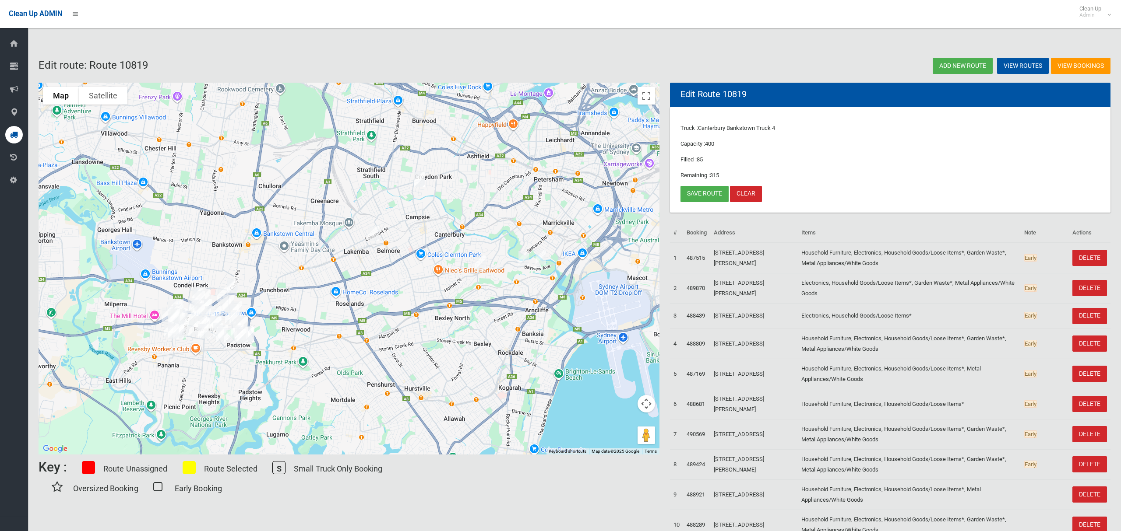
click at [520, 259] on img "67 Highcliff Road, EARLWOOD NSW 2206" at bounding box center [524, 259] width 18 height 22
click at [542, 260] on img "2A Undercliffe Lane, EARLWOOD NSW 2206" at bounding box center [541, 257] width 18 height 22
click at [697, 194] on link "Save route" at bounding box center [704, 194] width 48 height 16
